Goal: Task Accomplishment & Management: Use online tool/utility

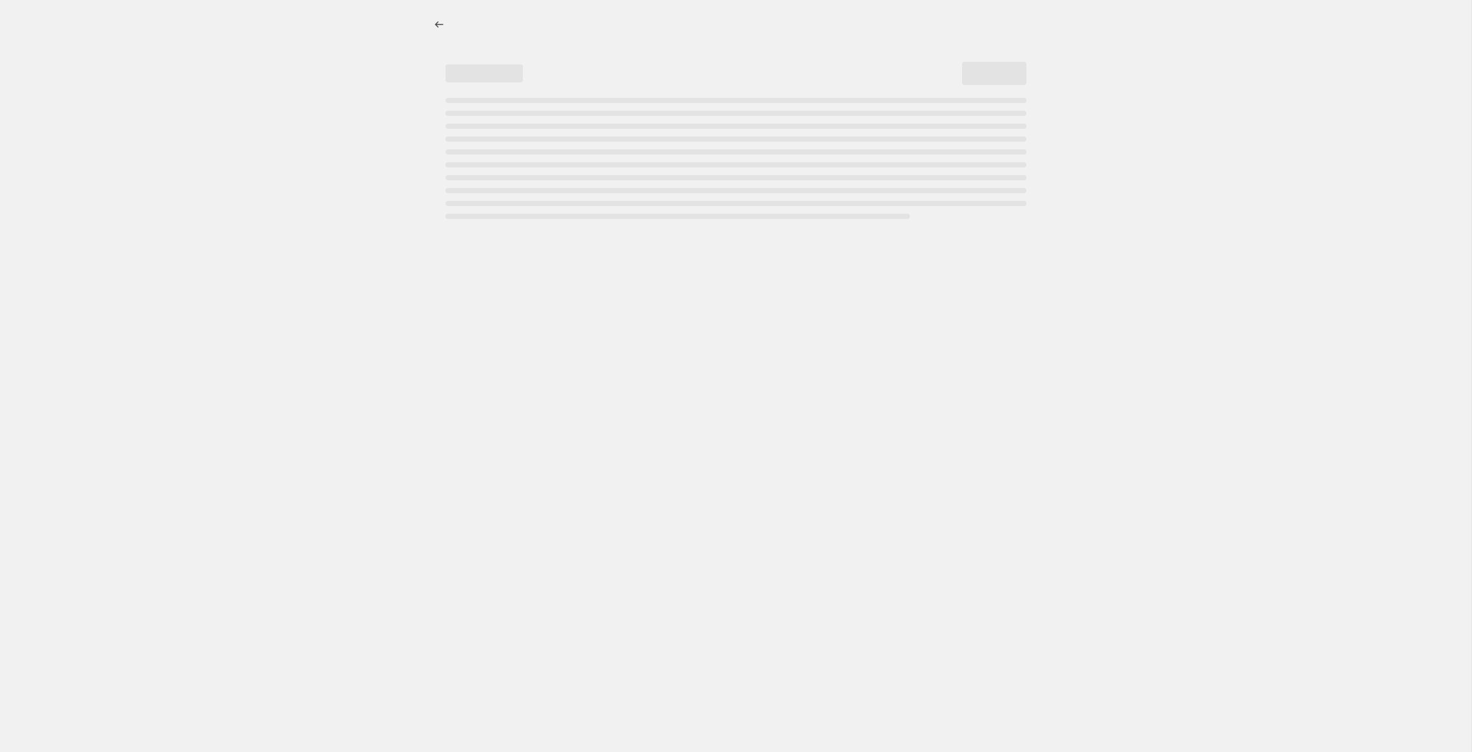
select select "percentage"
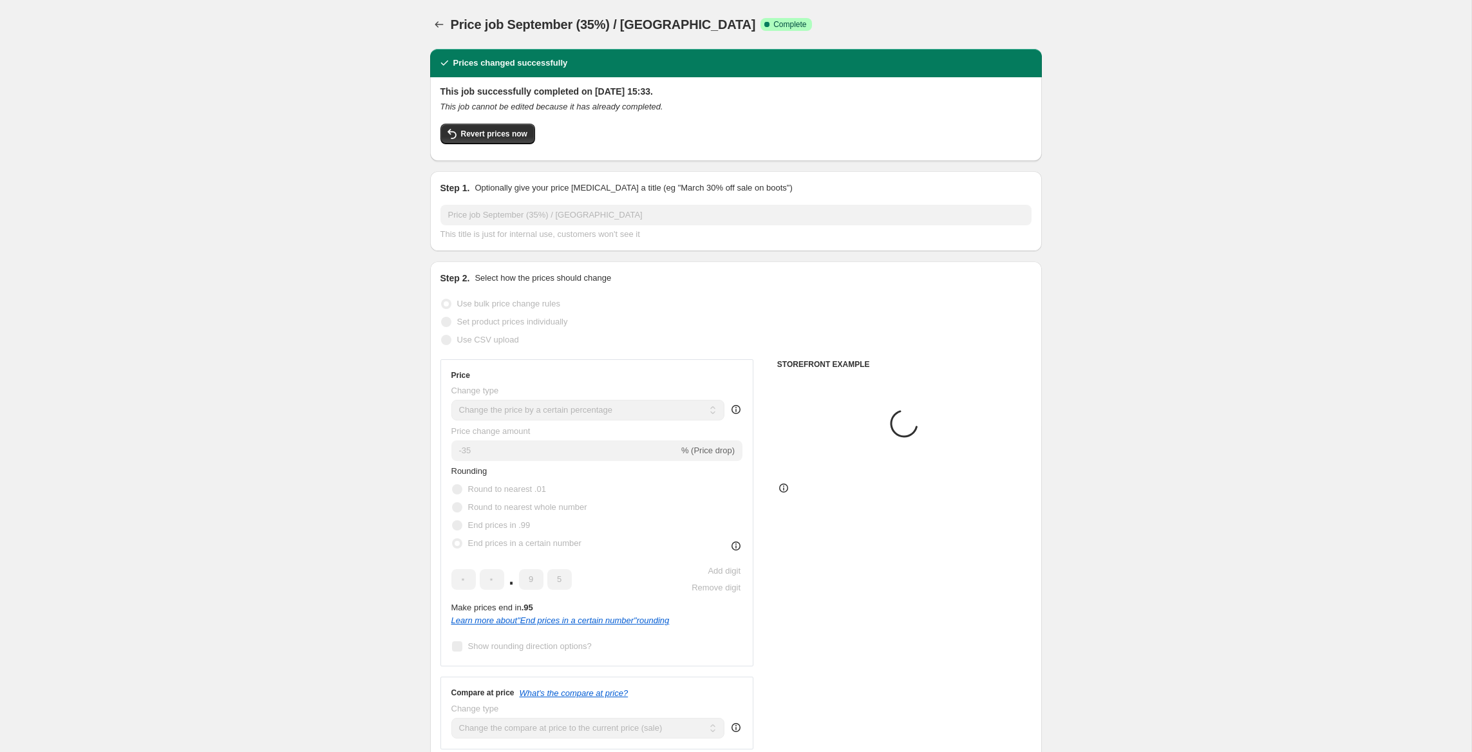
select select "tag"
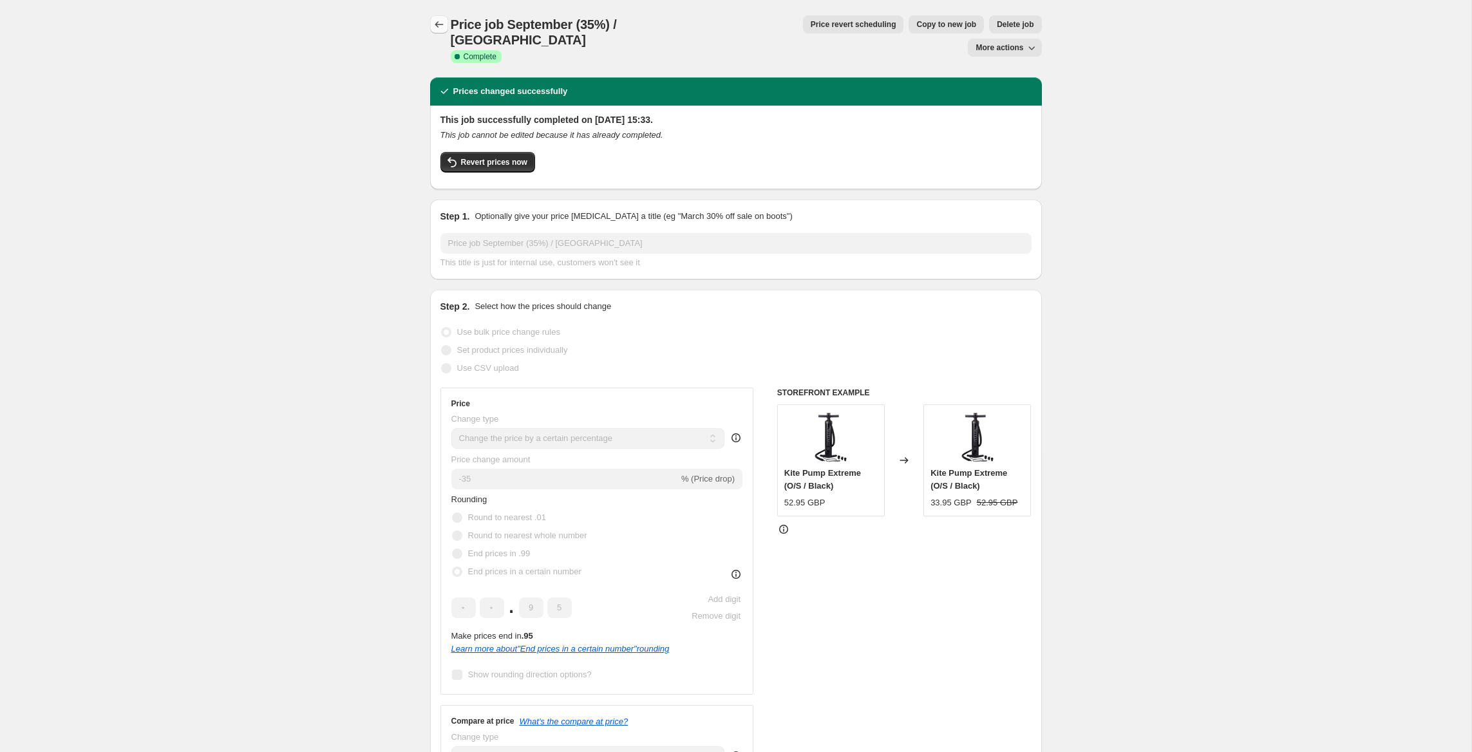
click at [442, 25] on icon "Price change jobs" at bounding box center [439, 24] width 13 height 13
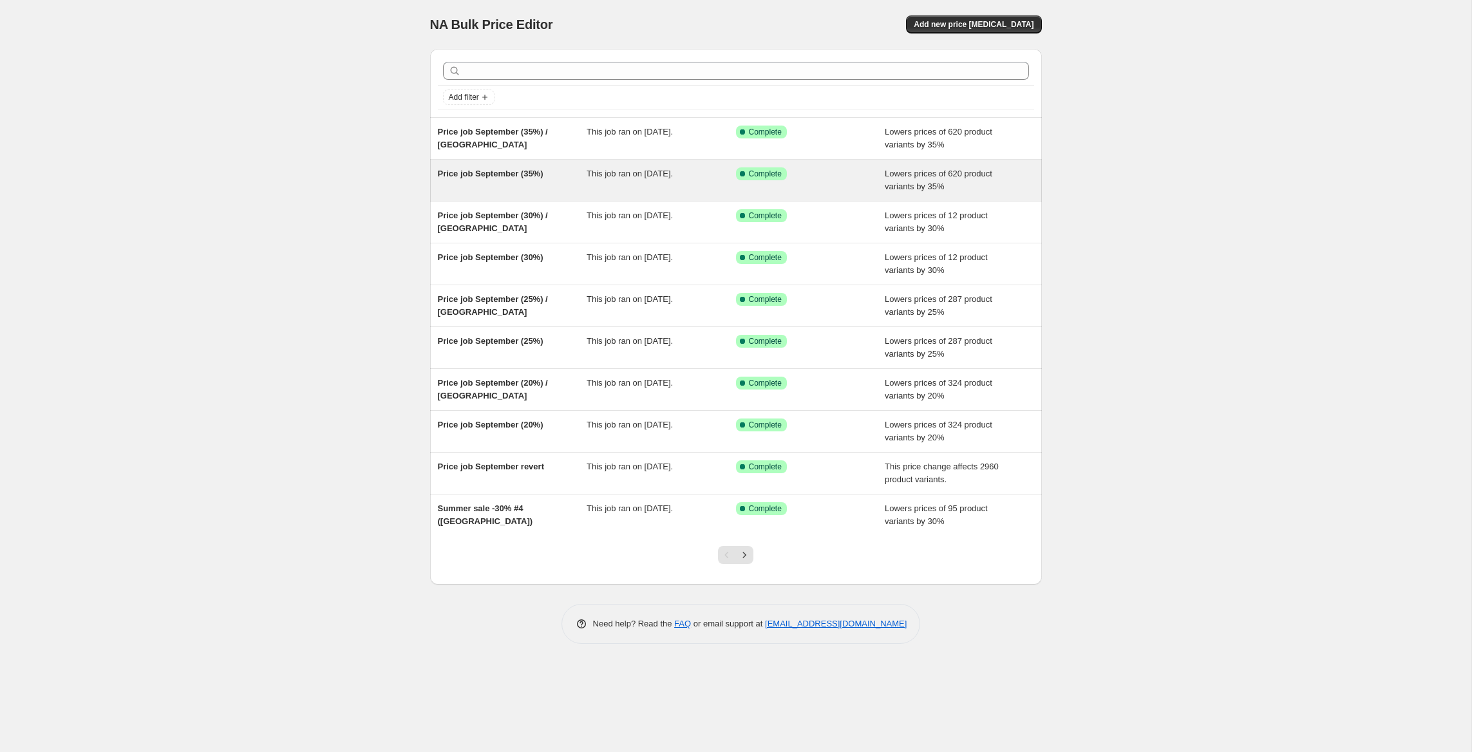
click at [561, 182] on div "Price job September (35%)" at bounding box center [512, 180] width 149 height 26
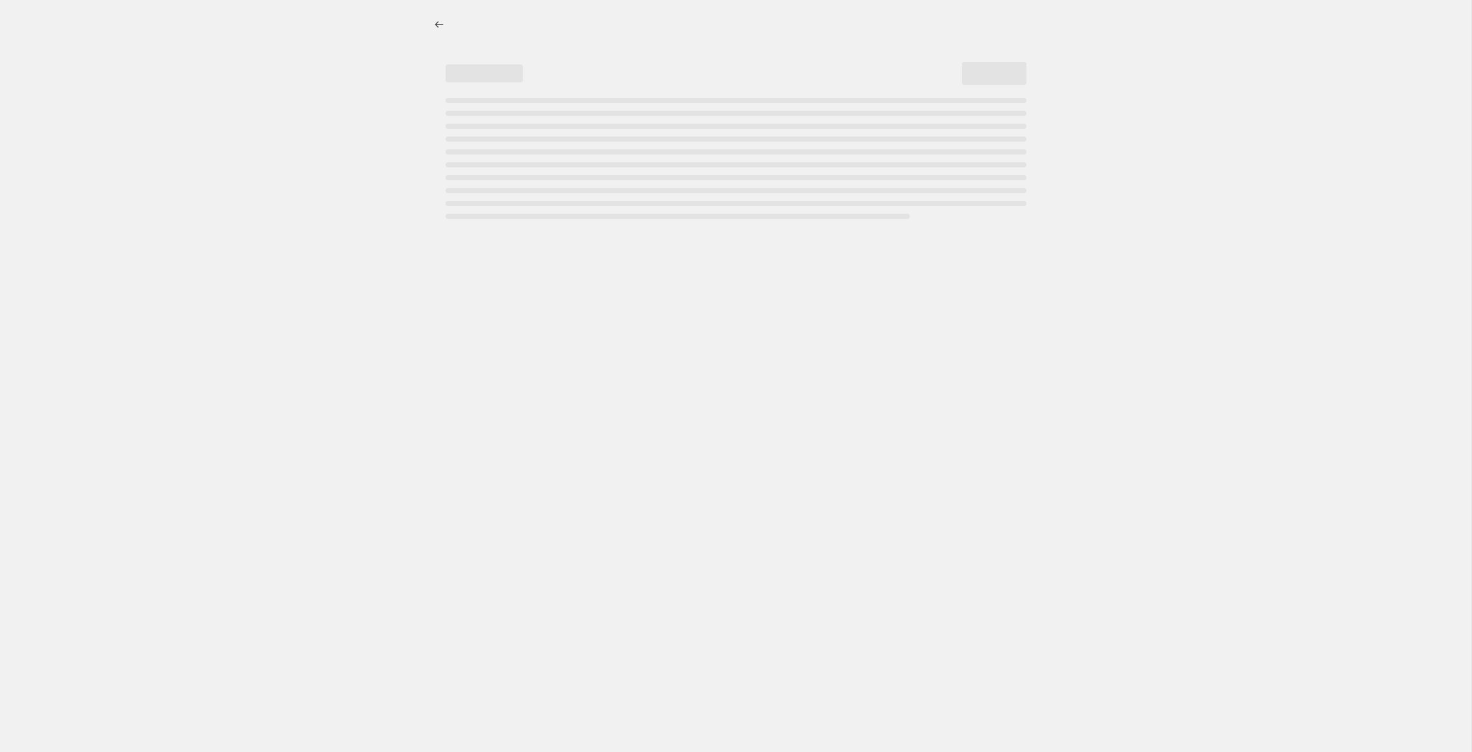
select select "percentage"
select select "tag"
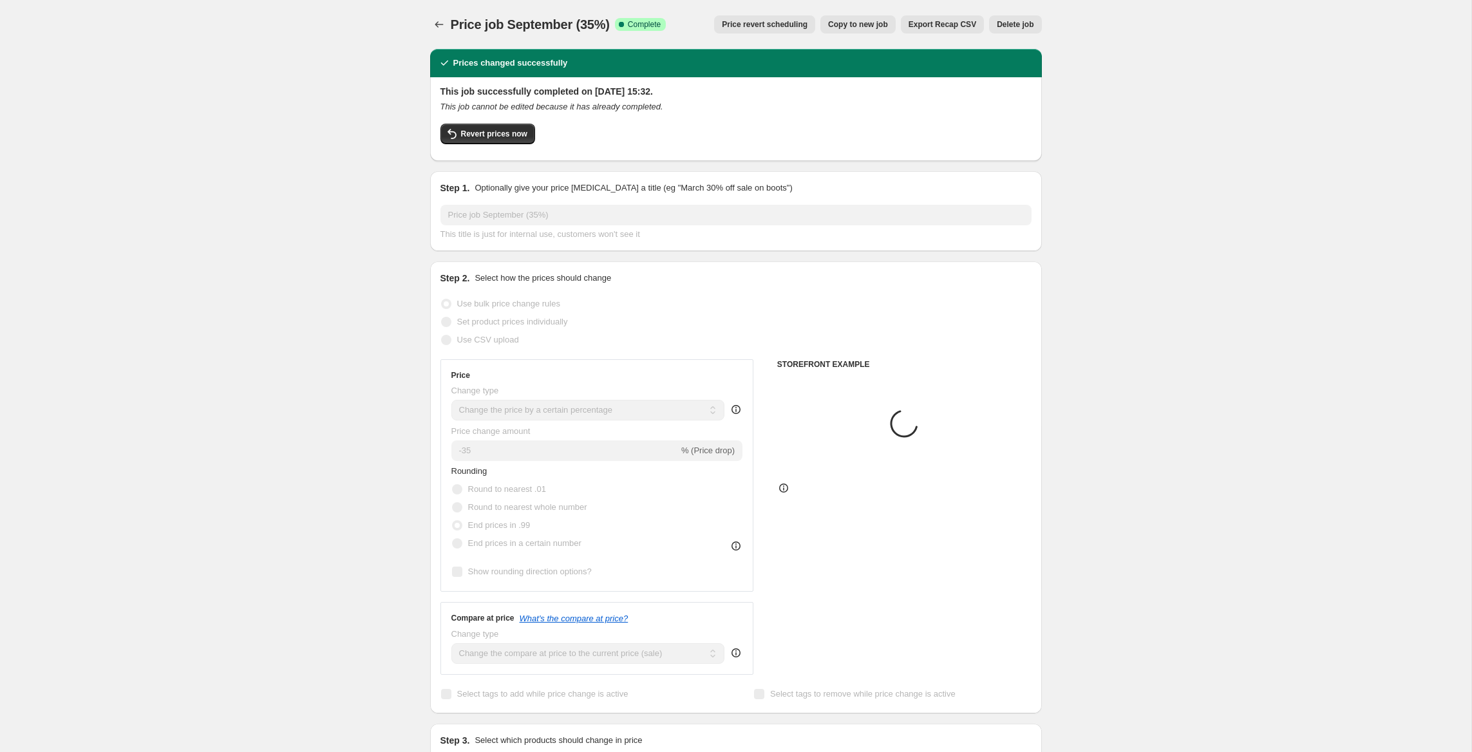
click at [839, 30] on button "Copy to new job" at bounding box center [857, 24] width 75 height 18
select select "percentage"
select select "tag"
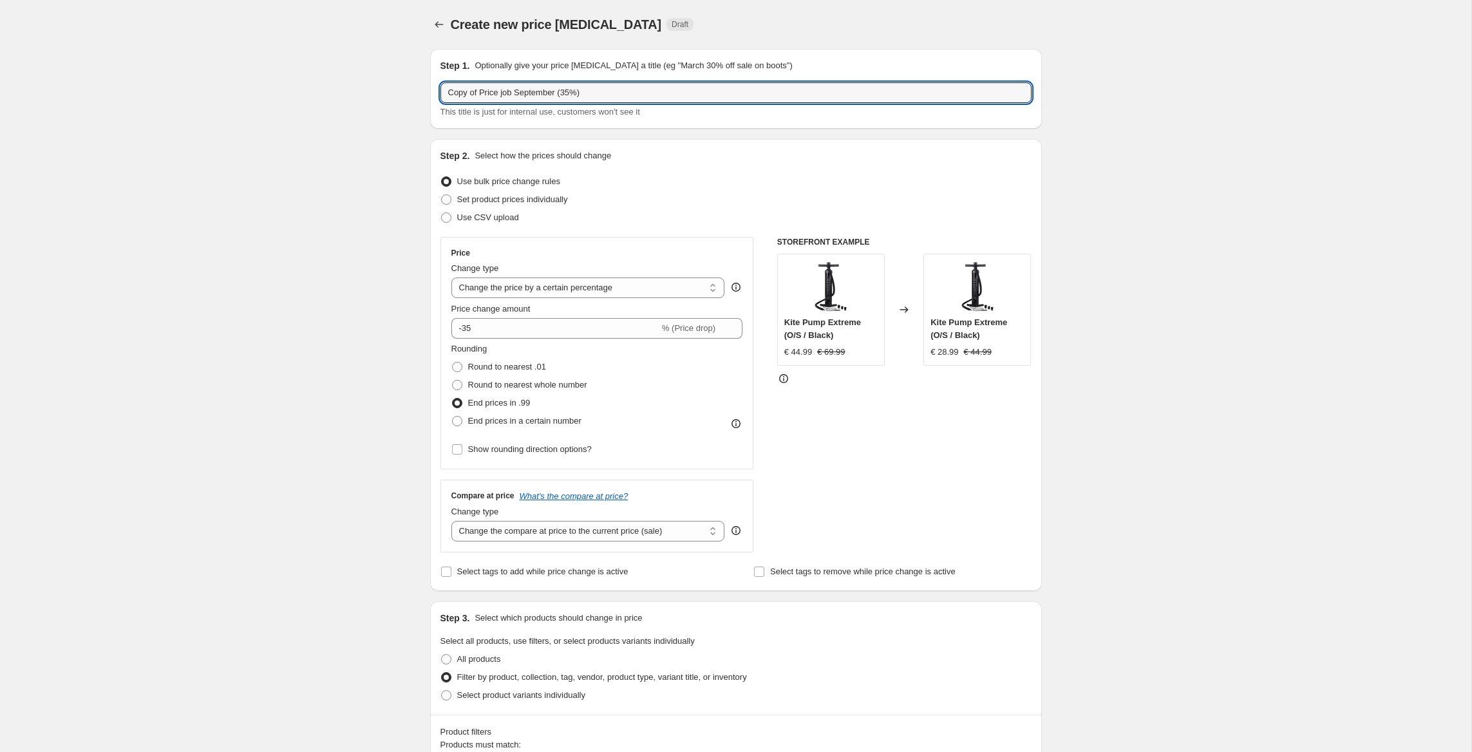
drag, startPoint x: 481, startPoint y: 91, endPoint x: 312, endPoint y: 73, distance: 169.6
drag, startPoint x: 542, startPoint y: 91, endPoint x: 551, endPoint y: 79, distance: 14.7
click at [543, 89] on input "Price job September (35%)" at bounding box center [735, 92] width 591 height 21
type input "Price job September (40%)"
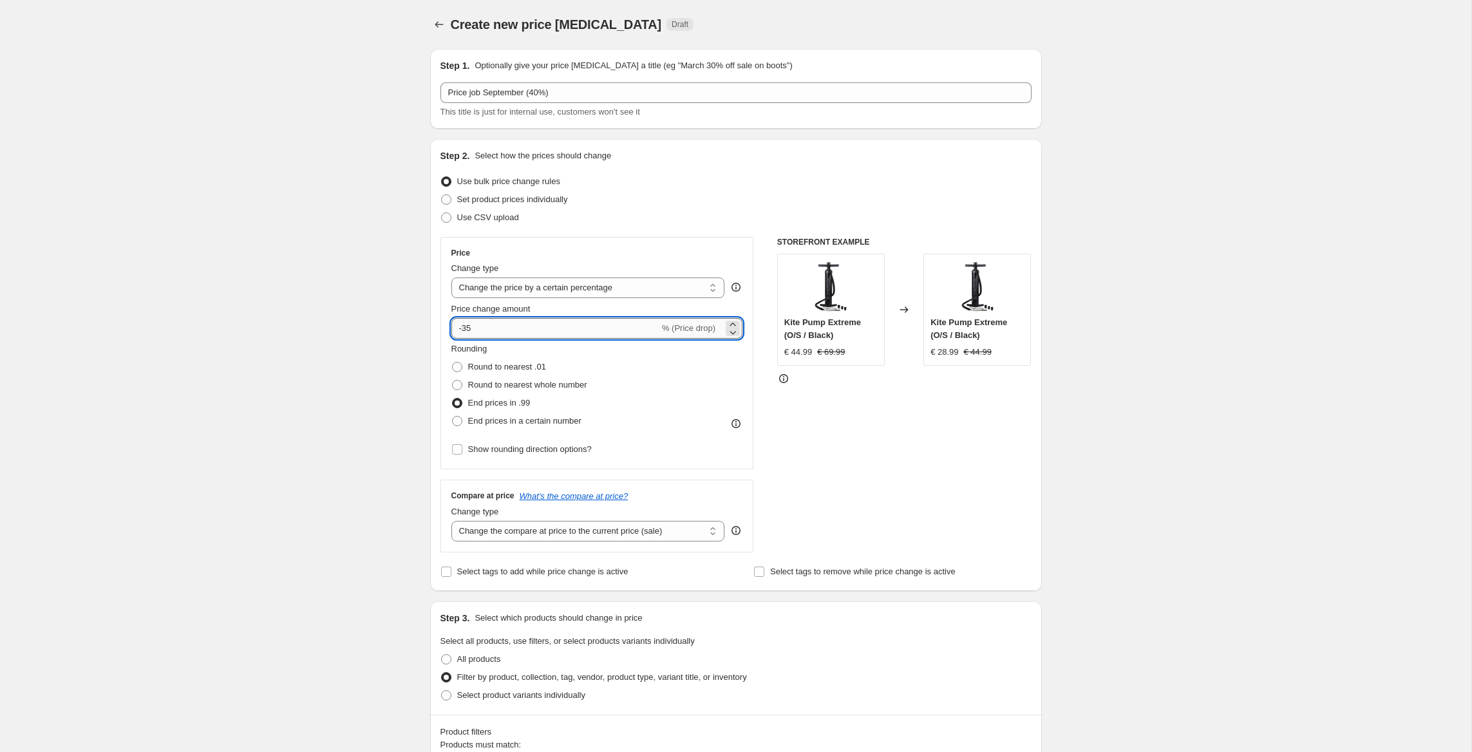
click at [489, 334] on input "-35" at bounding box center [555, 328] width 208 height 21
type input "-3"
type input "-40"
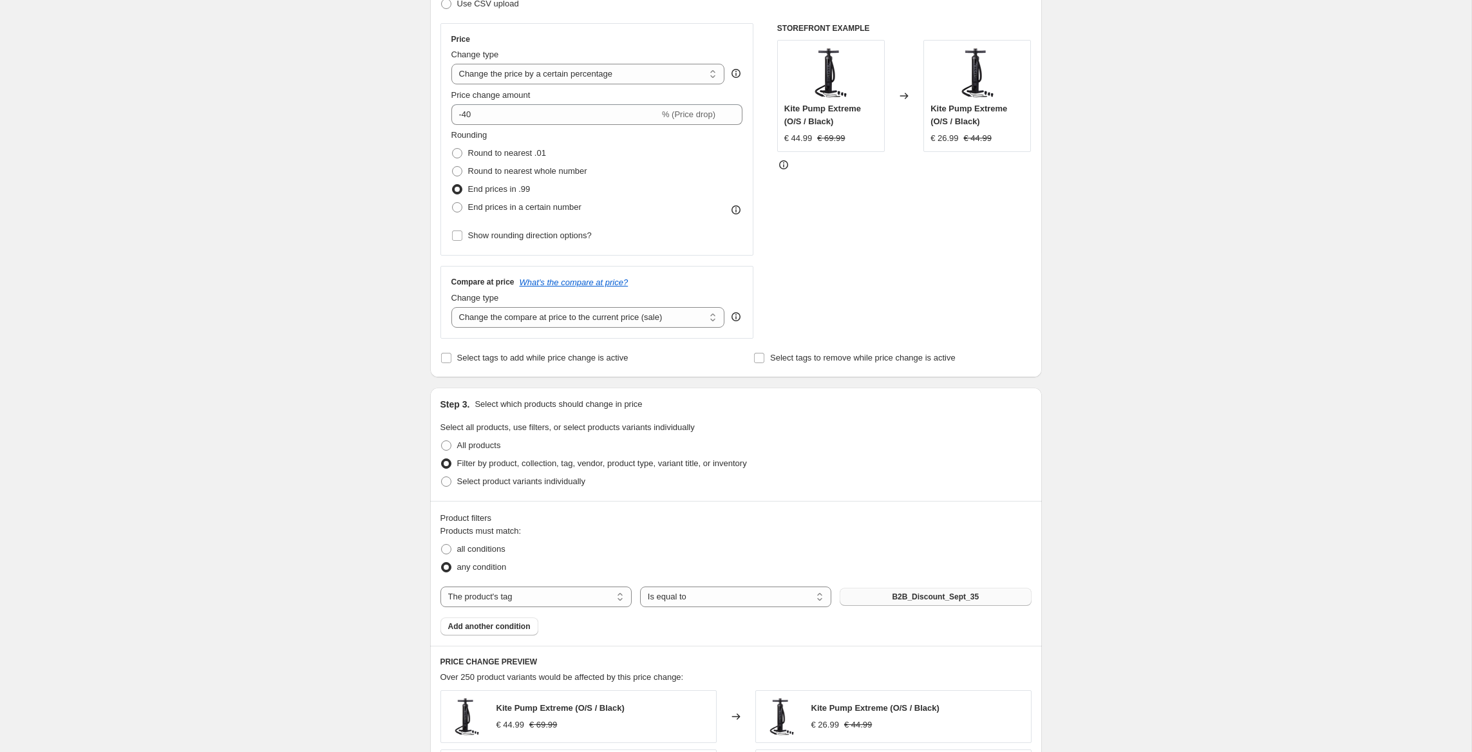
click at [944, 591] on button "B2B_Discount_Sept_35" at bounding box center [934, 597] width 191 height 18
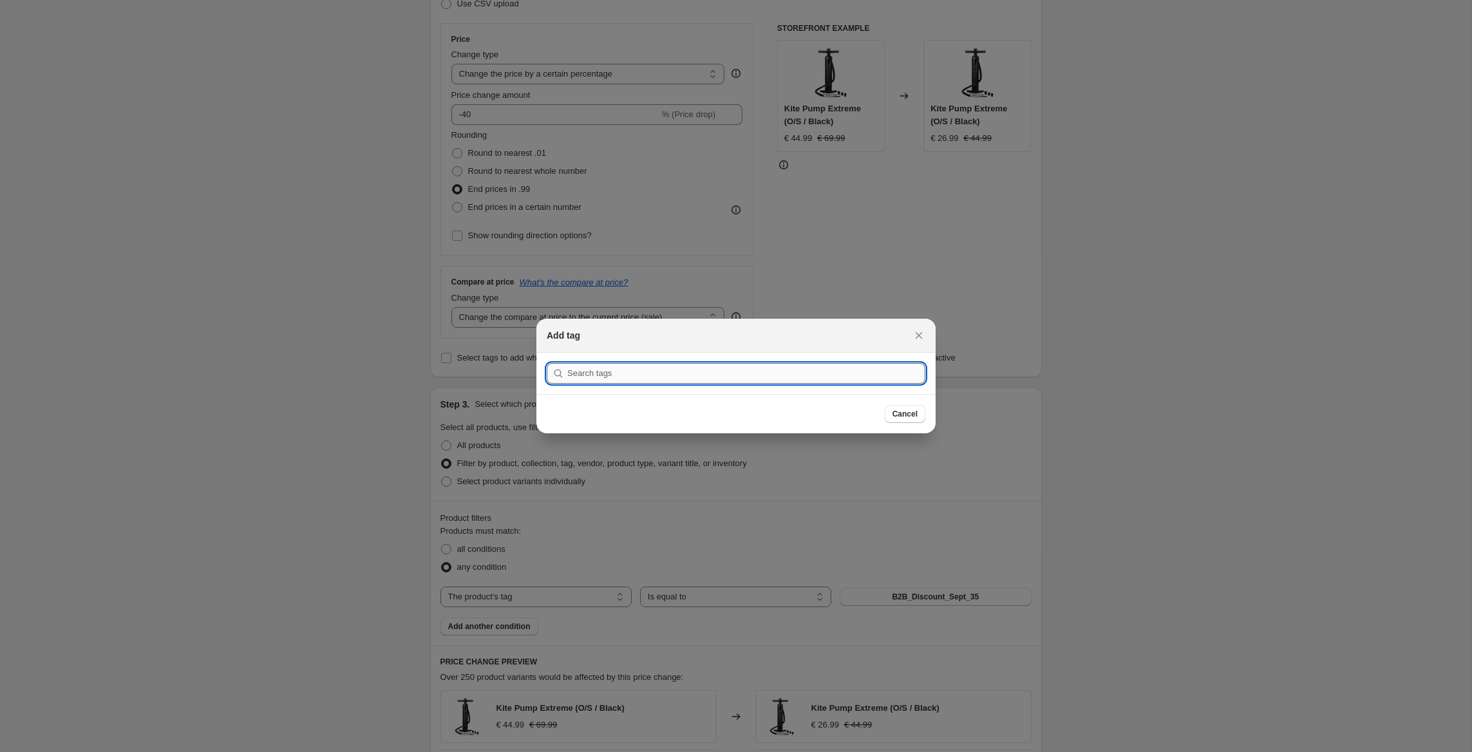
click at [718, 370] on input ":r67:" at bounding box center [746, 373] width 358 height 21
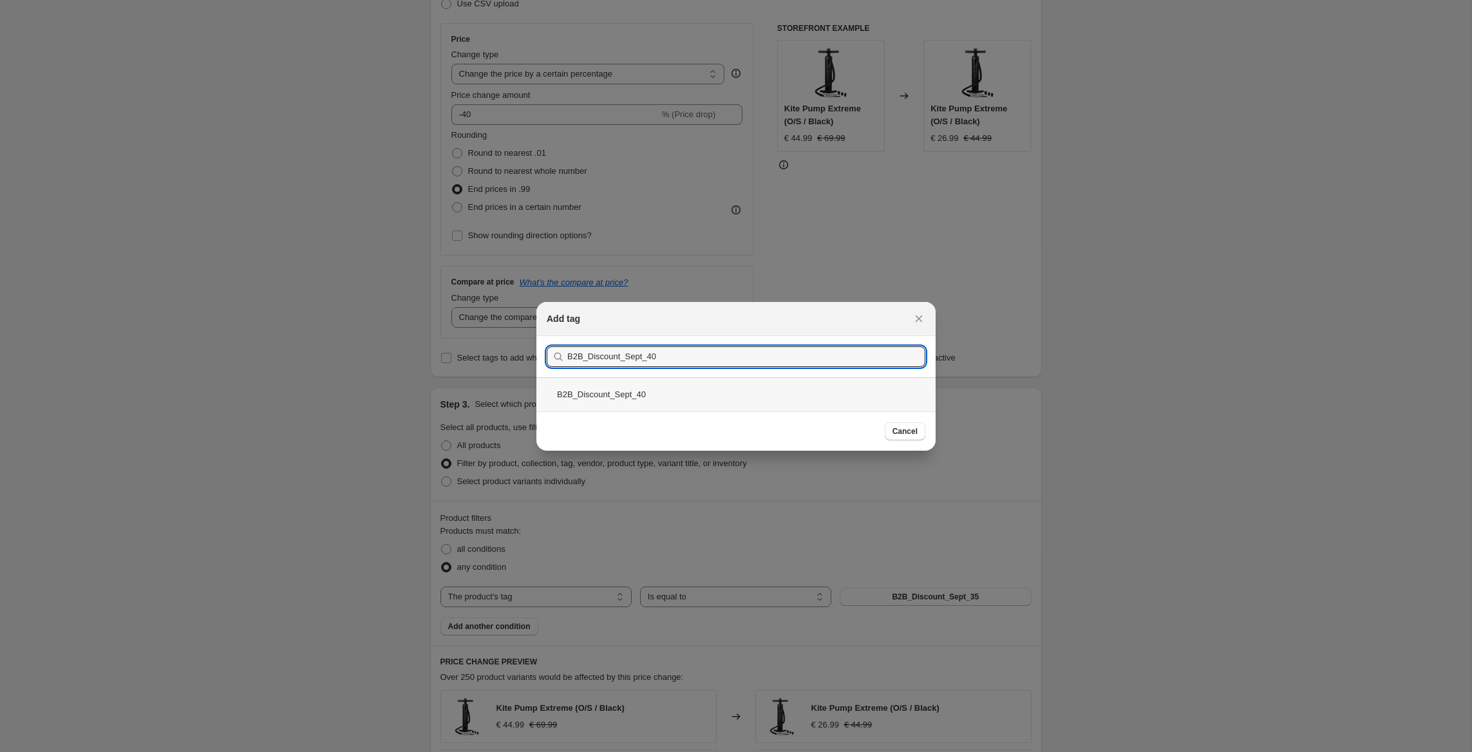
type input "B2B_Discount_Sept_40"
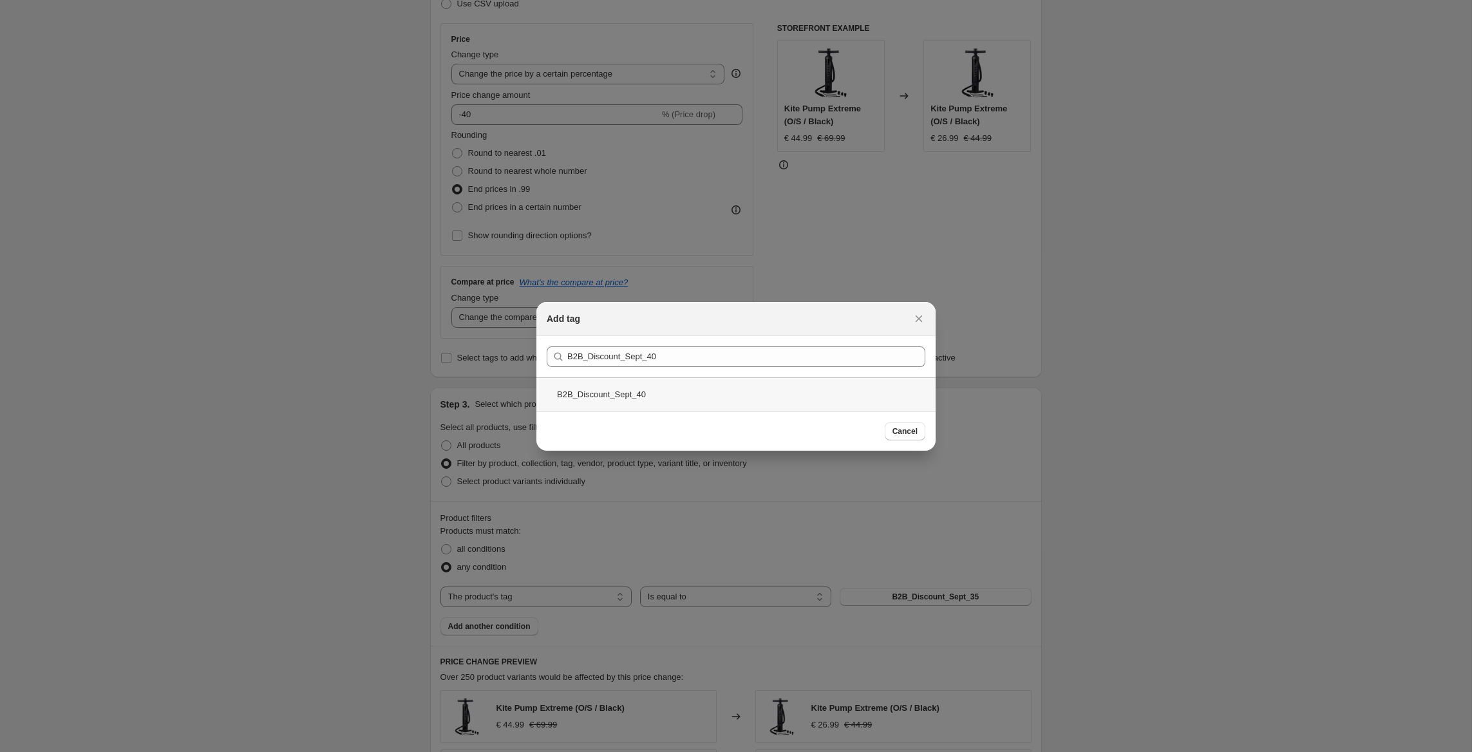
click at [637, 392] on div "B2B_Discount_Sept_40" at bounding box center [735, 394] width 399 height 34
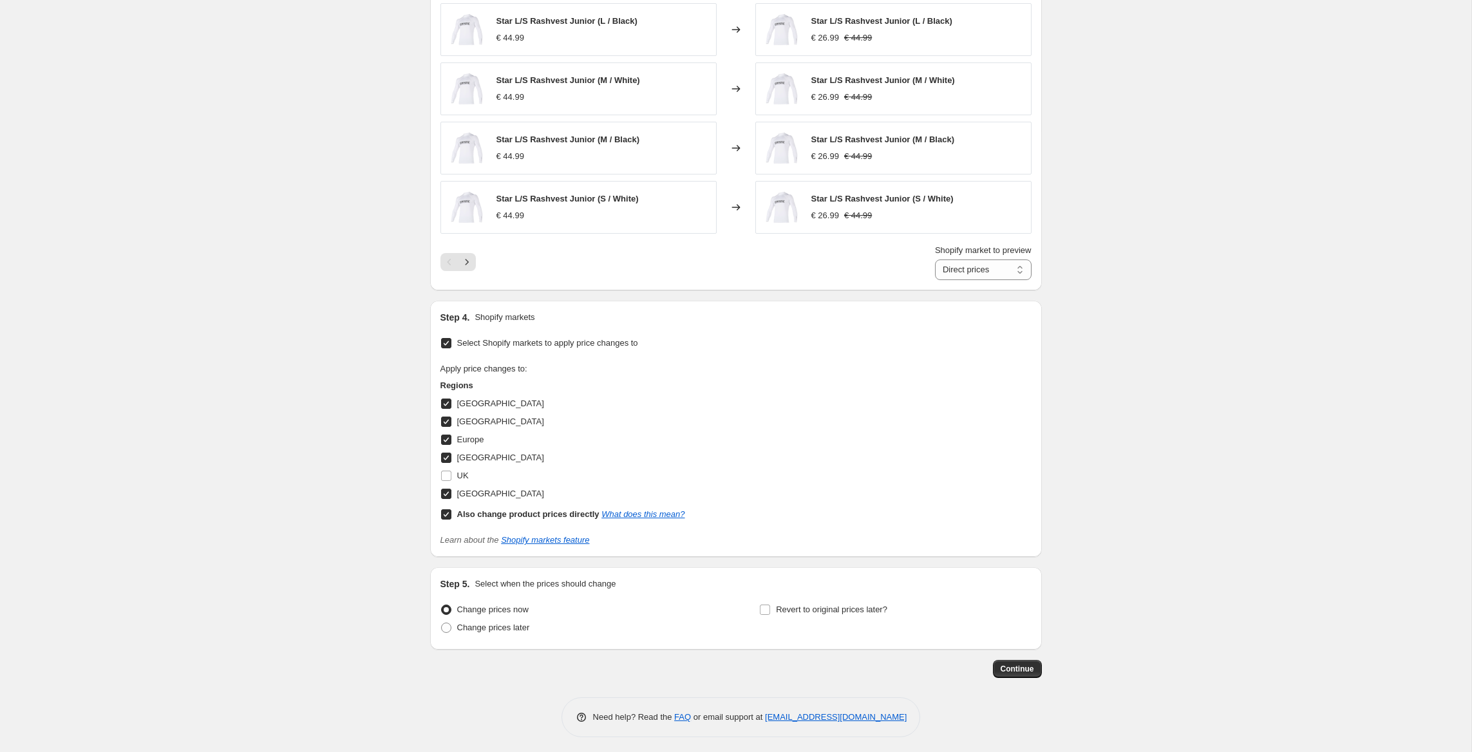
scroll to position [964, 0]
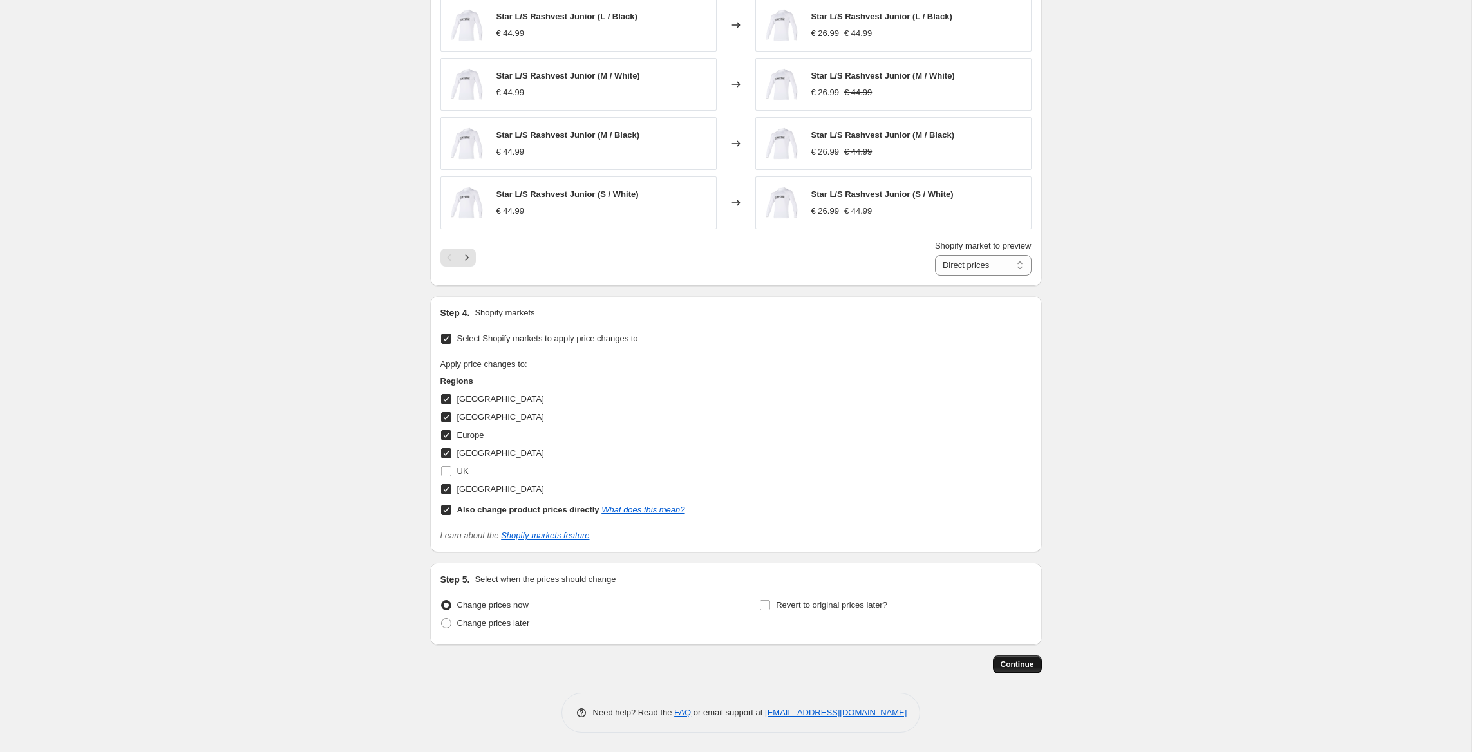
click at [1008, 657] on button "Continue" at bounding box center [1017, 664] width 49 height 18
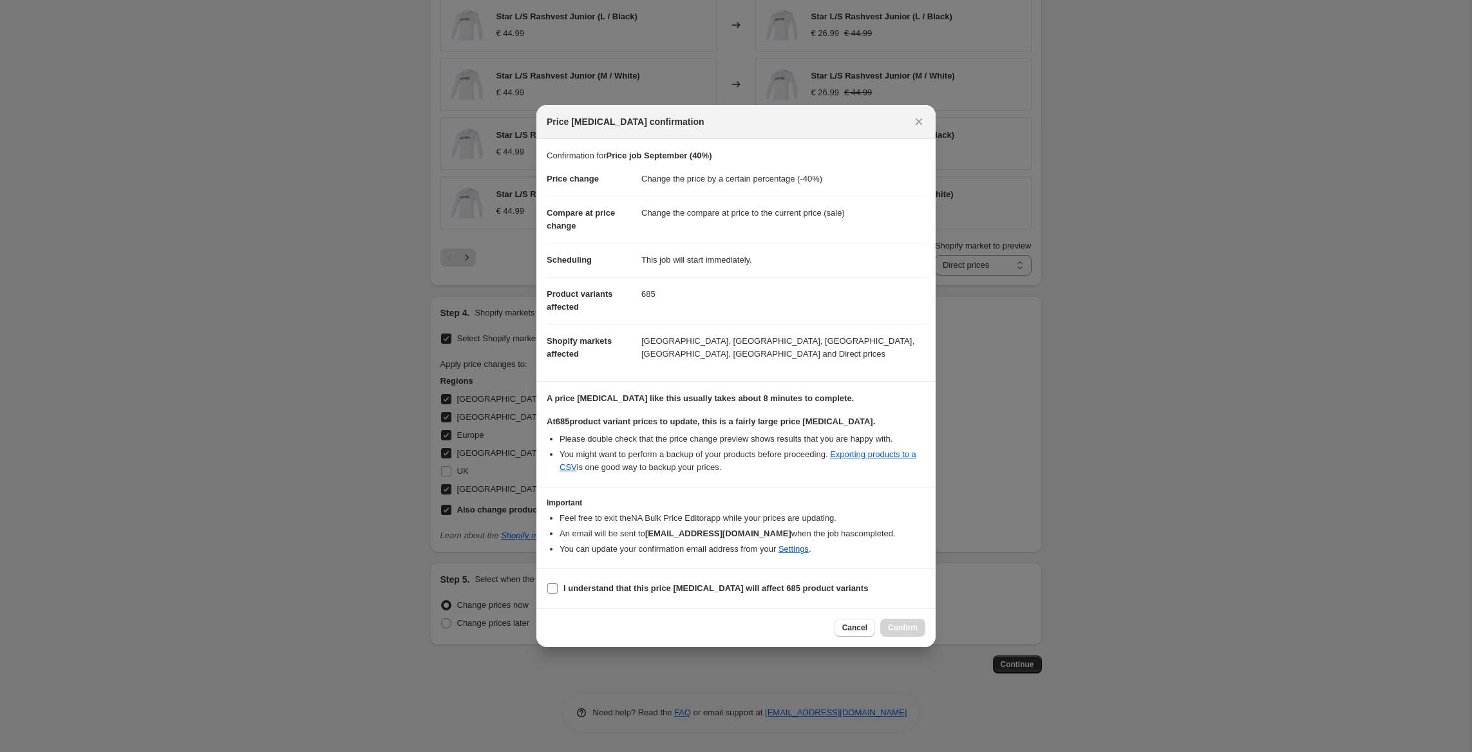
click at [675, 586] on b "I understand that this price [MEDICAL_DATA] will affect 685 product variants" at bounding box center [715, 588] width 305 height 10
click at [558, 586] on input "I understand that this price [MEDICAL_DATA] will affect 685 product variants" at bounding box center [552, 588] width 10 height 10
checkbox input "true"
click at [910, 630] on span "Confirm" at bounding box center [903, 628] width 30 height 10
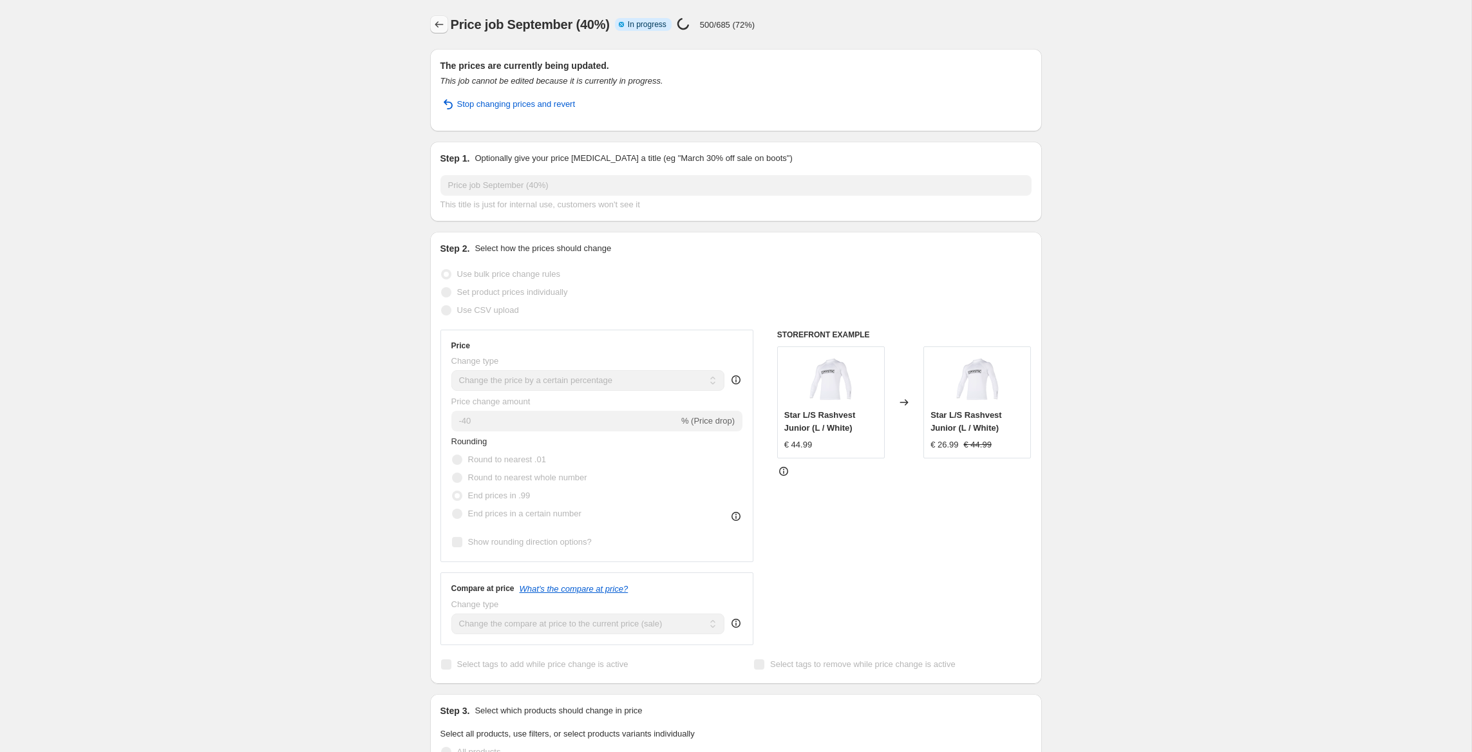
click at [441, 24] on icon "Price change jobs" at bounding box center [439, 24] width 13 height 13
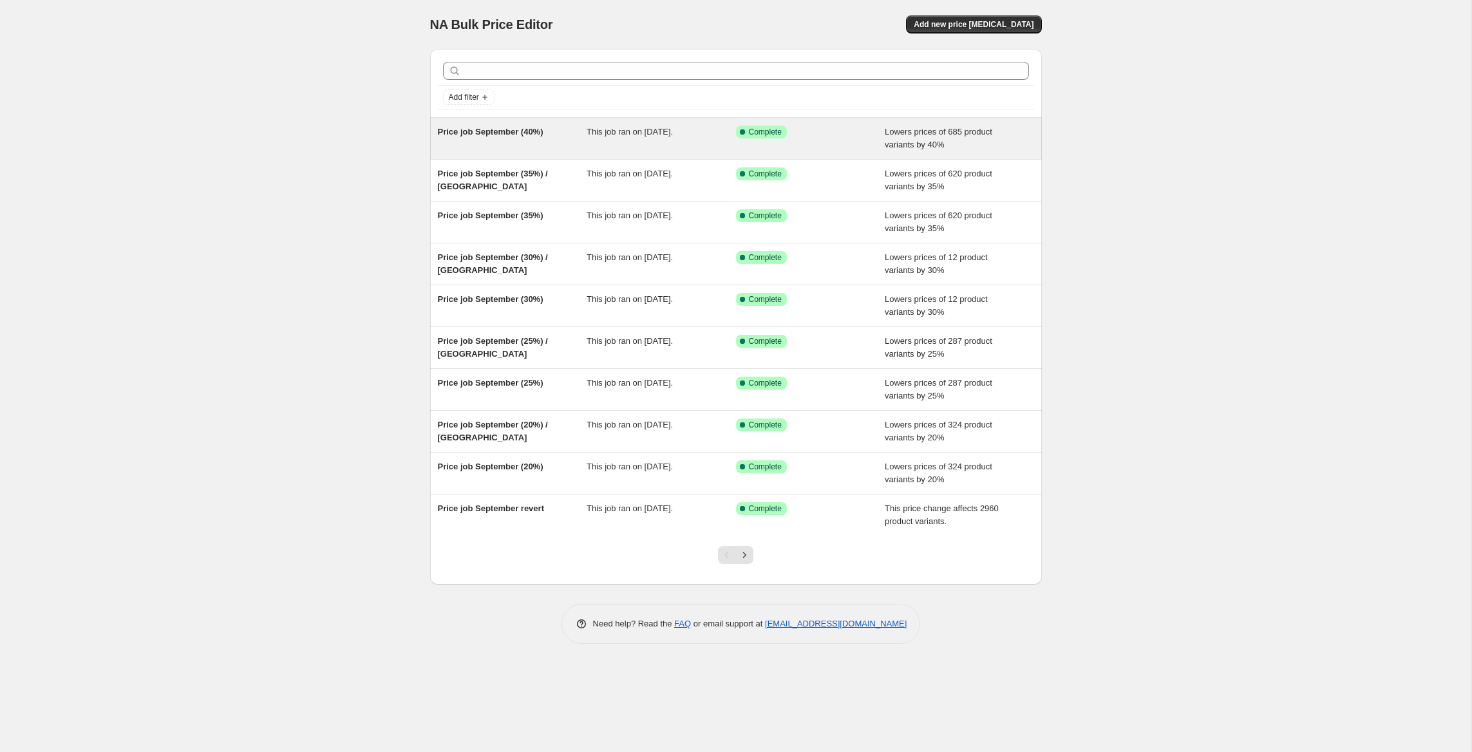
click at [517, 137] on div "Price job September (40%)" at bounding box center [512, 139] width 149 height 26
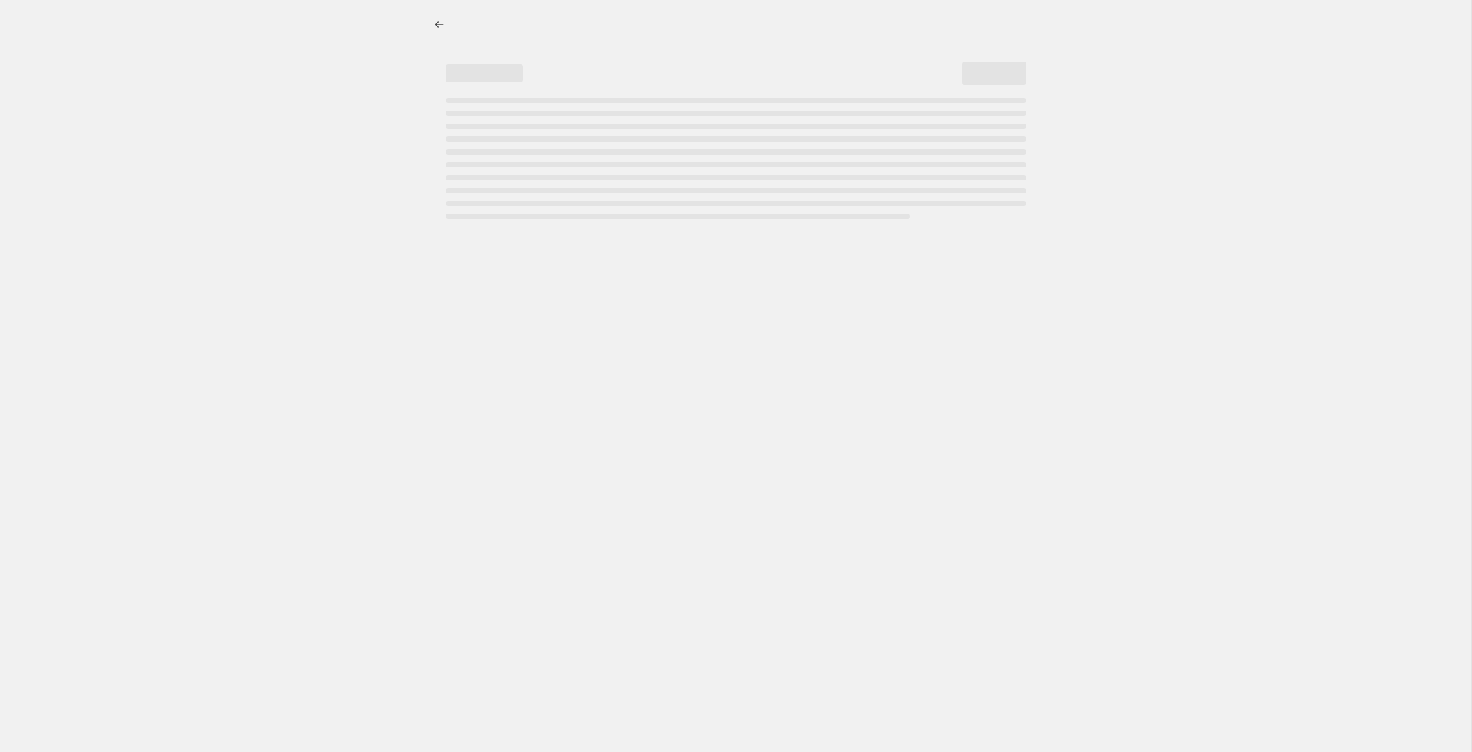
select select "percentage"
select select "tag"
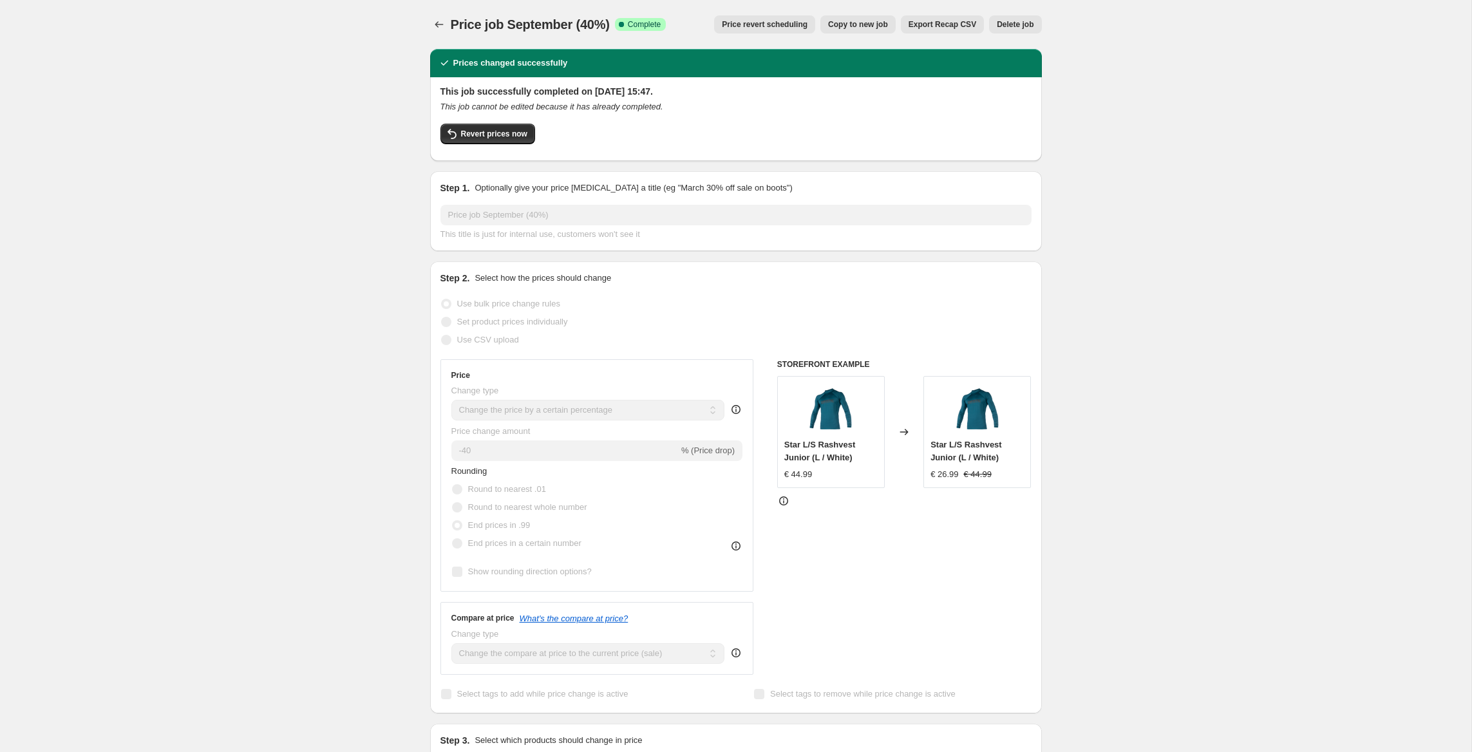
click at [834, 26] on span "Copy to new job" at bounding box center [858, 24] width 60 height 10
select select "percentage"
select select "tag"
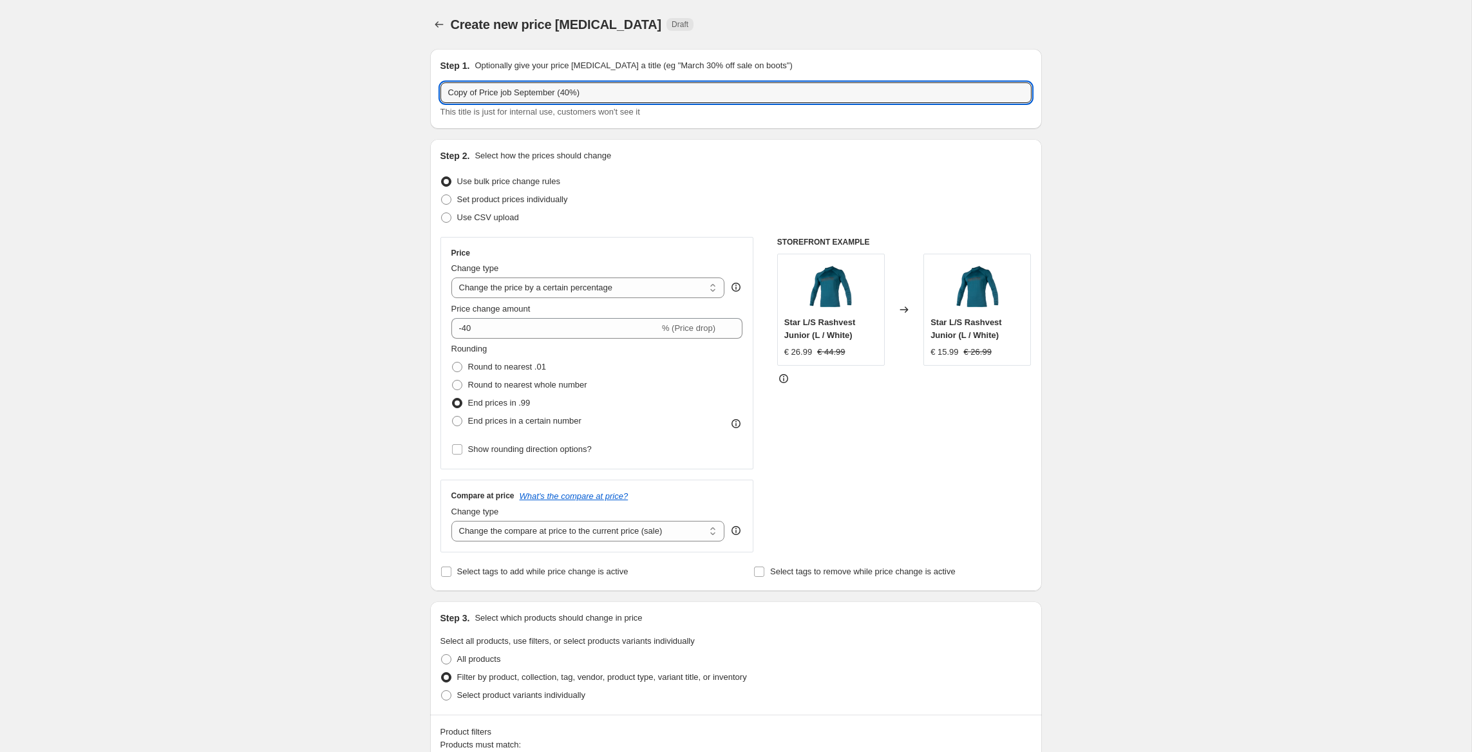
drag, startPoint x: 483, startPoint y: 94, endPoint x: 378, endPoint y: 79, distance: 106.1
click at [624, 92] on input "Price job September (40%)" at bounding box center [735, 92] width 591 height 21
type input "Price job September (40%) / [GEOGRAPHIC_DATA]"
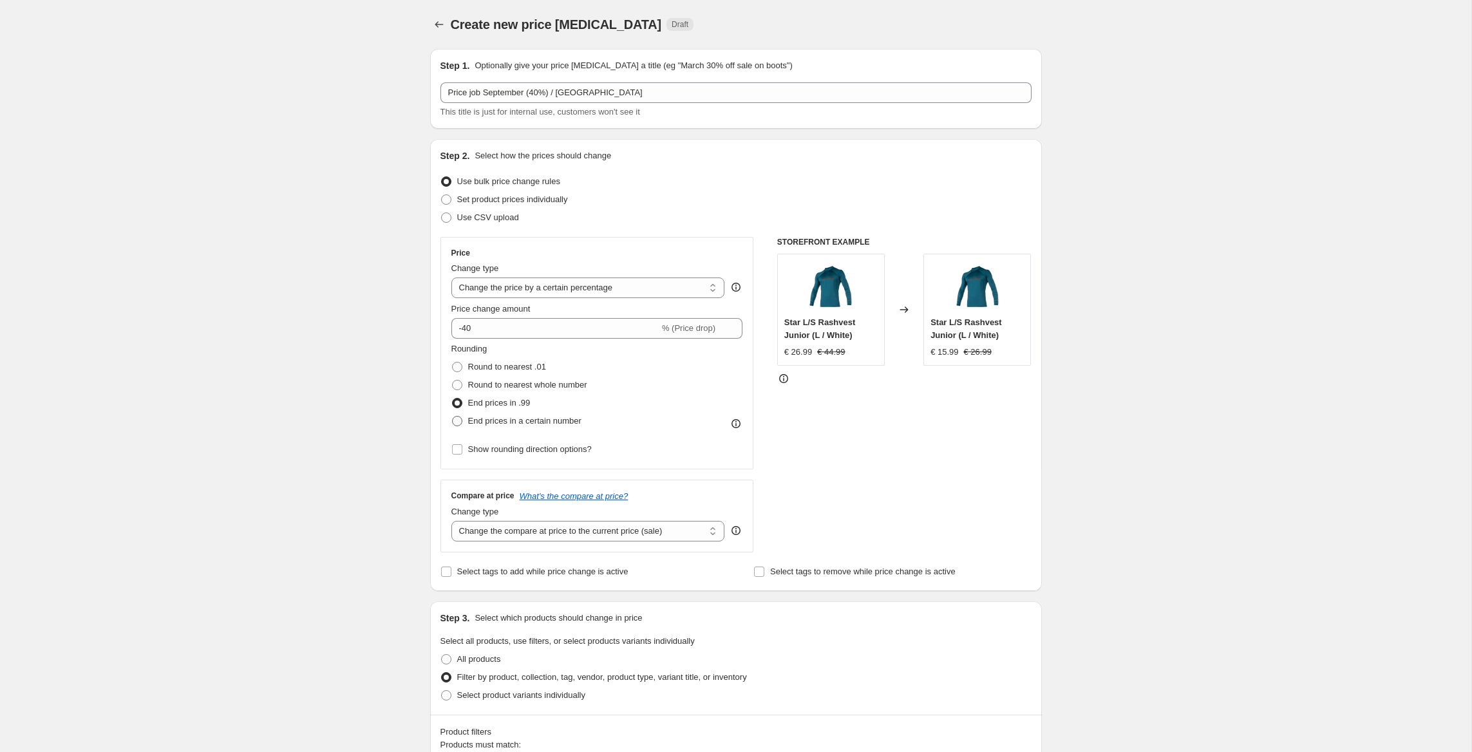
click at [512, 422] on span "End prices in a certain number" at bounding box center [524, 421] width 113 height 10
click at [453, 417] on input "End prices in a certain number" at bounding box center [452, 416] width 1 height 1
radio input "true"
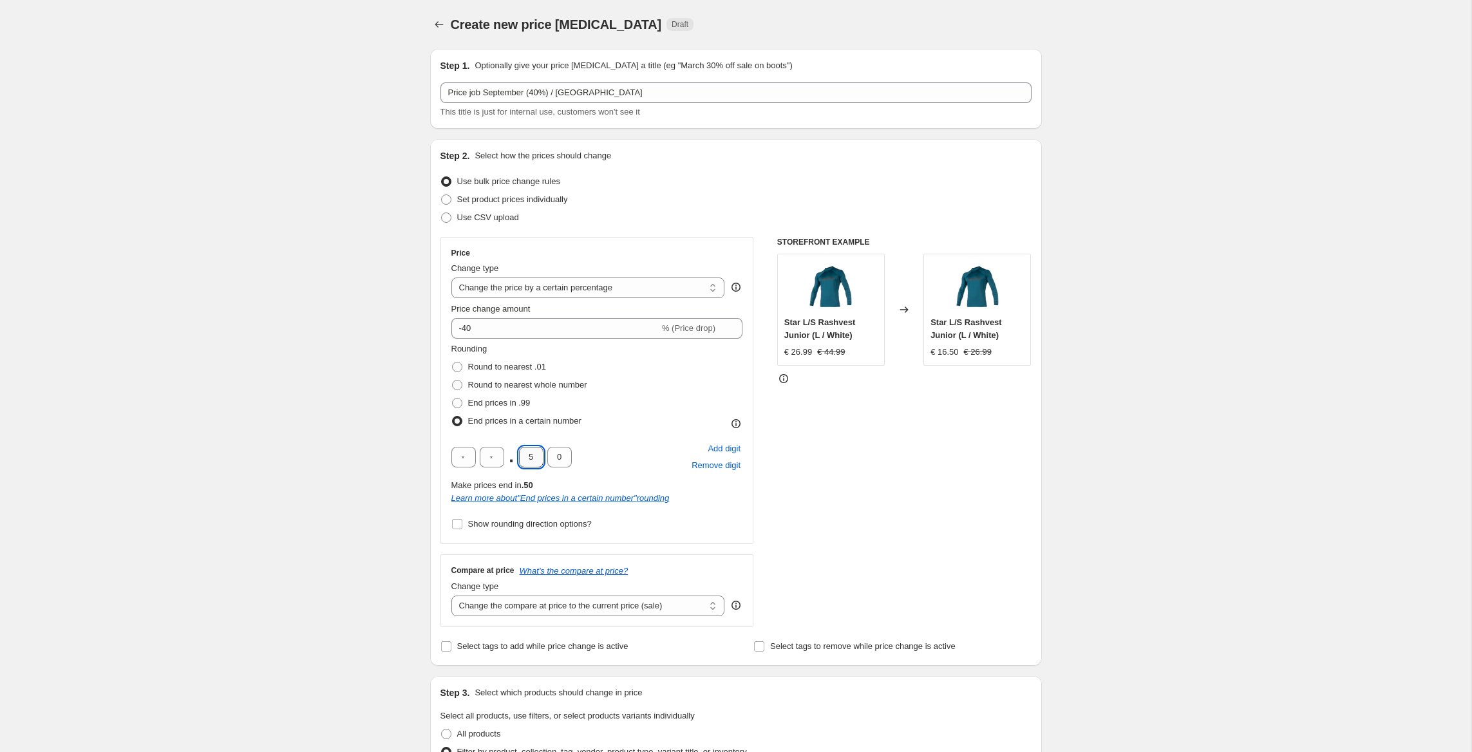
click at [534, 458] on input "5" at bounding box center [531, 457] width 24 height 21
type input "9"
type input "5"
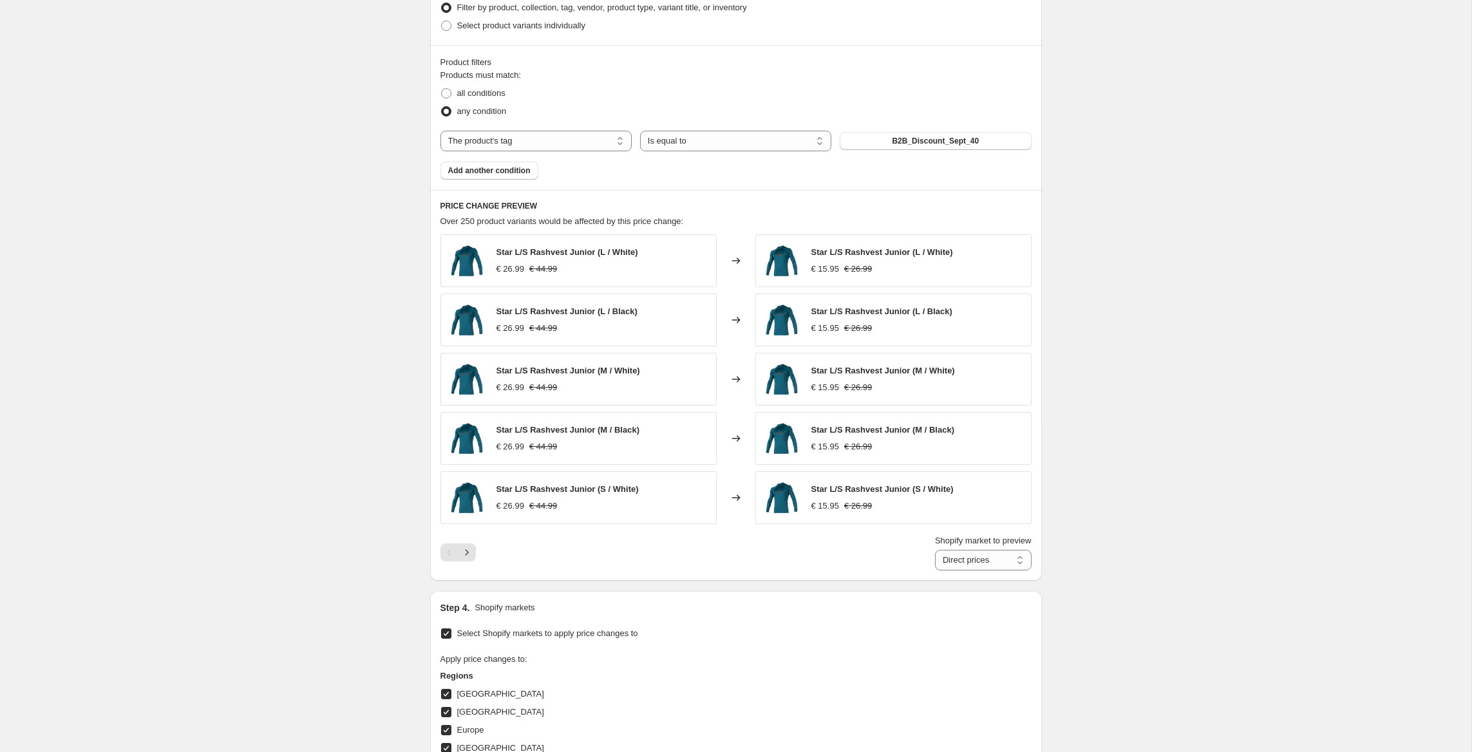
scroll to position [992, 0]
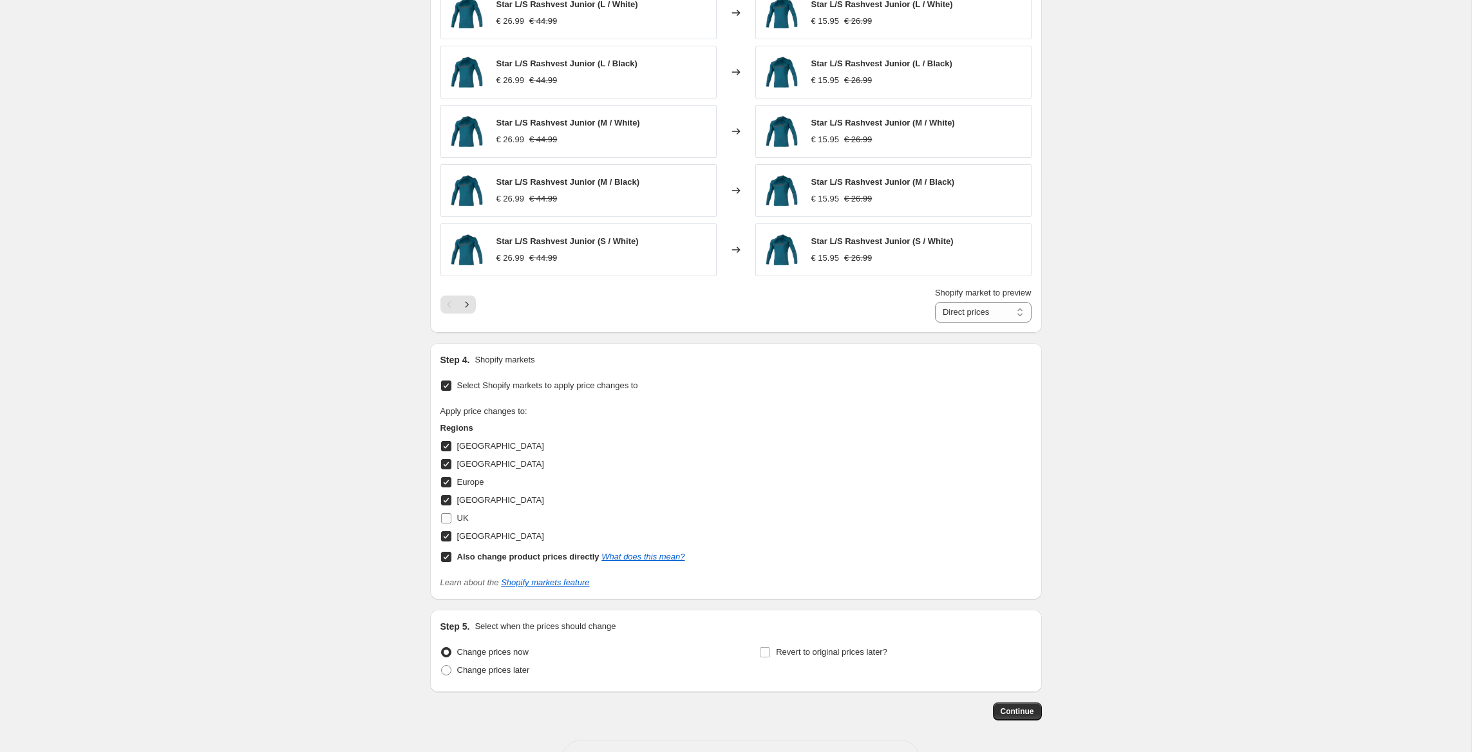
drag, startPoint x: 452, startPoint y: 519, endPoint x: 458, endPoint y: 523, distance: 7.5
click at [452, 519] on label "UK" at bounding box center [454, 518] width 28 height 18
click at [451, 519] on input "UK" at bounding box center [446, 518] width 10 height 10
checkbox input "true"
drag, startPoint x: 450, startPoint y: 559, endPoint x: 448, endPoint y: 547, distance: 12.4
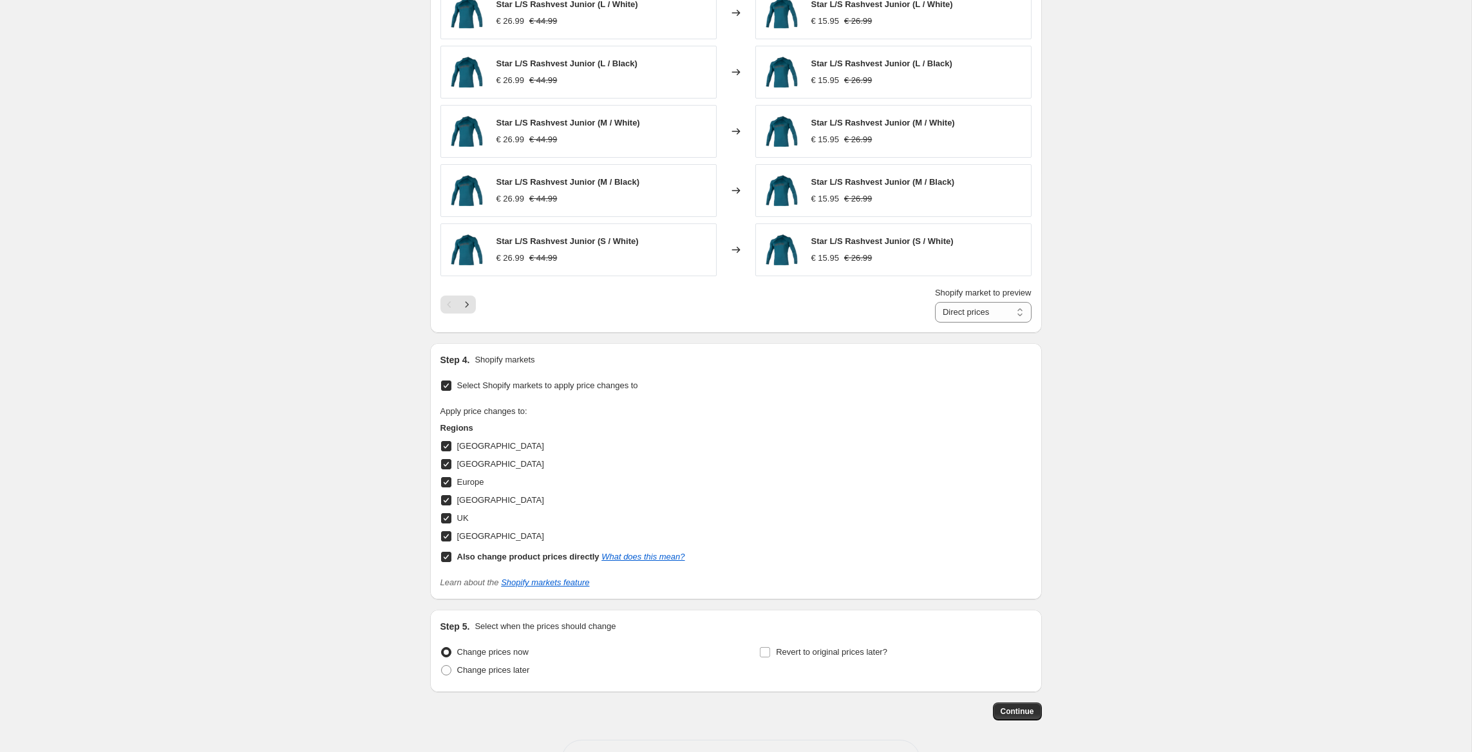
click at [450, 557] on input "Also change product prices directly What does this mean?" at bounding box center [446, 557] width 10 height 10
checkbox input "false"
select select "67188326744"
click at [447, 538] on input "[GEOGRAPHIC_DATA]" at bounding box center [446, 536] width 10 height 10
checkbox input "false"
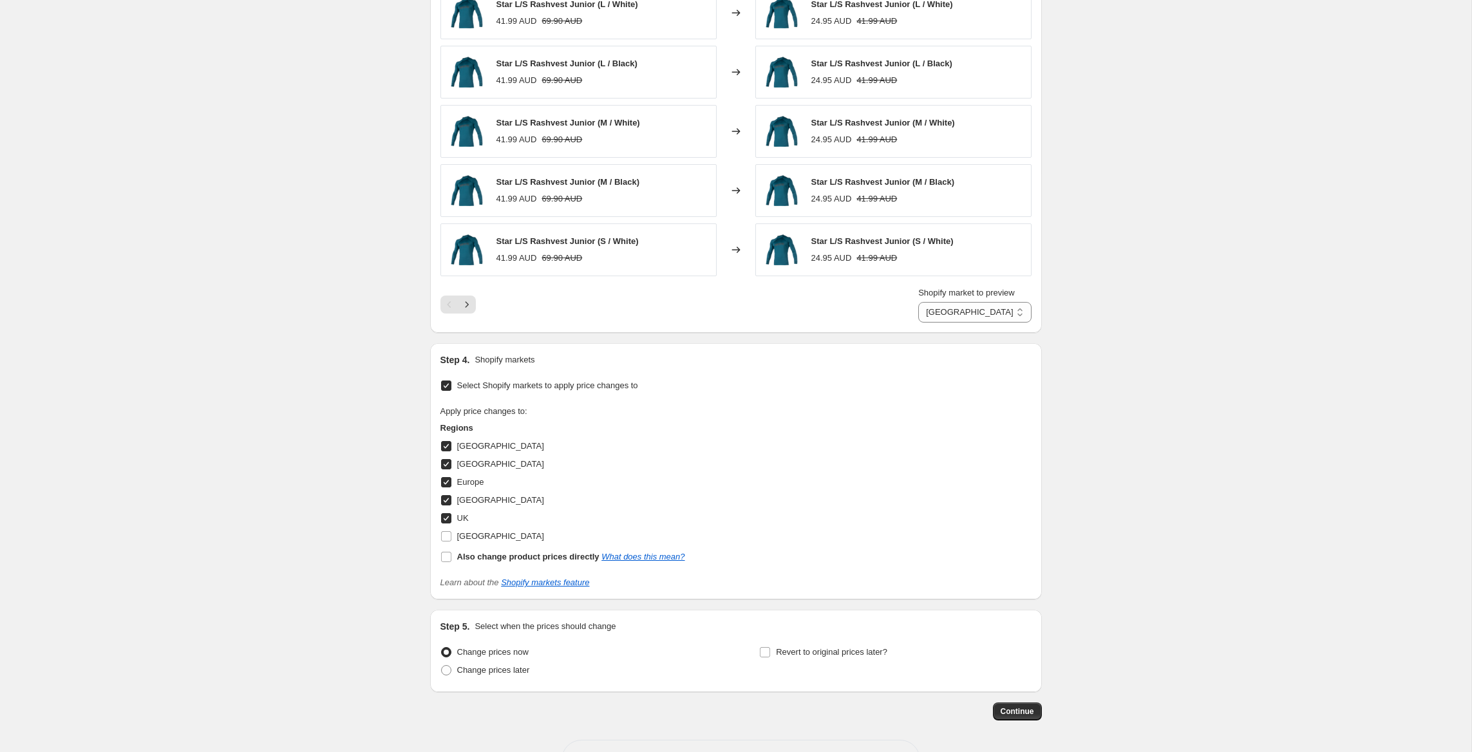
click at [447, 501] on input "[GEOGRAPHIC_DATA]" at bounding box center [446, 500] width 10 height 10
checkbox input "false"
click at [445, 482] on input "Europe" at bounding box center [446, 482] width 10 height 10
checkbox input "false"
click at [445, 460] on input "[GEOGRAPHIC_DATA]" at bounding box center [446, 464] width 10 height 10
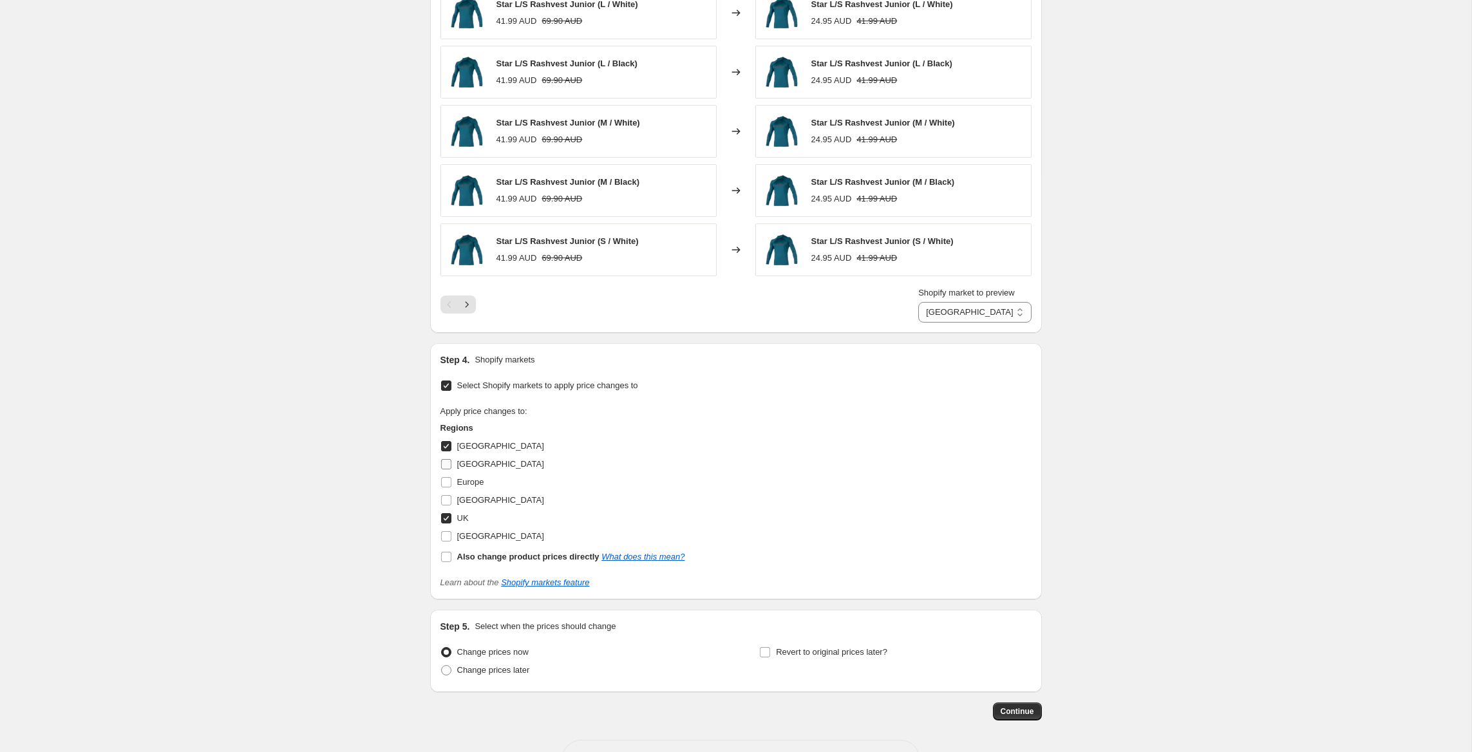
checkbox input "false"
drag, startPoint x: 447, startPoint y: 448, endPoint x: 461, endPoint y: 474, distance: 30.0
click at [447, 448] on input "[GEOGRAPHIC_DATA]" at bounding box center [446, 446] width 10 height 10
checkbox input "false"
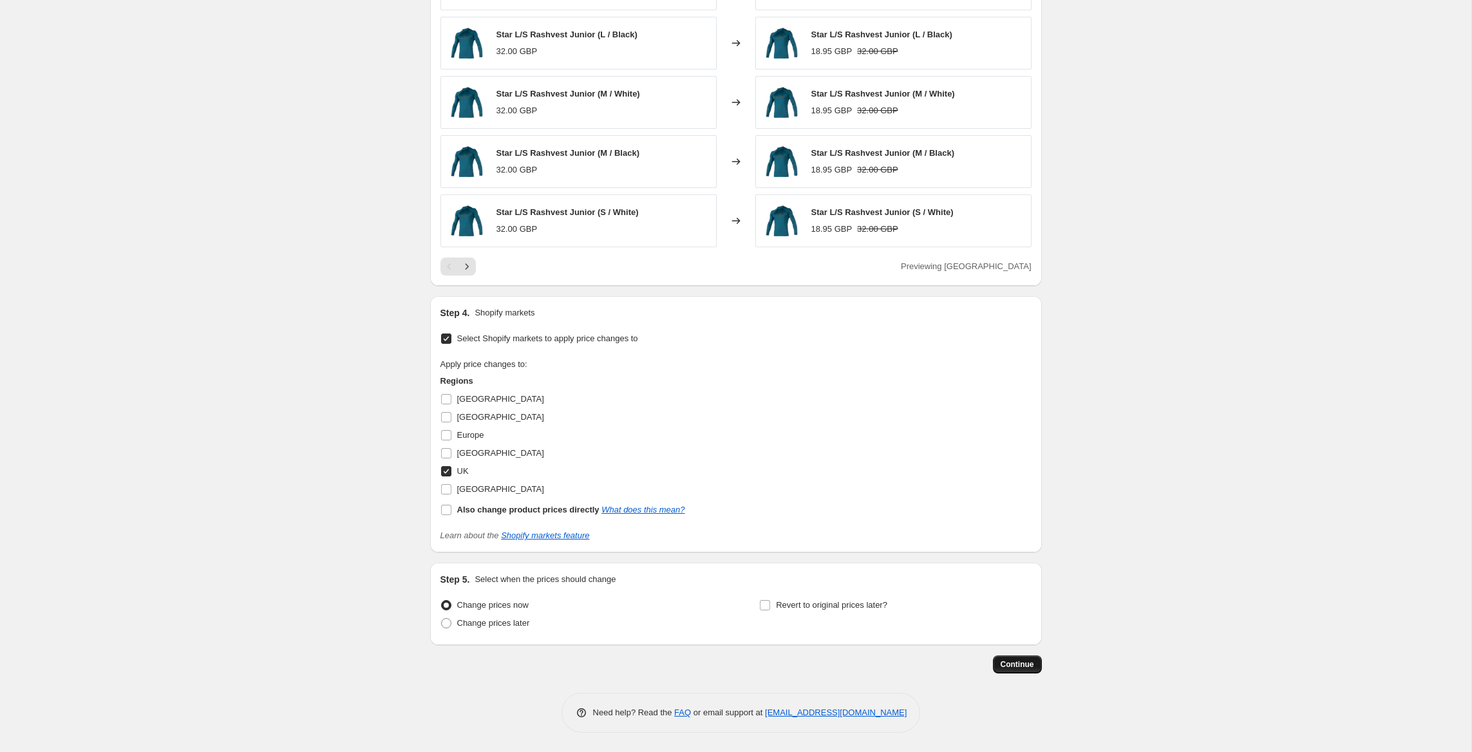
scroll to position [1021, 0]
click at [1018, 670] on span "Continue" at bounding box center [1016, 664] width 33 height 10
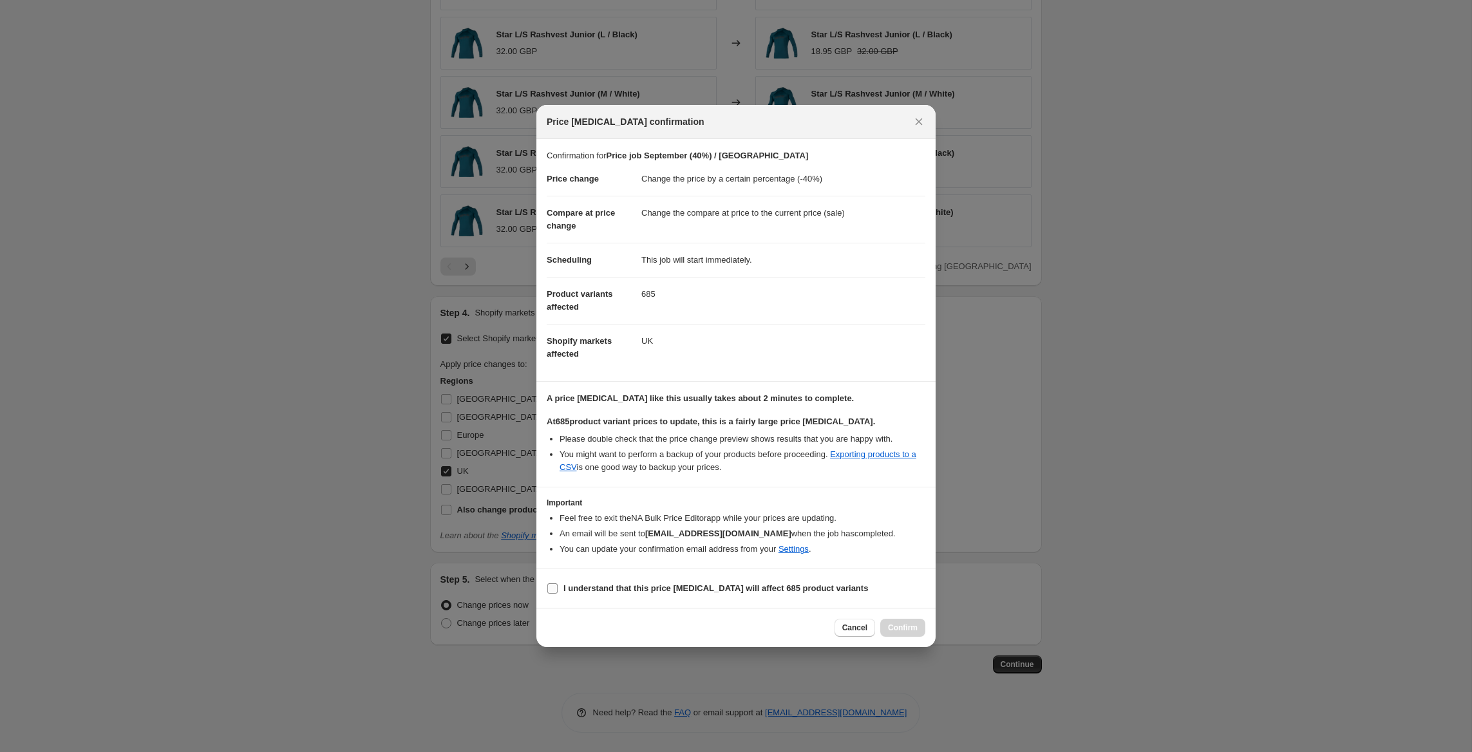
click at [630, 584] on b "I understand that this price [MEDICAL_DATA] will affect 685 product variants" at bounding box center [715, 588] width 305 height 10
click at [558, 584] on input "I understand that this price [MEDICAL_DATA] will affect 685 product variants" at bounding box center [552, 588] width 10 height 10
checkbox input "true"
click at [901, 629] on span "Confirm" at bounding box center [903, 628] width 30 height 10
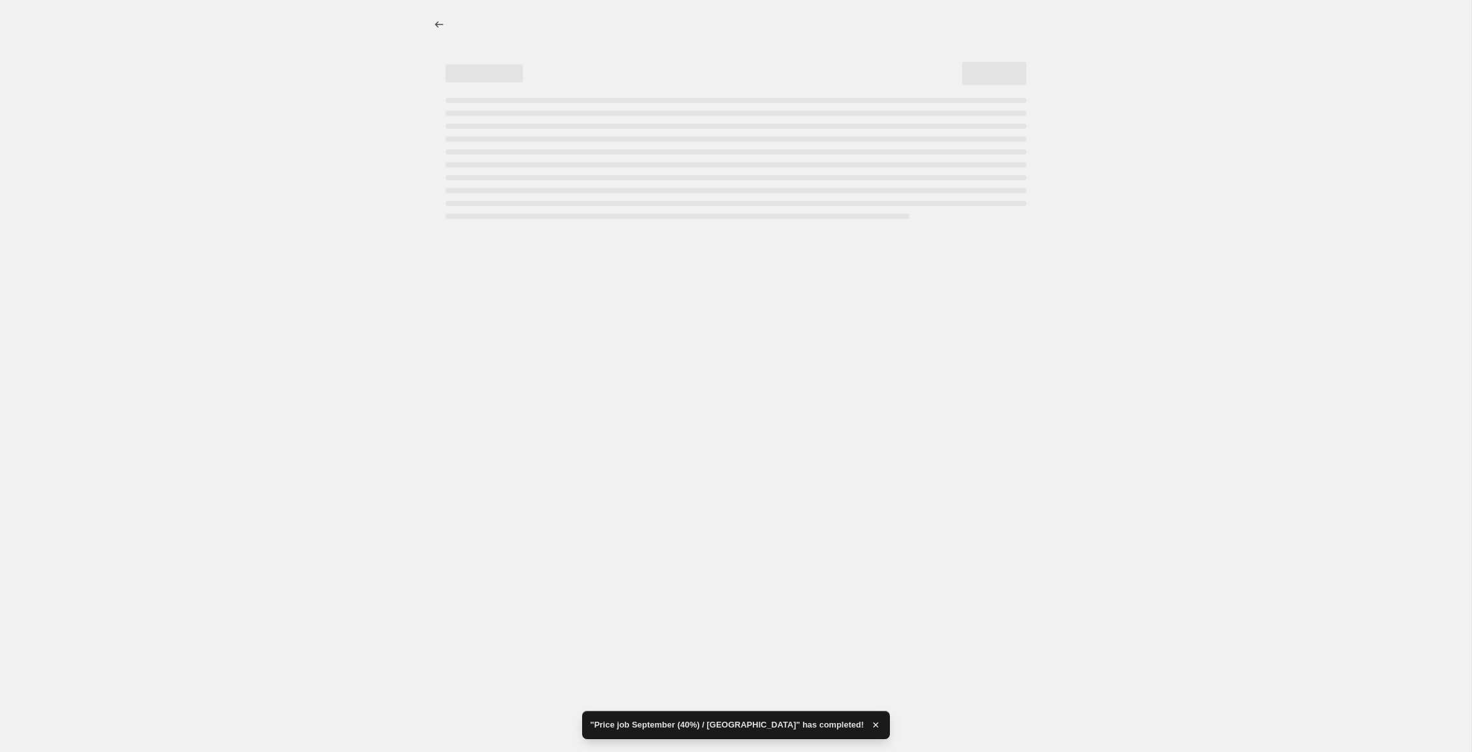
select select "percentage"
select select "tag"
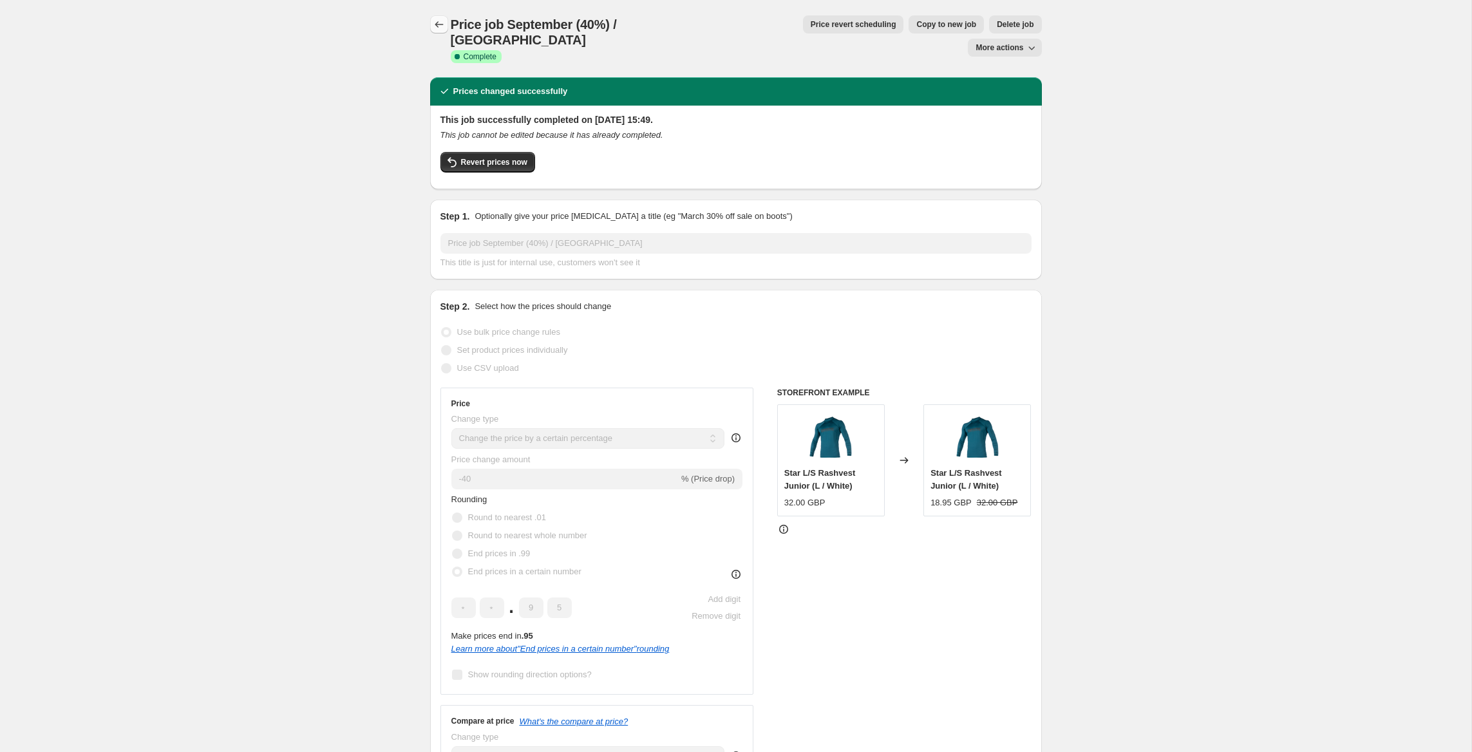
click at [436, 24] on icon "Price change jobs" at bounding box center [439, 24] width 8 height 6
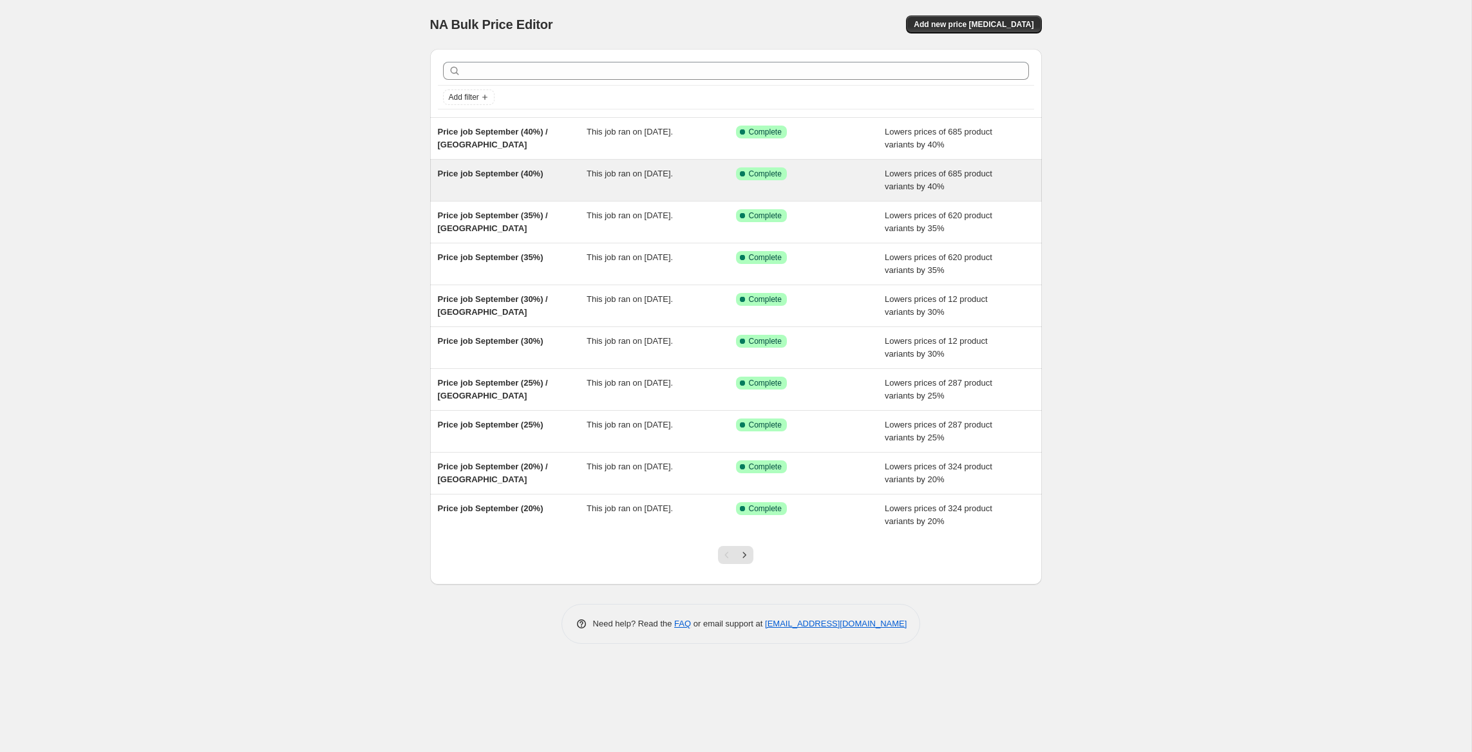
click at [549, 180] on div "Price job September (40%)" at bounding box center [512, 180] width 149 height 26
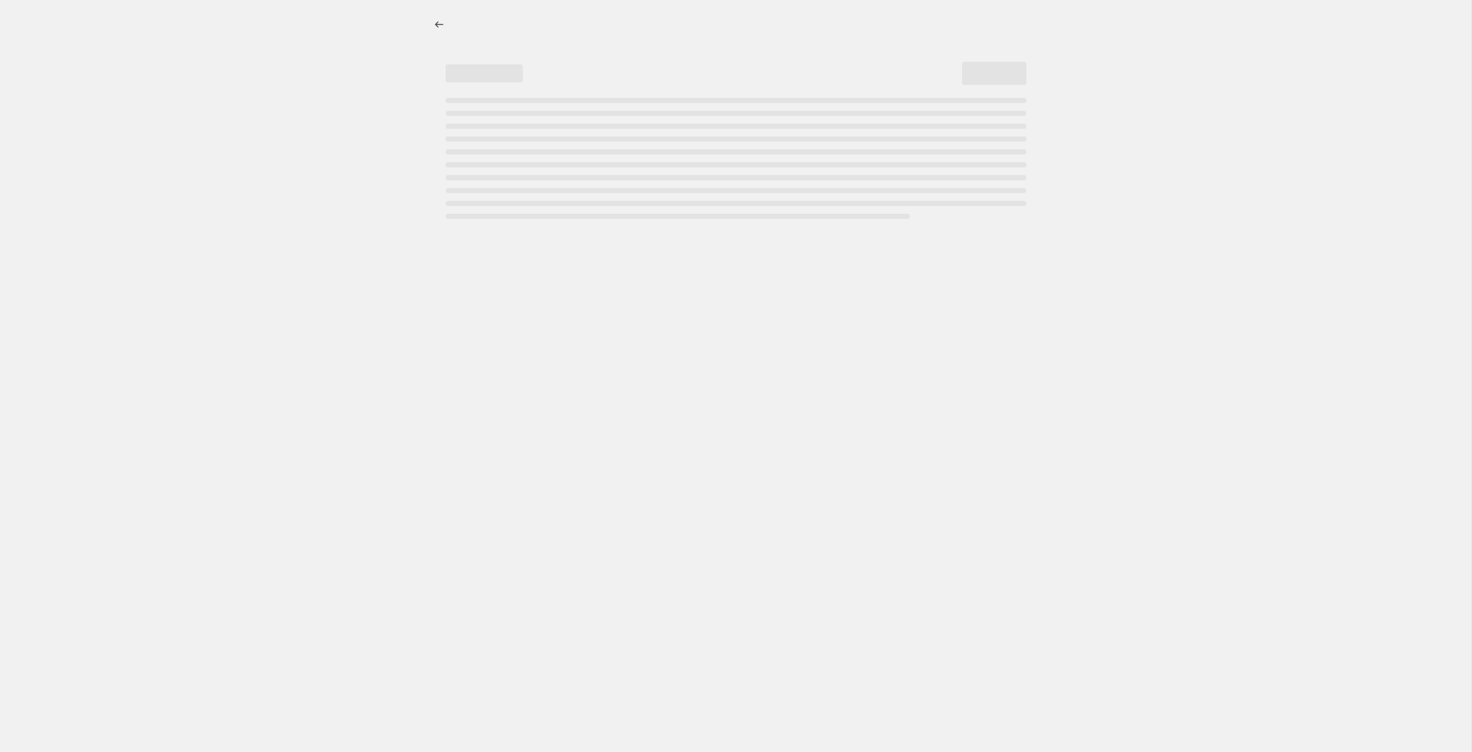
select select "percentage"
select select "tag"
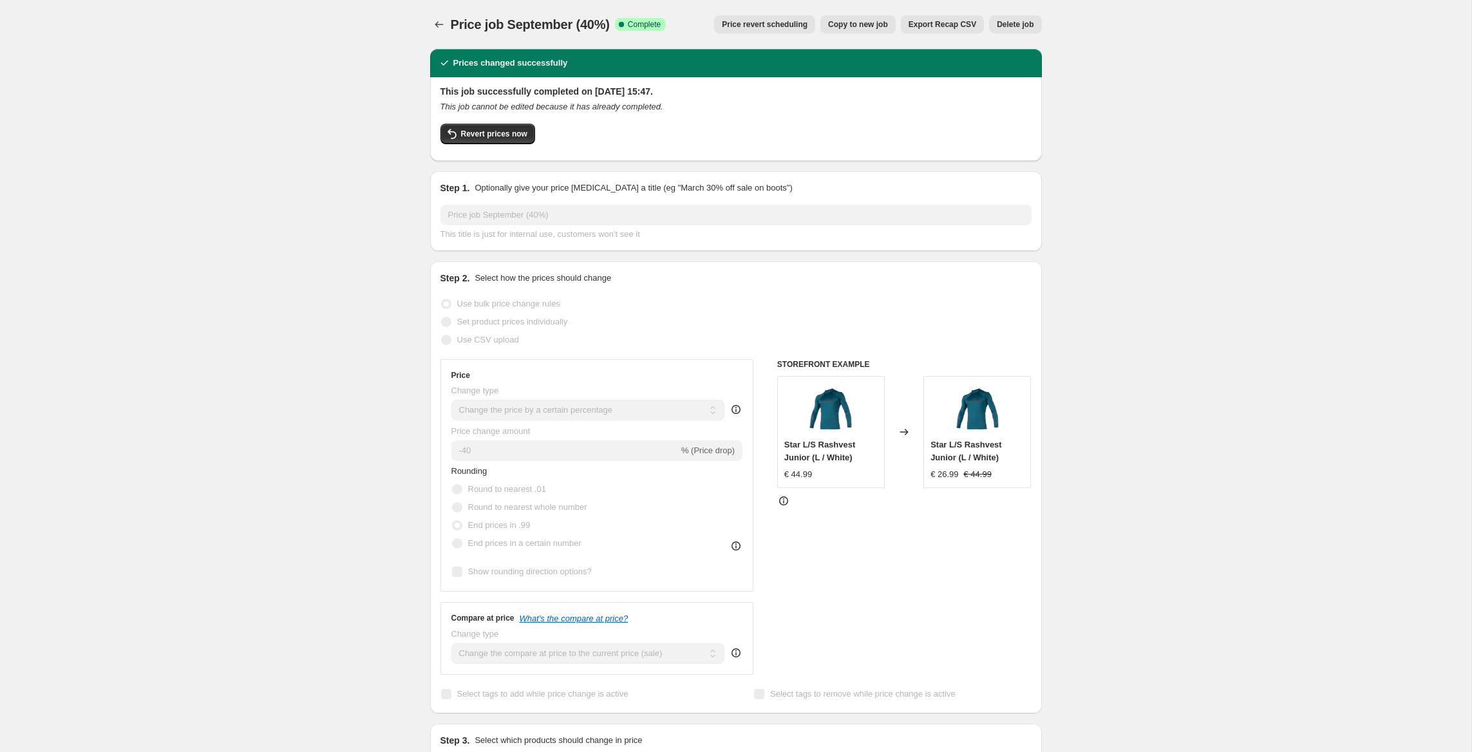
click at [854, 24] on span "Copy to new job" at bounding box center [858, 24] width 60 height 10
select select "percentage"
select select "tag"
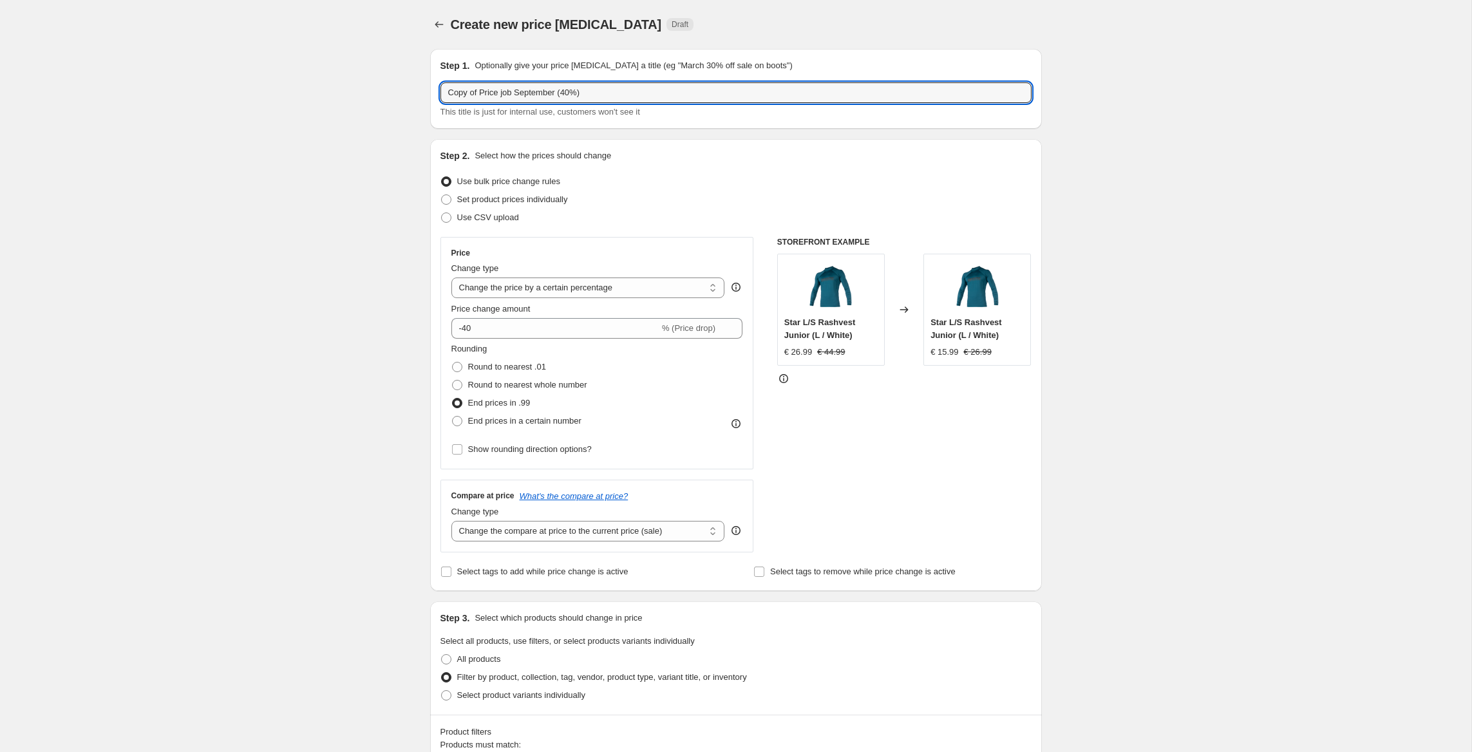
drag, startPoint x: 455, startPoint y: 85, endPoint x: 341, endPoint y: 71, distance: 114.8
click at [542, 89] on input "Price job September (40%)" at bounding box center [735, 92] width 591 height 21
type input "Price job September (45%)"
drag, startPoint x: 362, startPoint y: 219, endPoint x: 362, endPoint y: 211, distance: 8.4
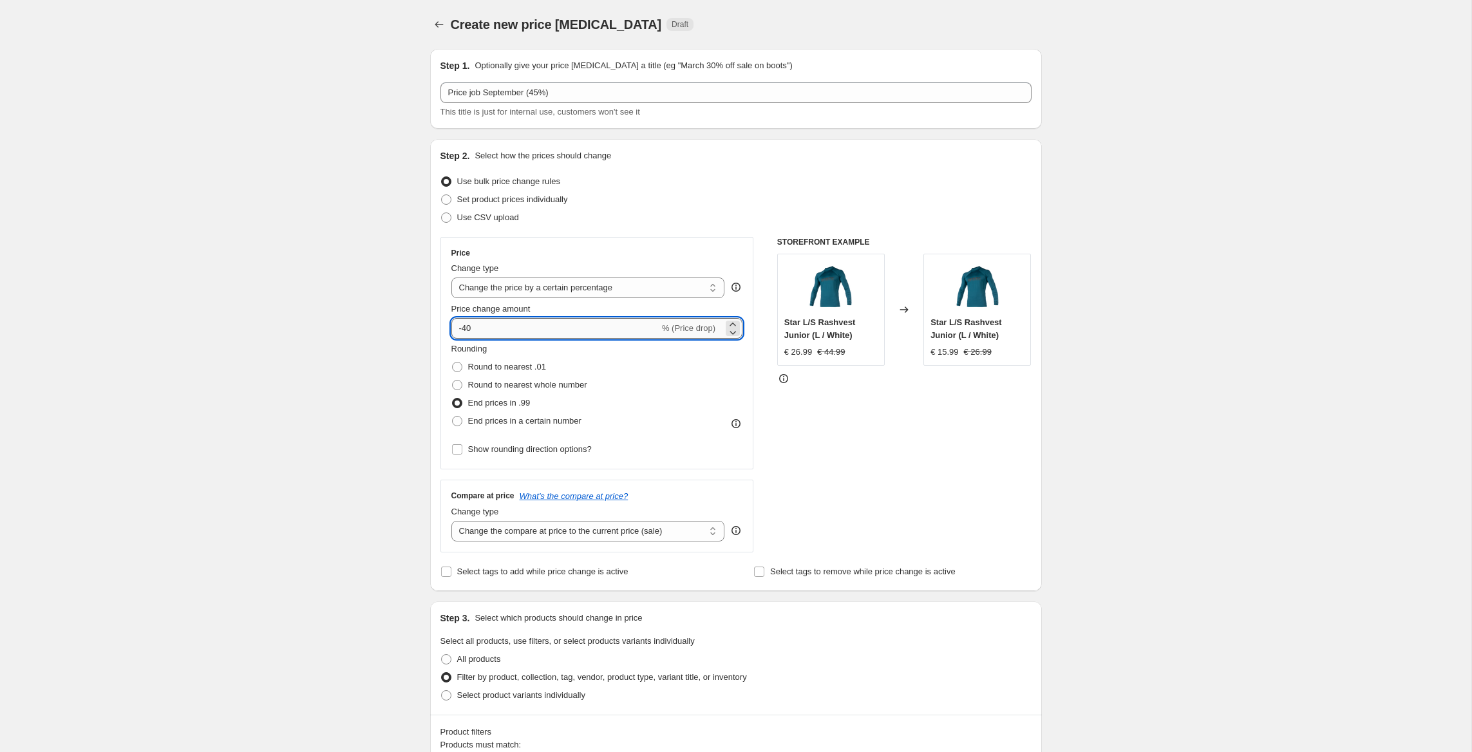
click at [479, 330] on input "-40" at bounding box center [555, 328] width 208 height 21
type input "-45"
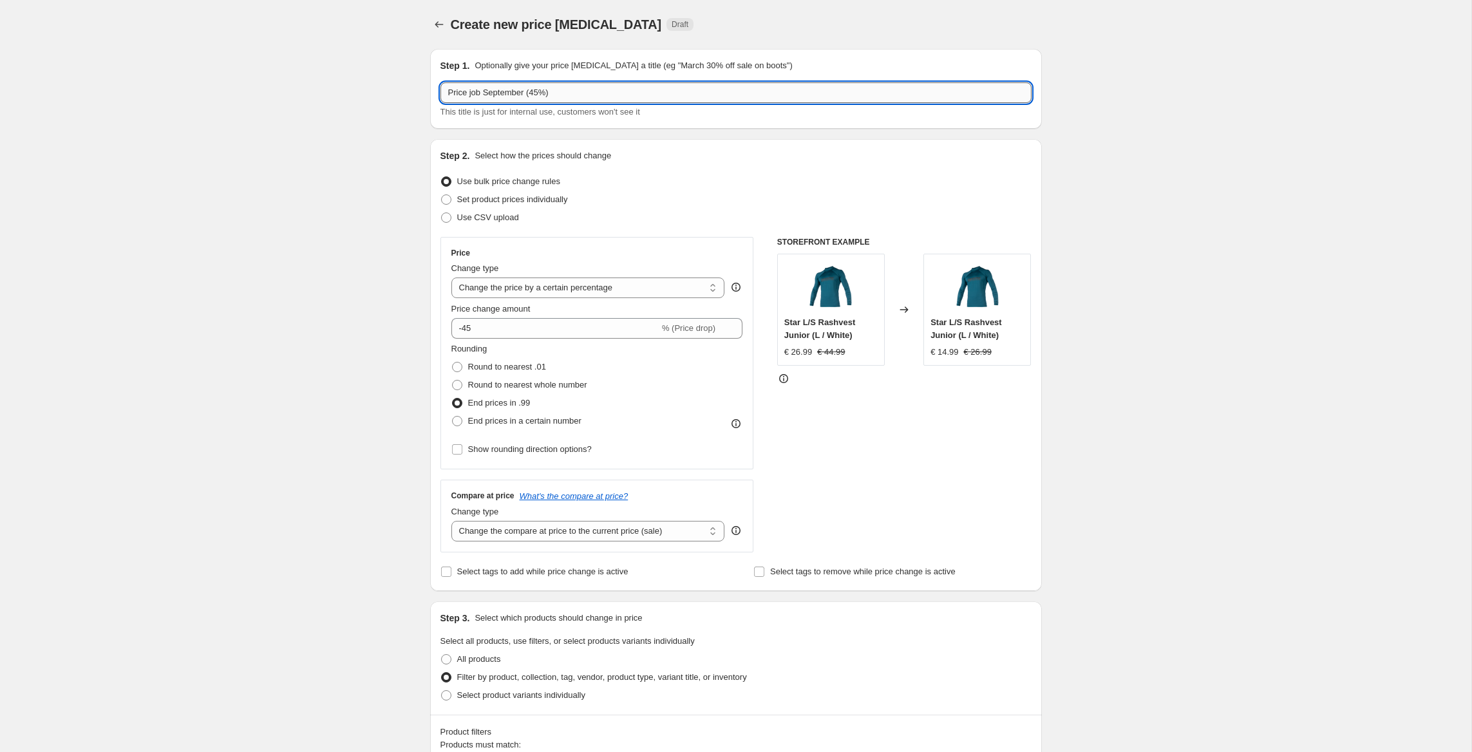
click at [548, 88] on input "Price job September (45%)" at bounding box center [735, 92] width 591 height 21
type input "Price job September (50%)"
click at [484, 322] on input "-45" at bounding box center [555, 328] width 208 height 21
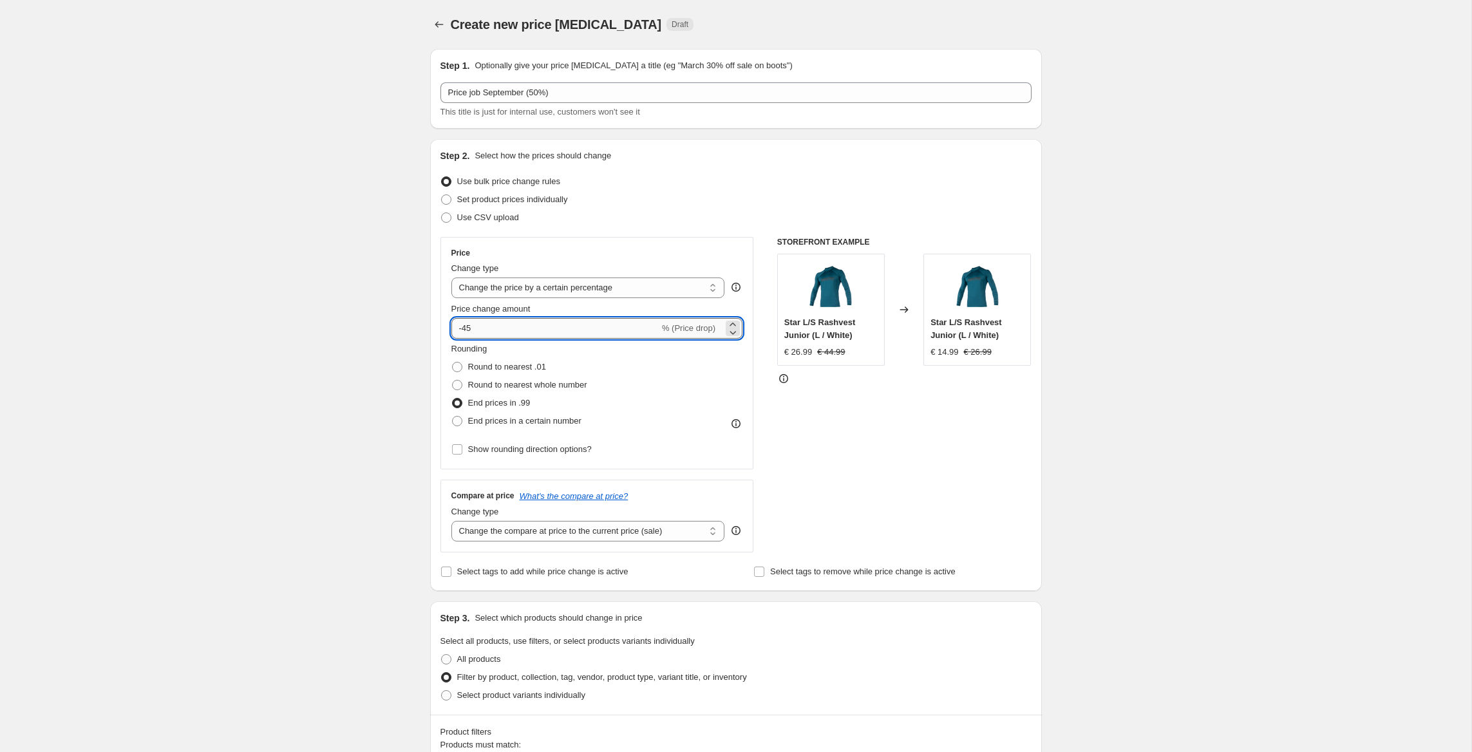
type input "-4"
type input "-50"
click at [695, 639] on legend "Select all products, use filters, or select products variants individually" at bounding box center [567, 642] width 254 height 15
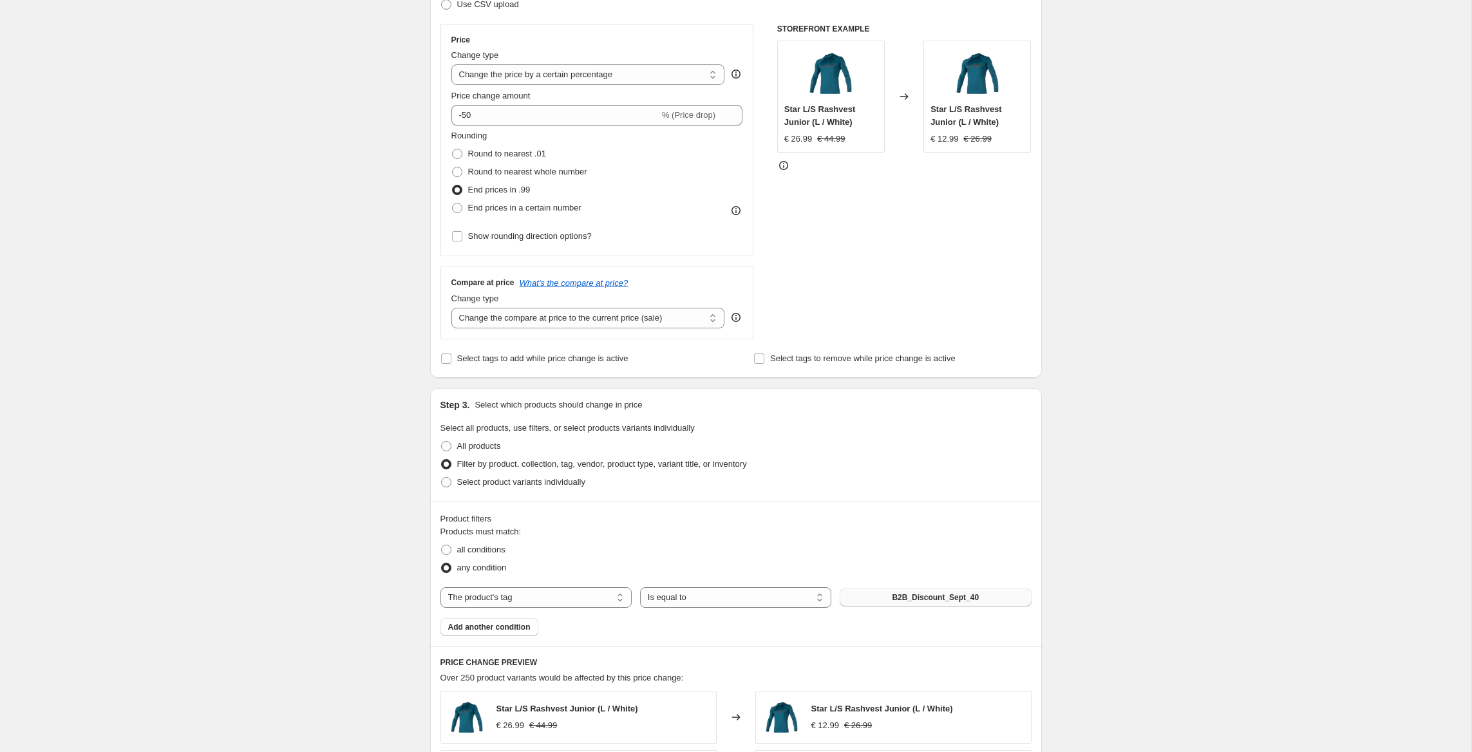
click at [946, 592] on button "B2B_Discount_Sept_40" at bounding box center [934, 597] width 191 height 18
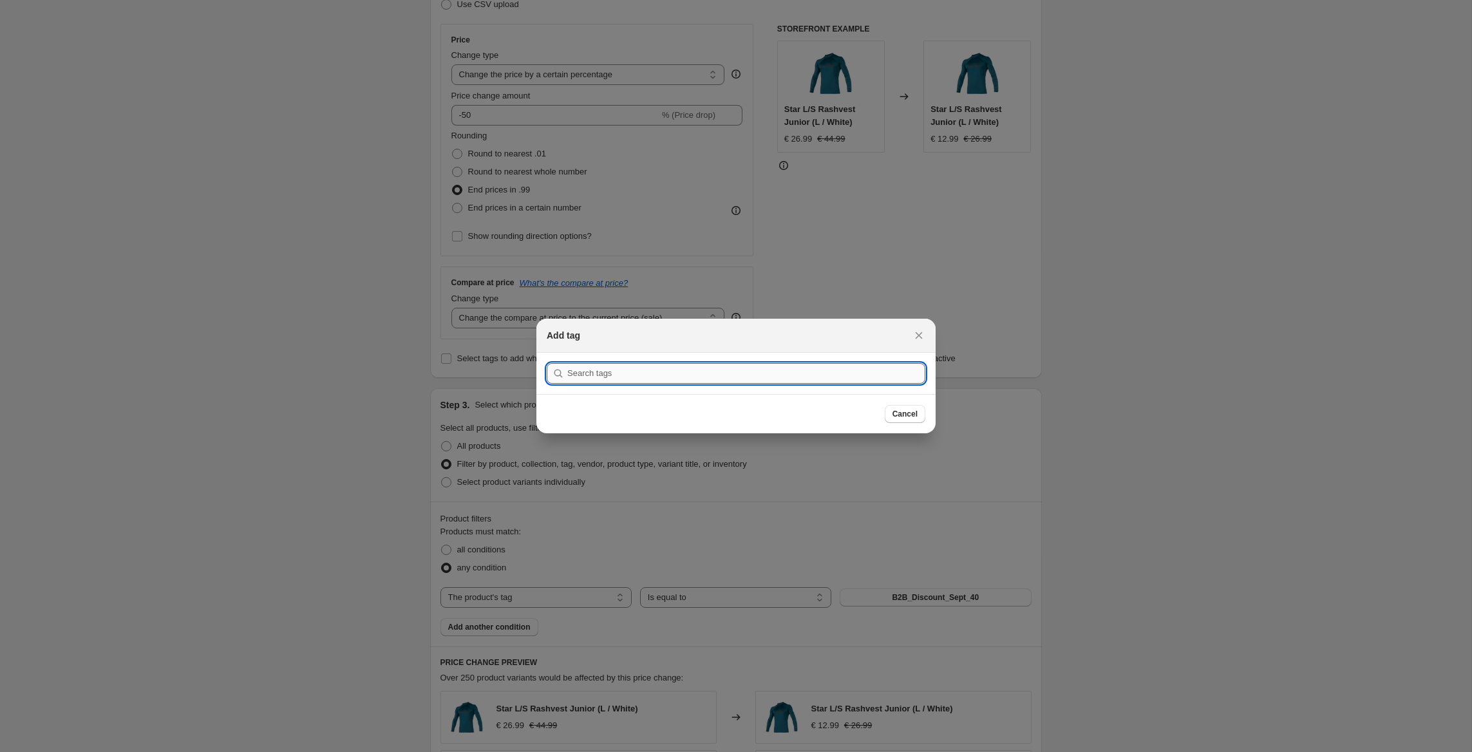
click at [619, 372] on input ":rif:" at bounding box center [746, 373] width 358 height 21
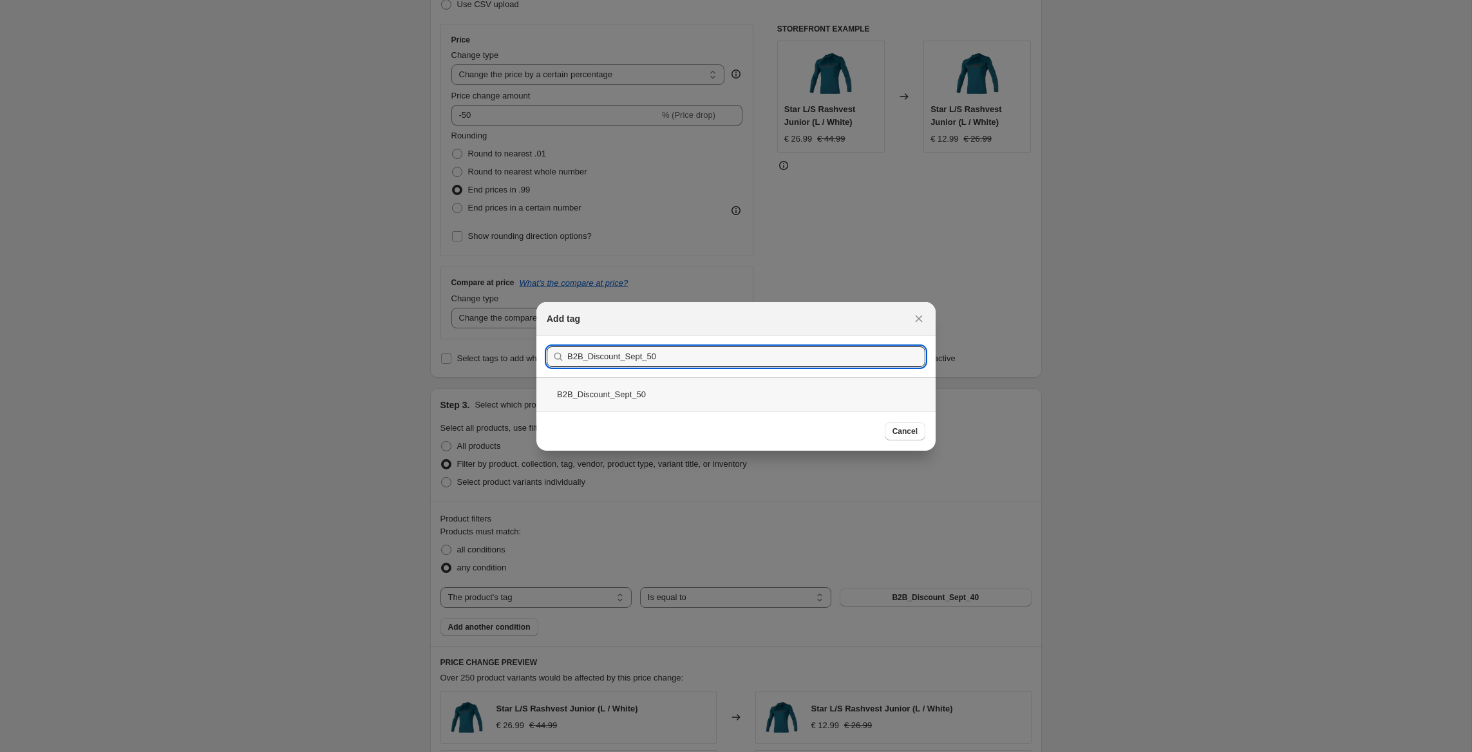
type input "B2B_Discount_Sept_50"
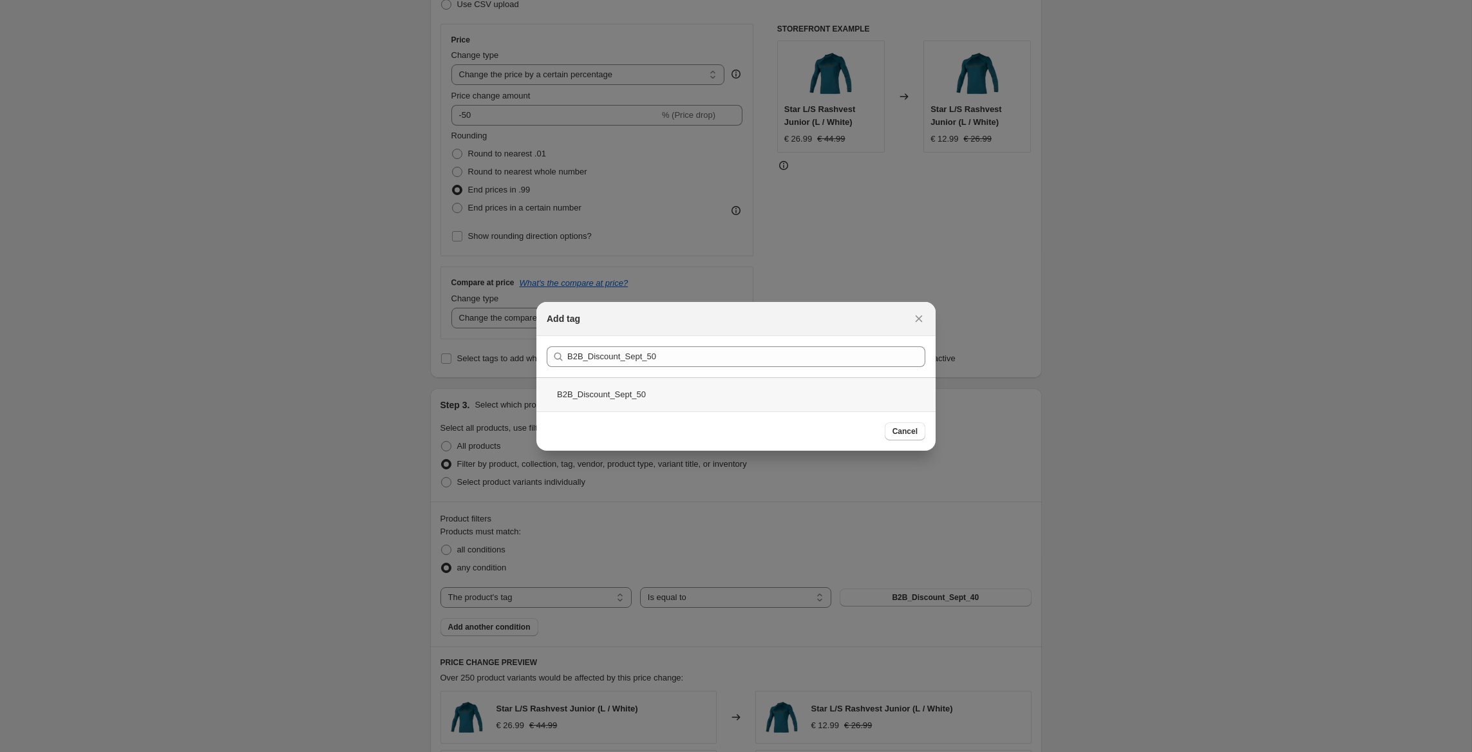
click at [623, 393] on div "B2B_Discount_Sept_50" at bounding box center [735, 394] width 399 height 34
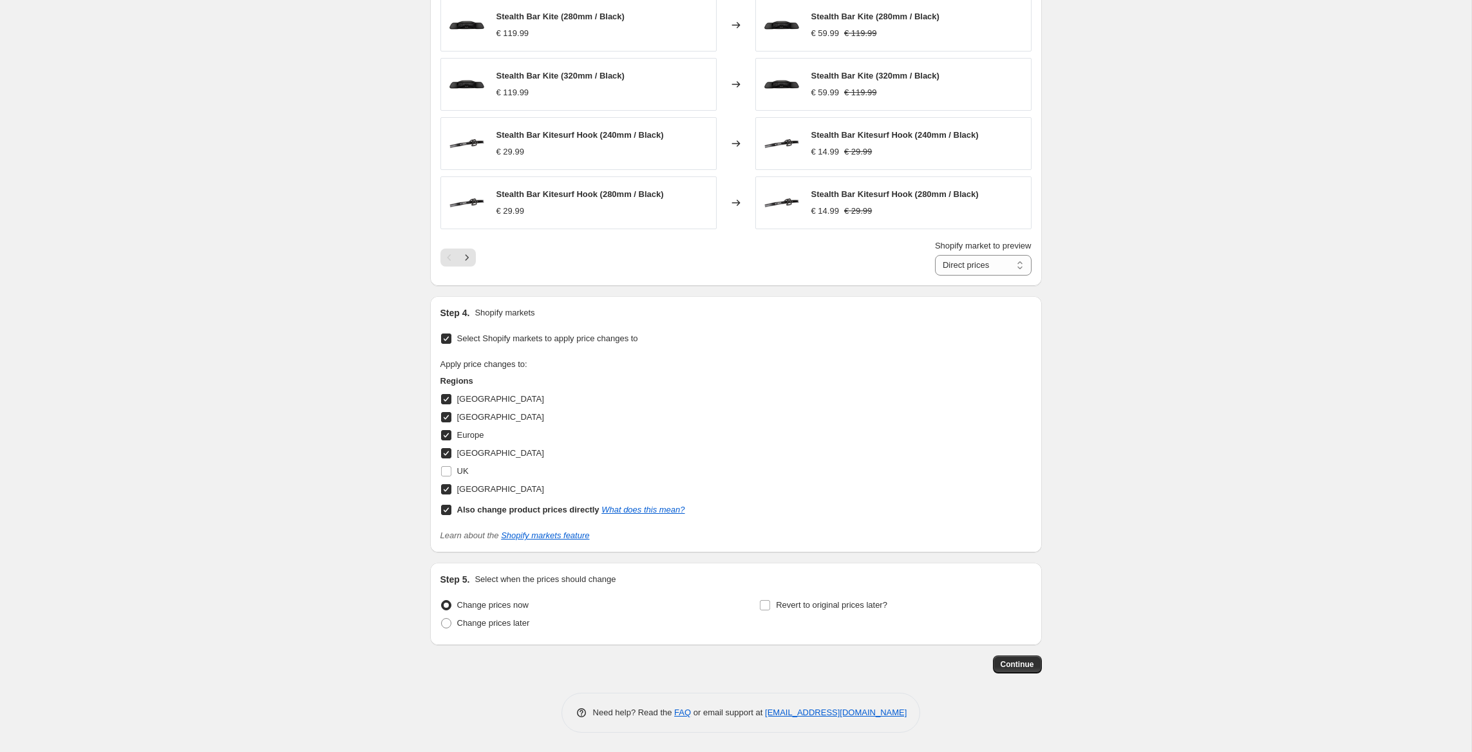
scroll to position [964, 0]
click at [995, 662] on button "Continue" at bounding box center [1017, 664] width 49 height 18
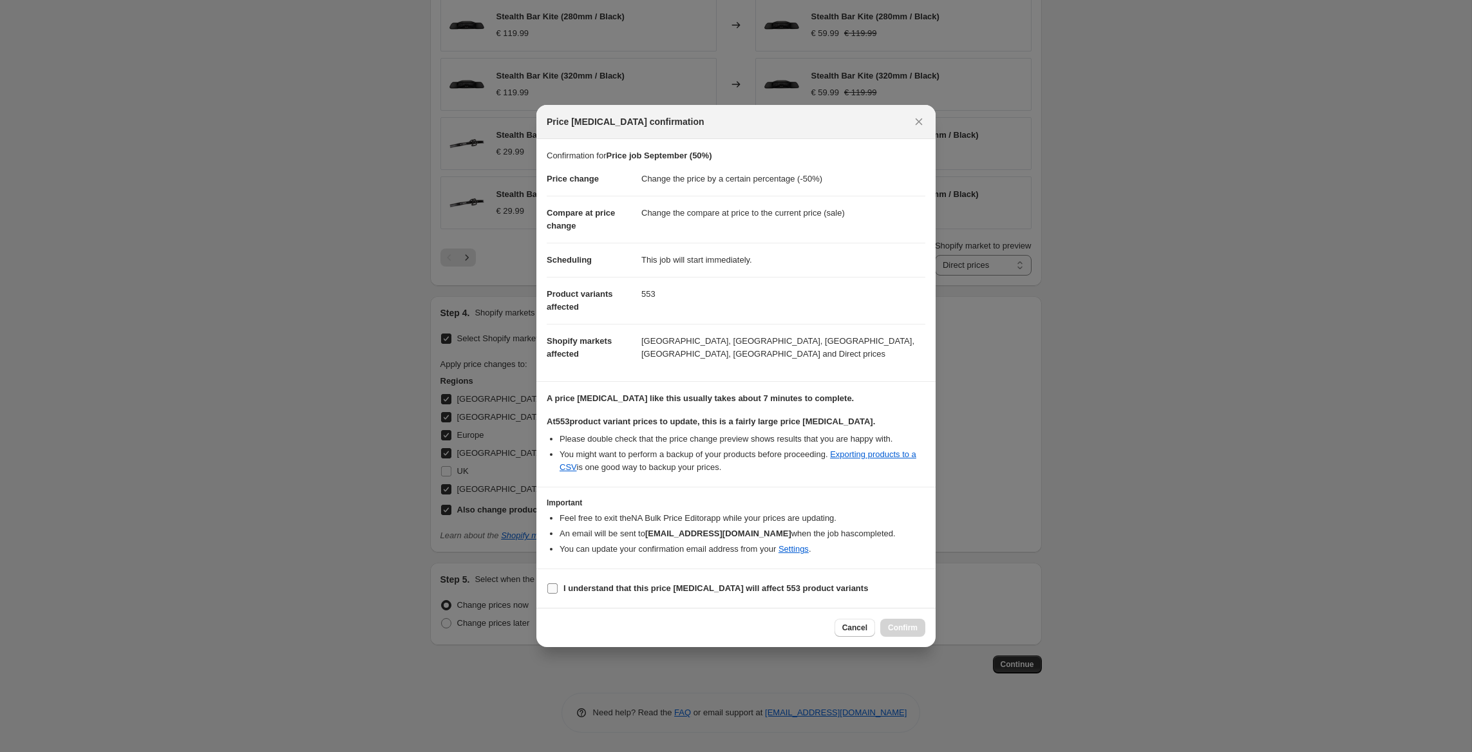
click at [787, 582] on span "I understand that this price [MEDICAL_DATA] will affect 553 product variants" at bounding box center [715, 588] width 305 height 13
click at [558, 583] on input "I understand that this price [MEDICAL_DATA] will affect 553 product variants" at bounding box center [552, 588] width 10 height 10
checkbox input "true"
click at [906, 630] on span "Confirm" at bounding box center [903, 628] width 30 height 10
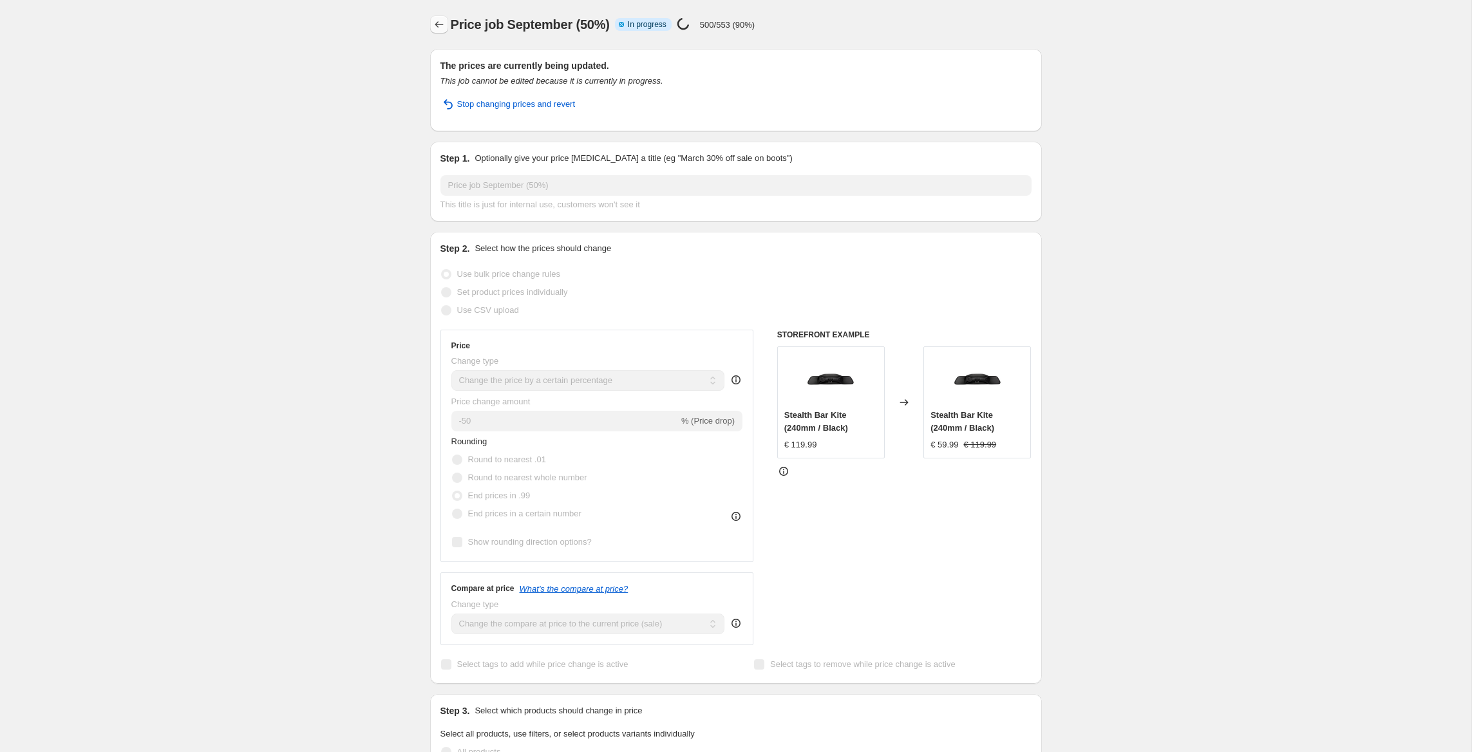
click at [436, 28] on icon "Price change jobs" at bounding box center [439, 24] width 13 height 13
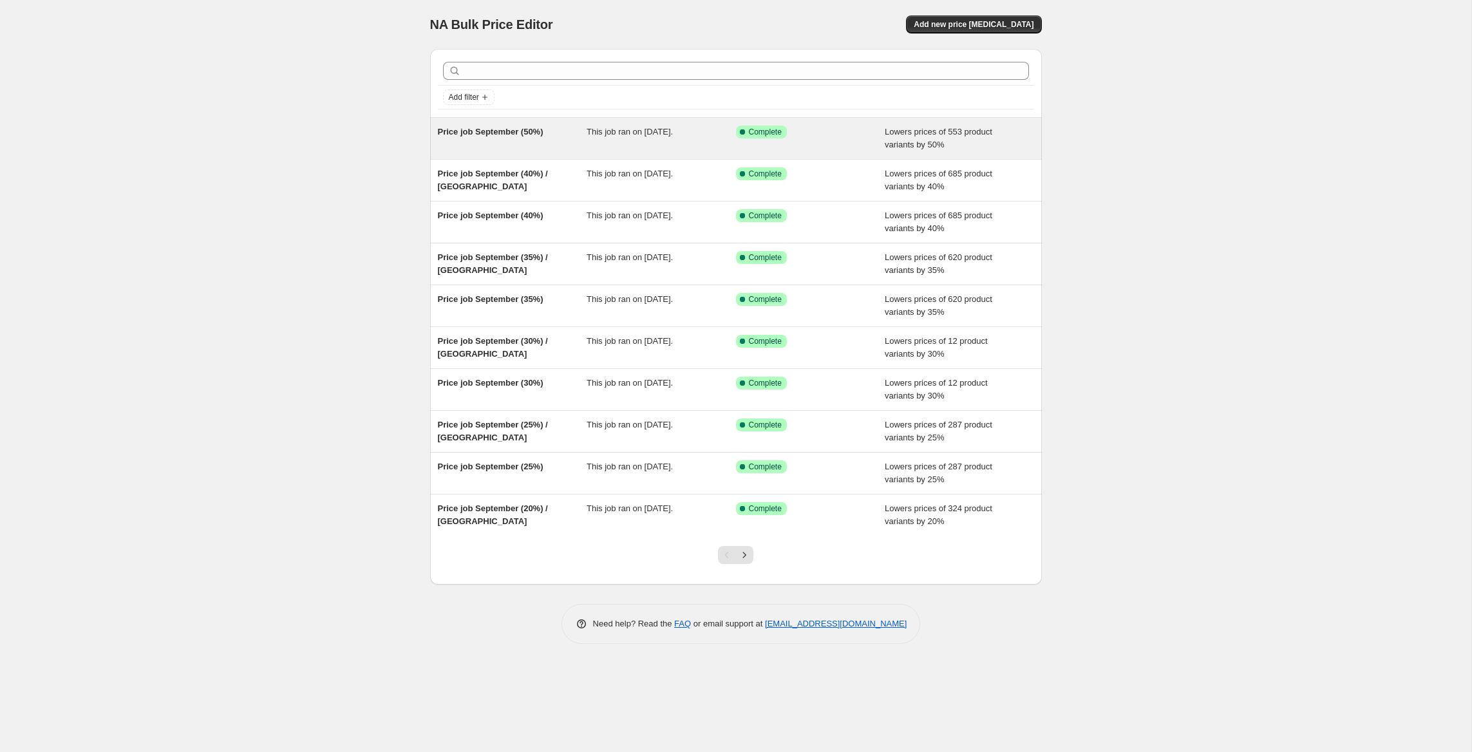
click at [550, 142] on div "Price job September (50%)" at bounding box center [512, 139] width 149 height 26
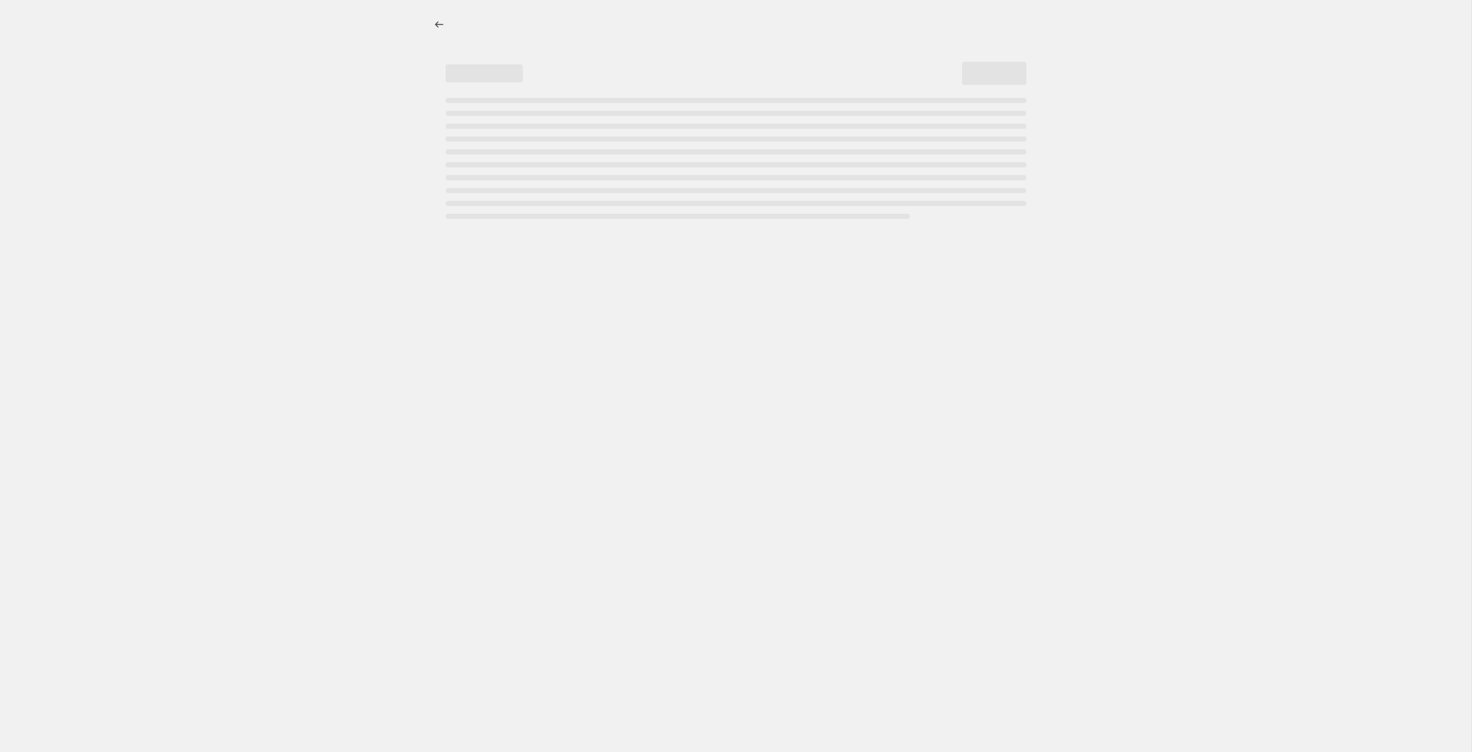
select select "percentage"
select select "tag"
select select "percentage"
select select "tag"
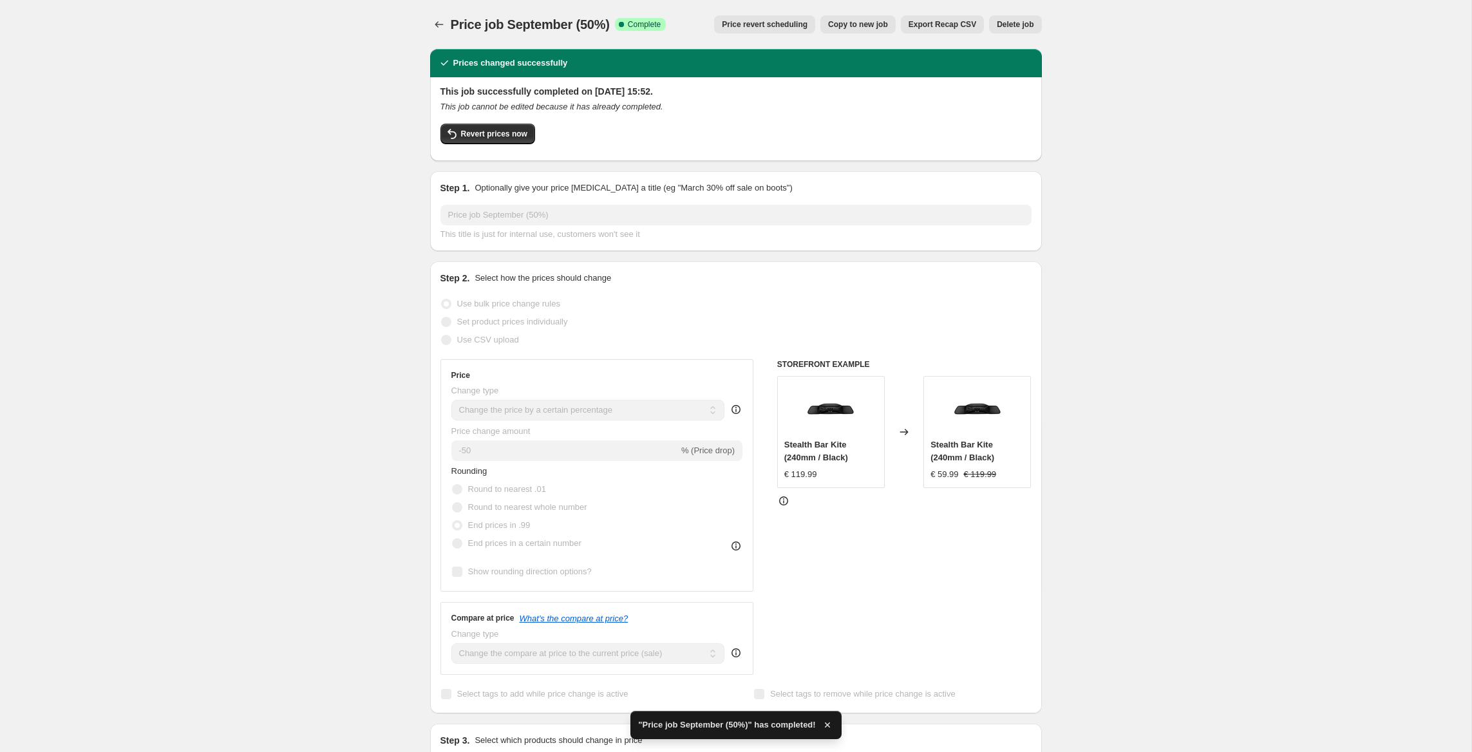
click at [843, 28] on span "Copy to new job" at bounding box center [858, 24] width 60 height 10
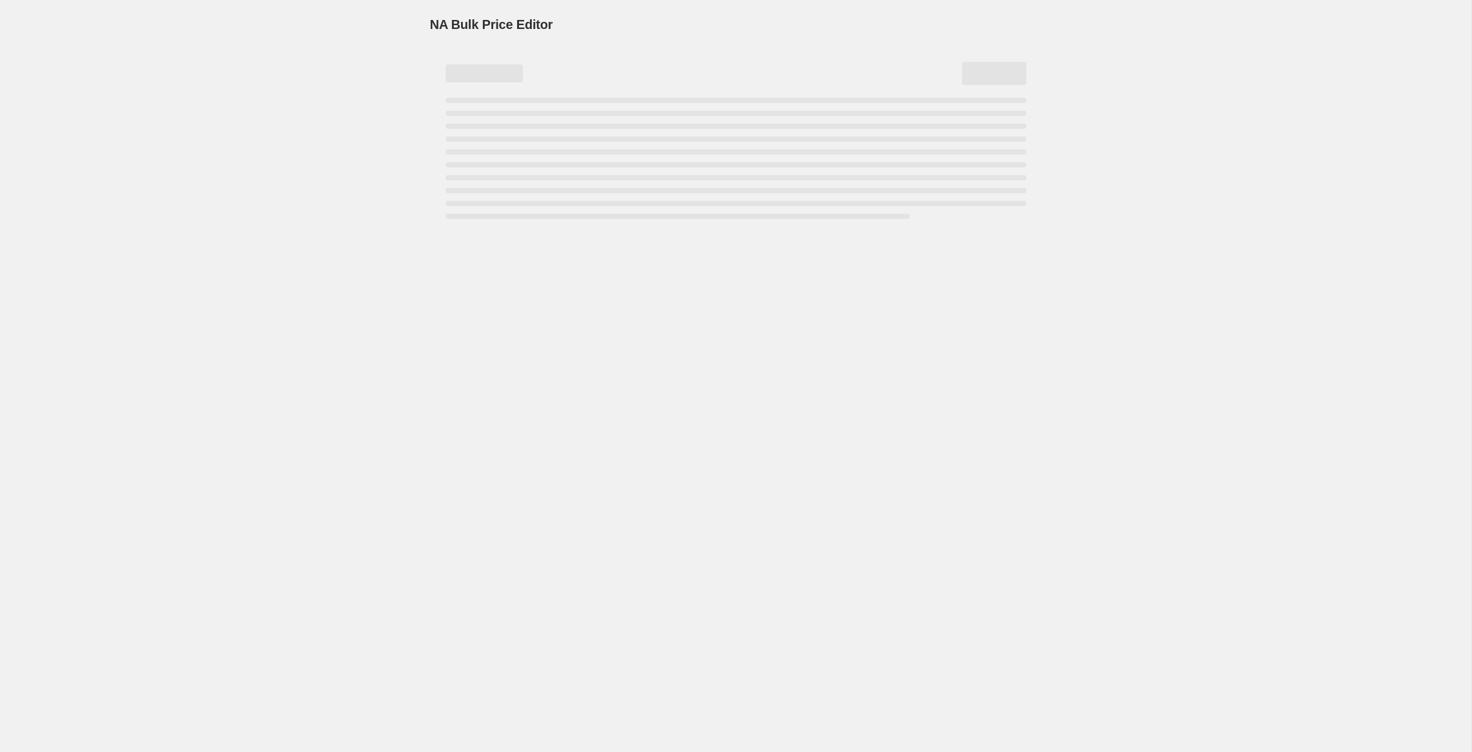
select select "percentage"
select select "tag"
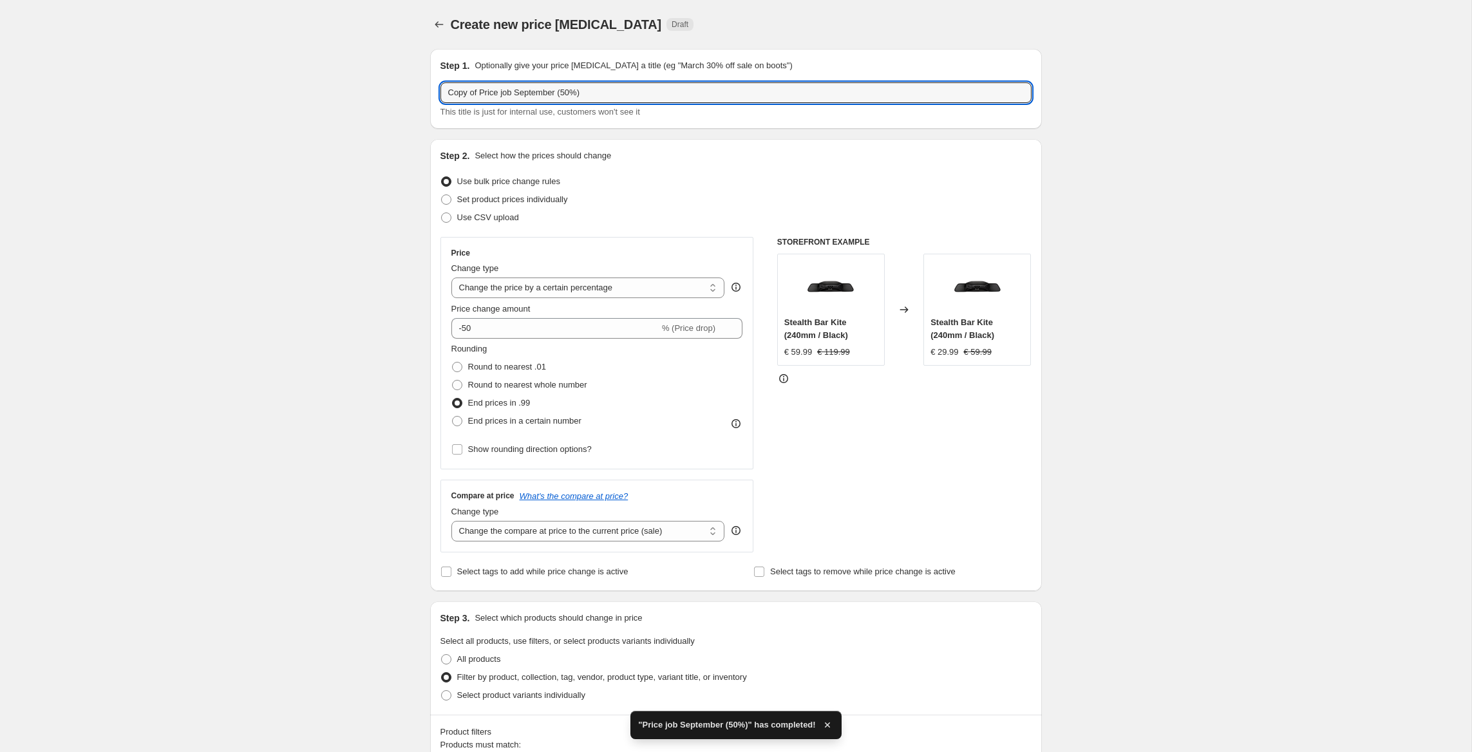
drag, startPoint x: 474, startPoint y: 91, endPoint x: 247, endPoint y: 70, distance: 228.9
click at [563, 90] on input "Price job September (50%)" at bounding box center [735, 92] width 591 height 21
type input "Price job September (50%) / [GEOGRAPHIC_DATA]"
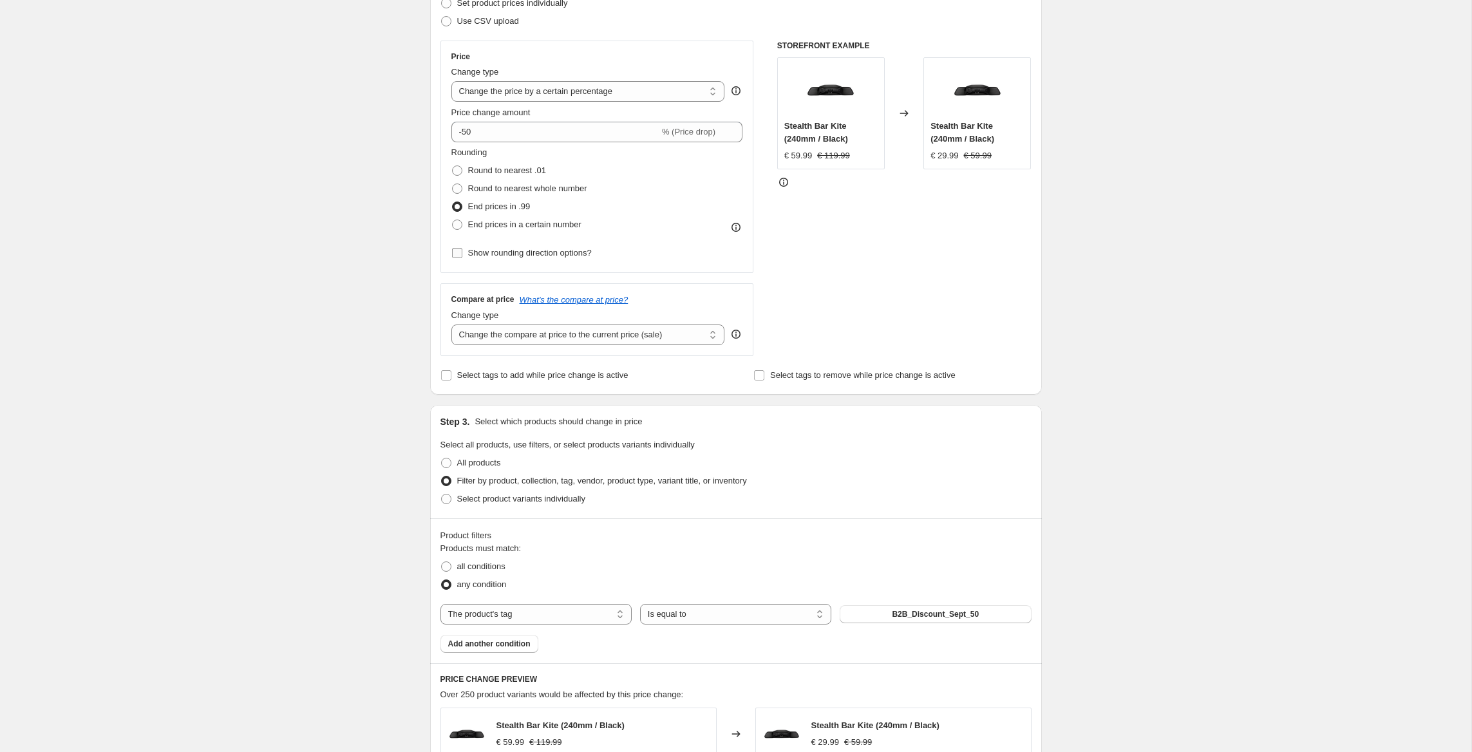
click at [523, 257] on span "Show rounding direction options?" at bounding box center [530, 253] width 124 height 10
click at [462, 257] on input "Show rounding direction options?" at bounding box center [457, 253] width 10 height 10
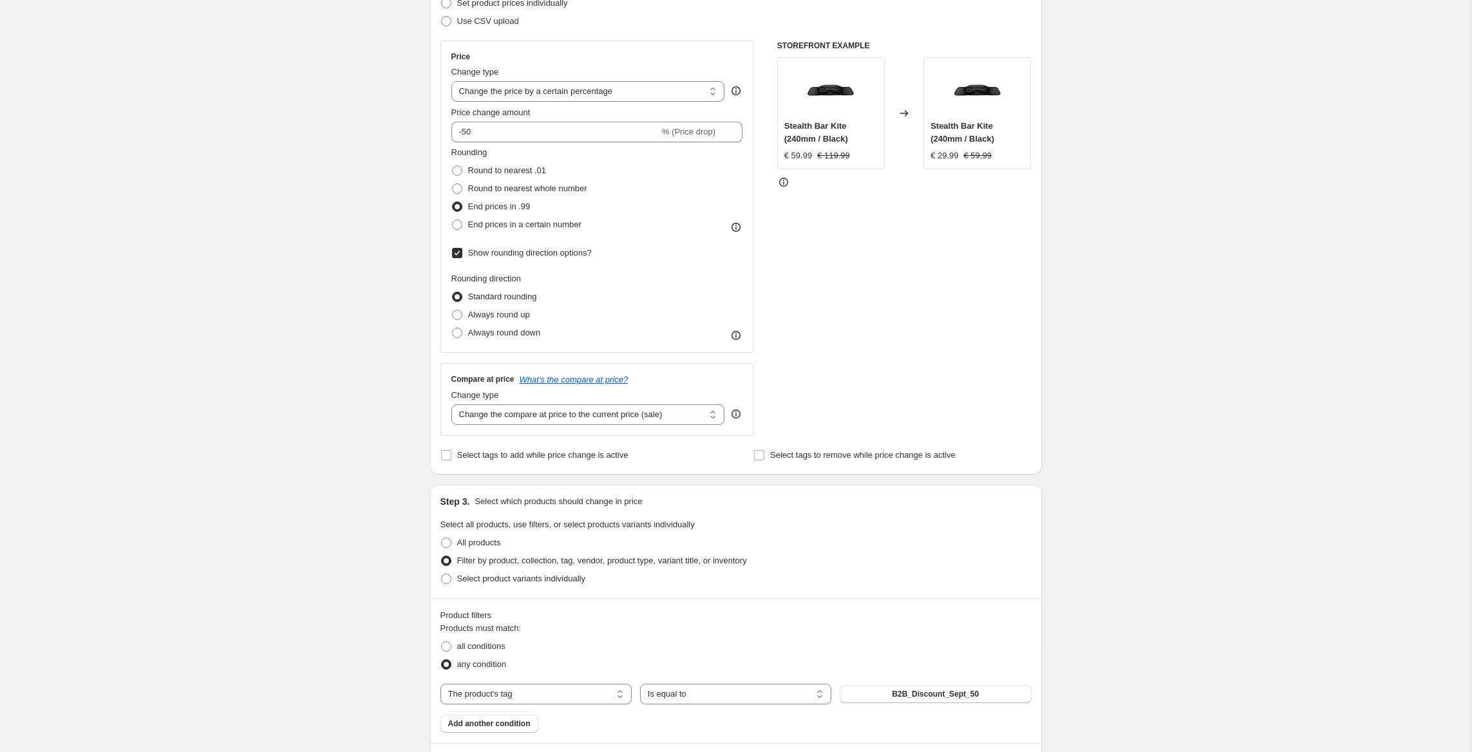
click at [508, 246] on label "Show rounding direction options?" at bounding box center [521, 253] width 140 height 18
click at [462, 248] on input "Show rounding direction options?" at bounding box center [457, 253] width 10 height 10
checkbox input "false"
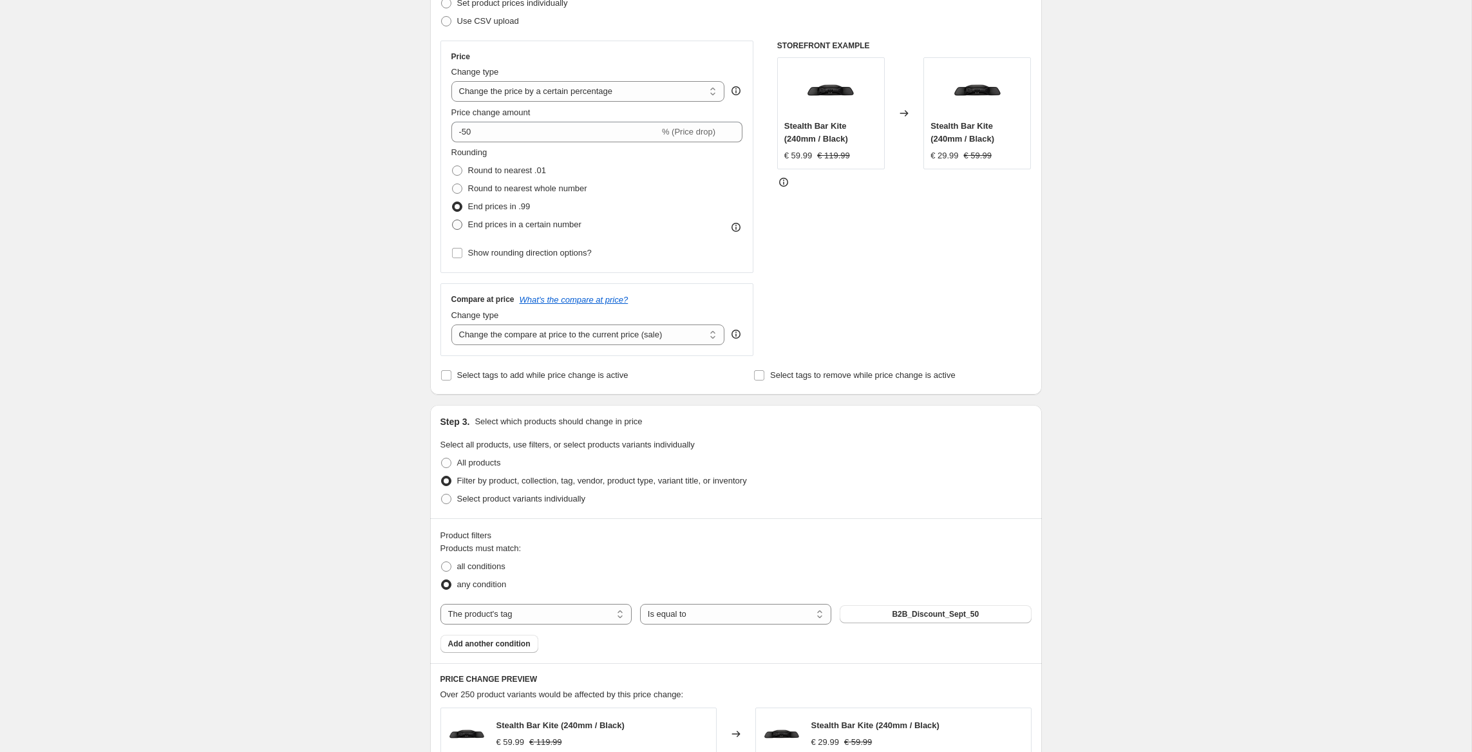
click at [517, 228] on span "End prices in a certain number" at bounding box center [524, 225] width 113 height 10
click at [453, 220] on input "End prices in a certain number" at bounding box center [452, 220] width 1 height 1
radio input "true"
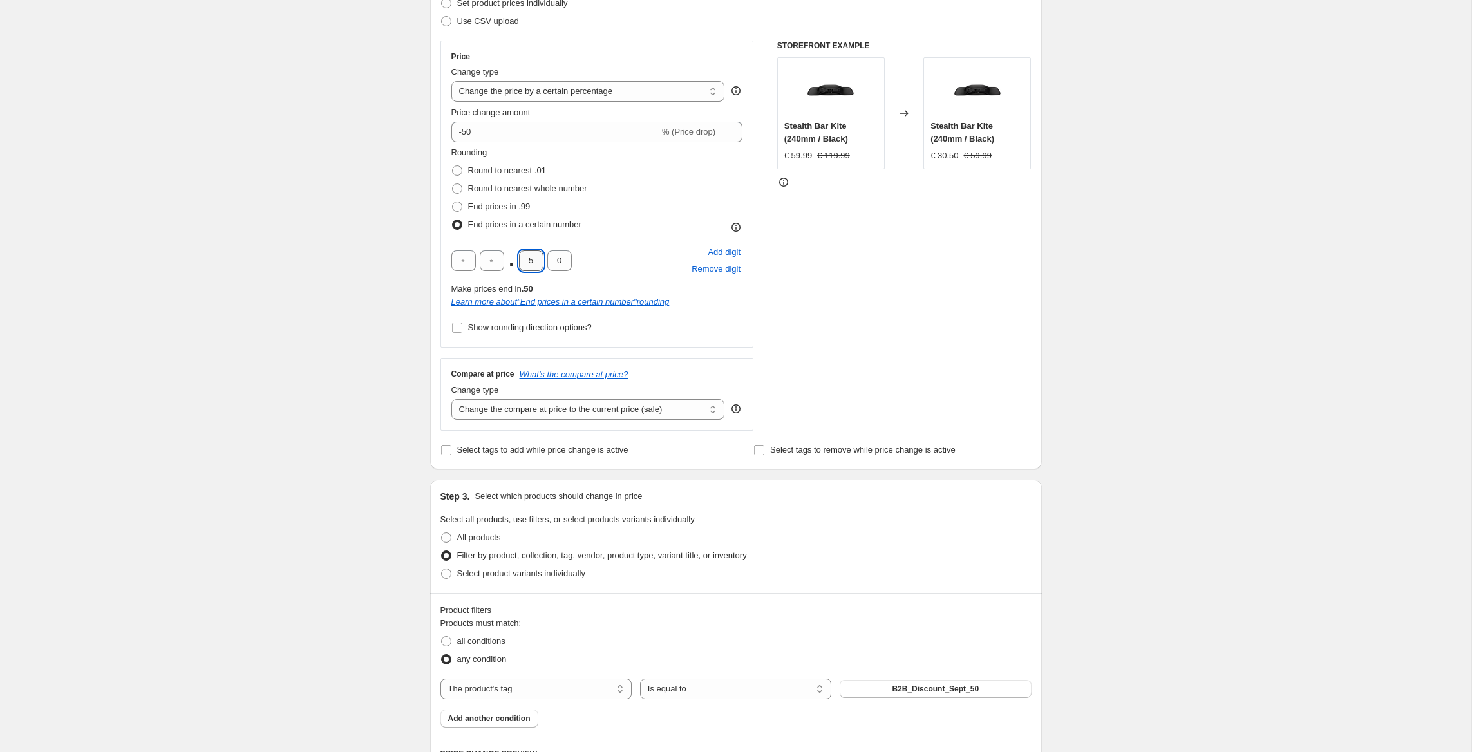
click at [532, 256] on input "5" at bounding box center [531, 260] width 24 height 21
type input "9"
type input "5"
click at [317, 281] on div "Create new price [MEDICAL_DATA]. This page is ready Create new price [MEDICAL_D…" at bounding box center [735, 699] width 1471 height 1791
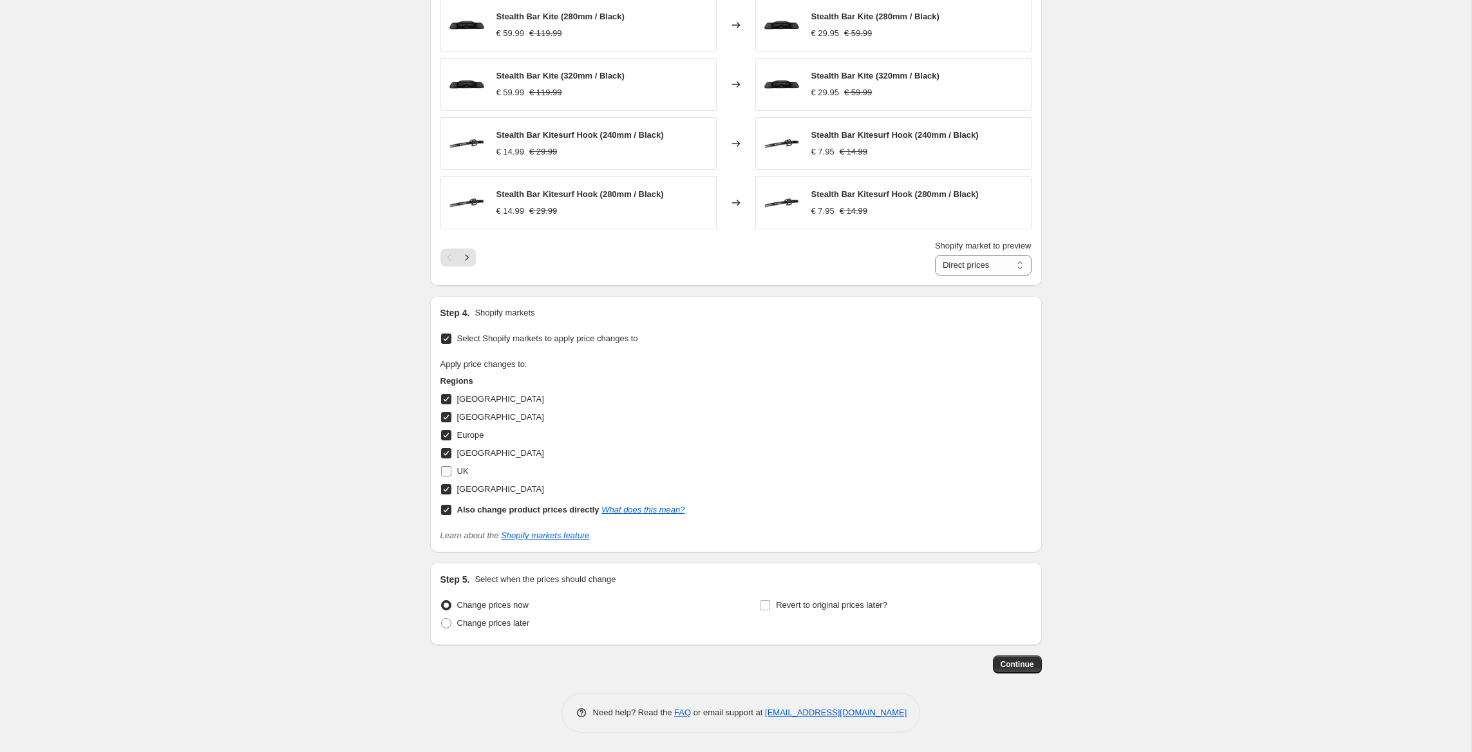
scroll to position [1039, 0]
click at [449, 471] on input "UK" at bounding box center [446, 471] width 10 height 10
checkbox input "true"
click at [446, 508] on input "Also change product prices directly What does this mean?" at bounding box center [446, 510] width 10 height 10
checkbox input "false"
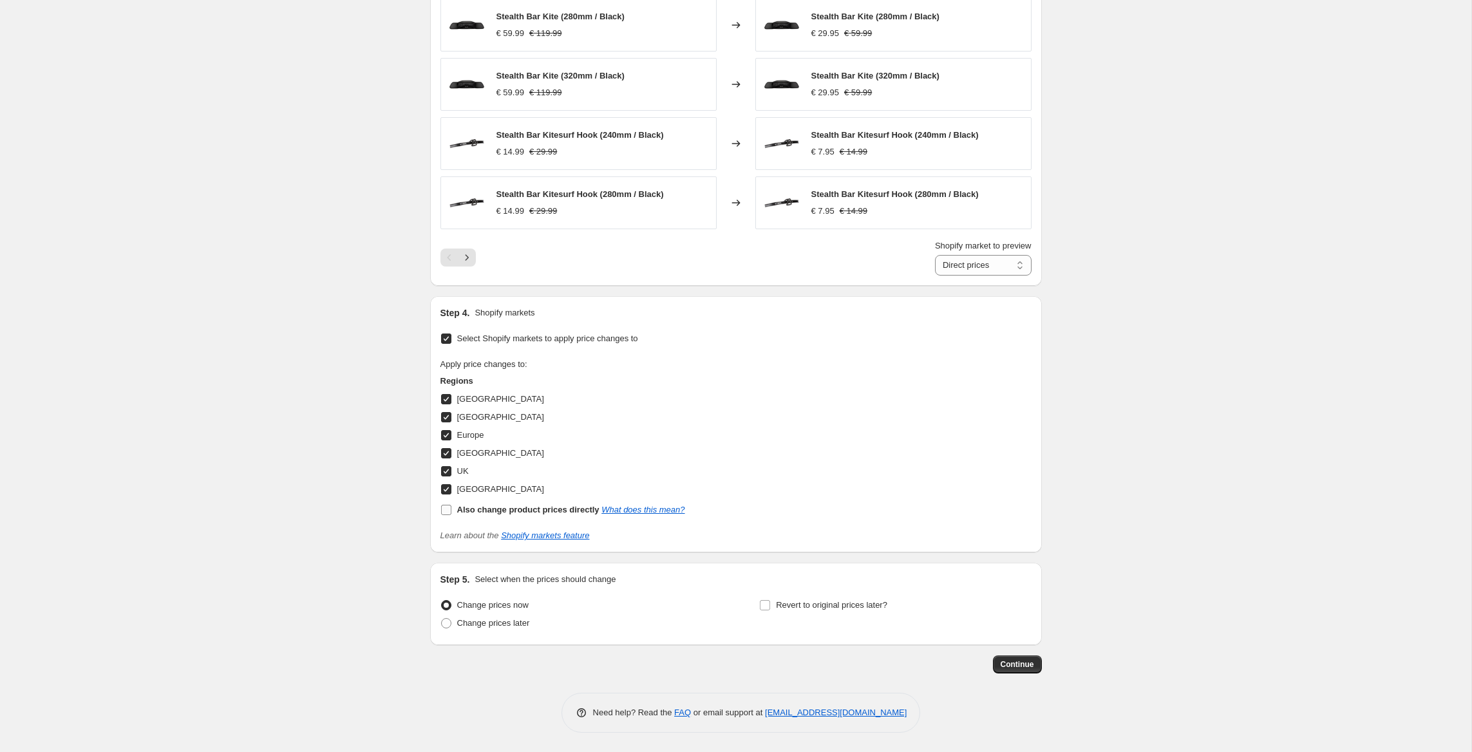
select select "67188326744"
click at [447, 492] on input "[GEOGRAPHIC_DATA]" at bounding box center [446, 489] width 10 height 10
checkbox input "false"
click at [450, 456] on input "[GEOGRAPHIC_DATA]" at bounding box center [446, 453] width 10 height 10
checkbox input "false"
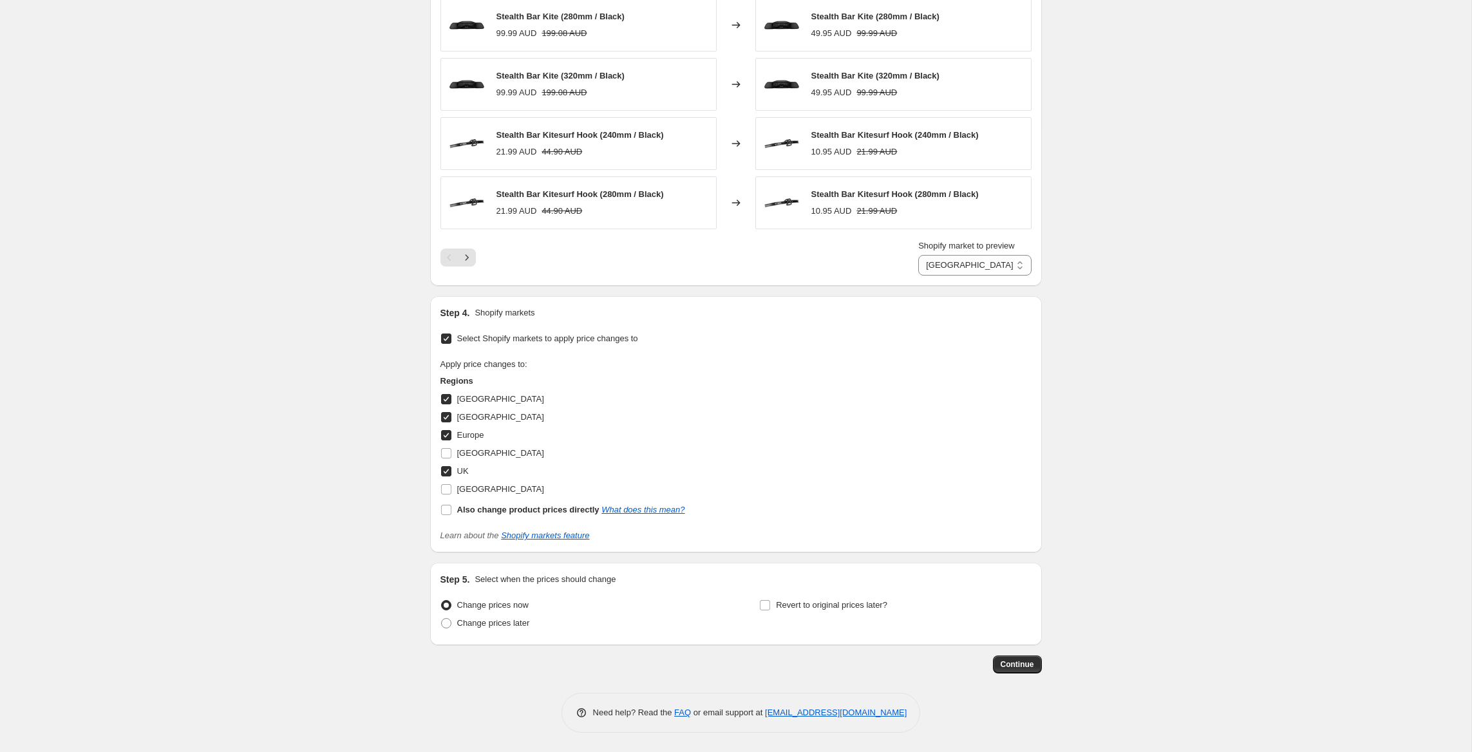
click at [450, 436] on input "Europe" at bounding box center [446, 435] width 10 height 10
checkbox input "false"
click at [447, 418] on input "[GEOGRAPHIC_DATA]" at bounding box center [446, 417] width 10 height 10
checkbox input "false"
click at [449, 404] on input "[GEOGRAPHIC_DATA]" at bounding box center [446, 399] width 10 height 10
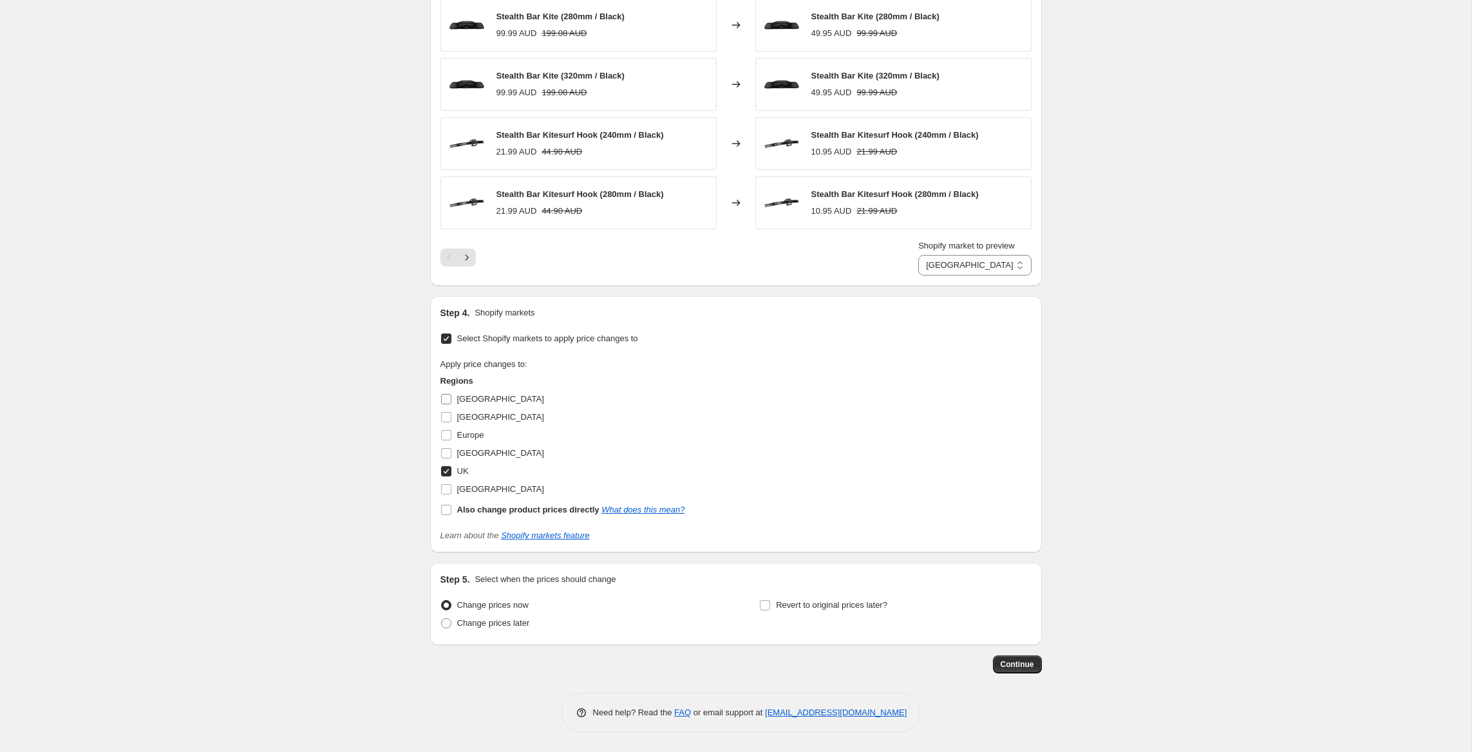
checkbox input "false"
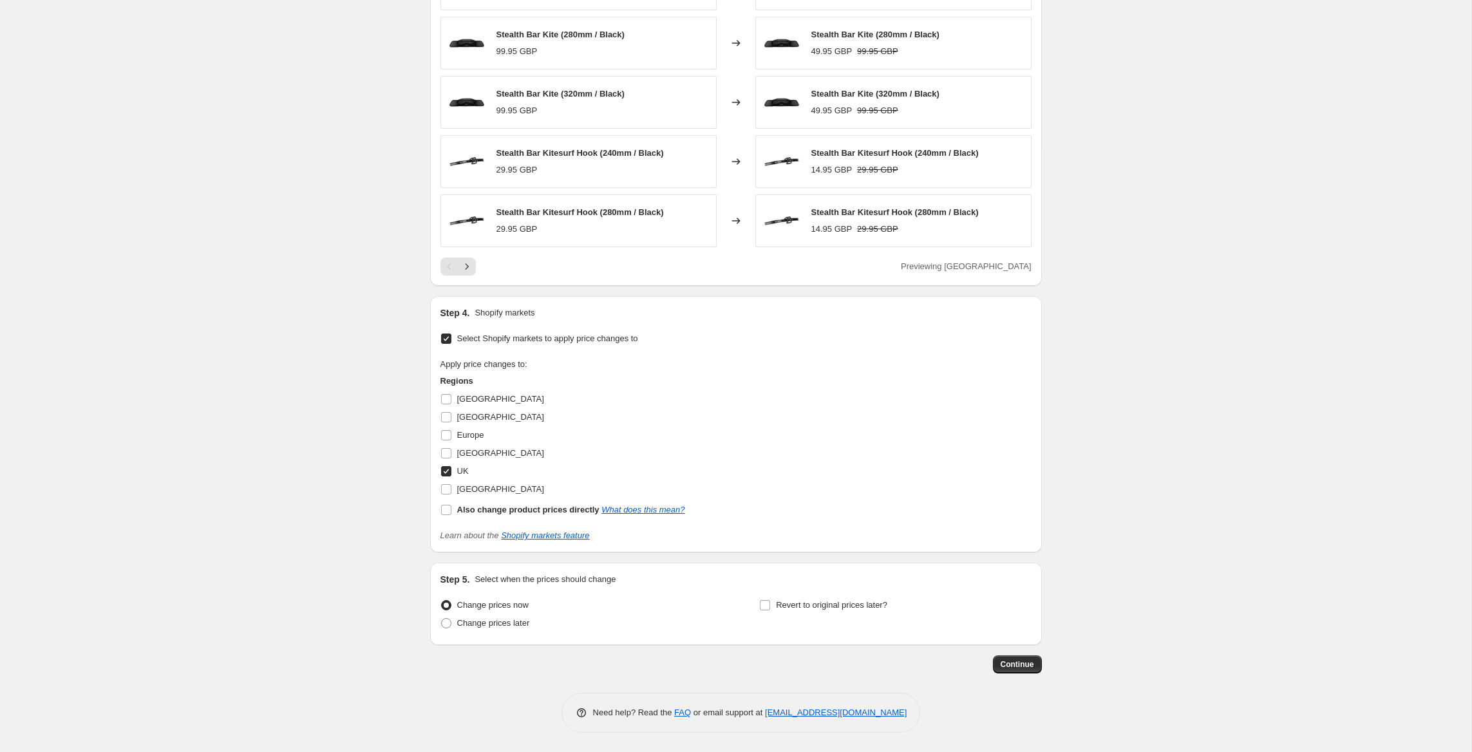
scroll to position [1021, 0]
click at [1018, 664] on span "Continue" at bounding box center [1016, 664] width 33 height 10
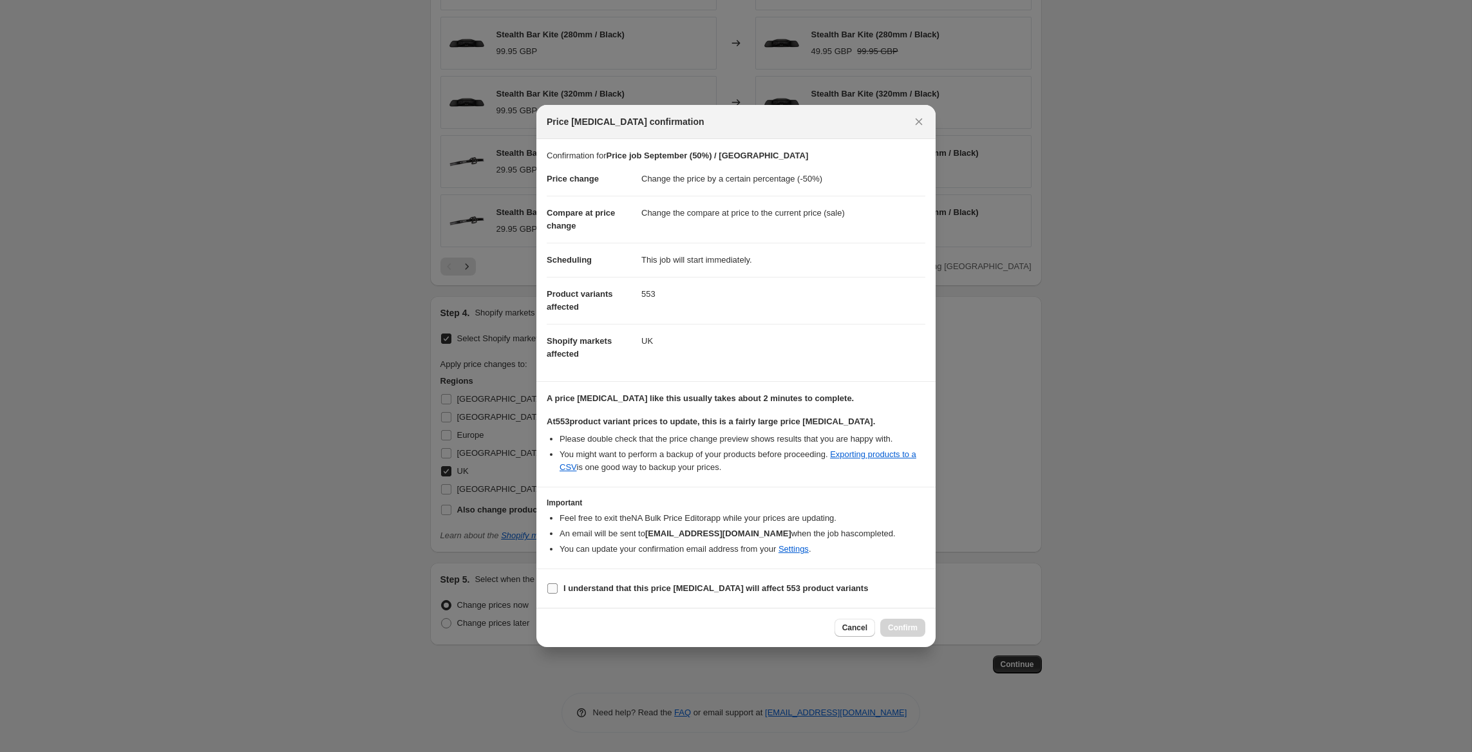
drag, startPoint x: 628, startPoint y: 592, endPoint x: 656, endPoint y: 590, distance: 27.8
click at [630, 592] on b "I understand that this price [MEDICAL_DATA] will affect 553 product variants" at bounding box center [715, 588] width 305 height 10
click at [558, 592] on input "I understand that this price [MEDICAL_DATA] will affect 553 product variants" at bounding box center [552, 588] width 10 height 10
checkbox input "true"
click at [897, 628] on span "Confirm" at bounding box center [903, 628] width 30 height 10
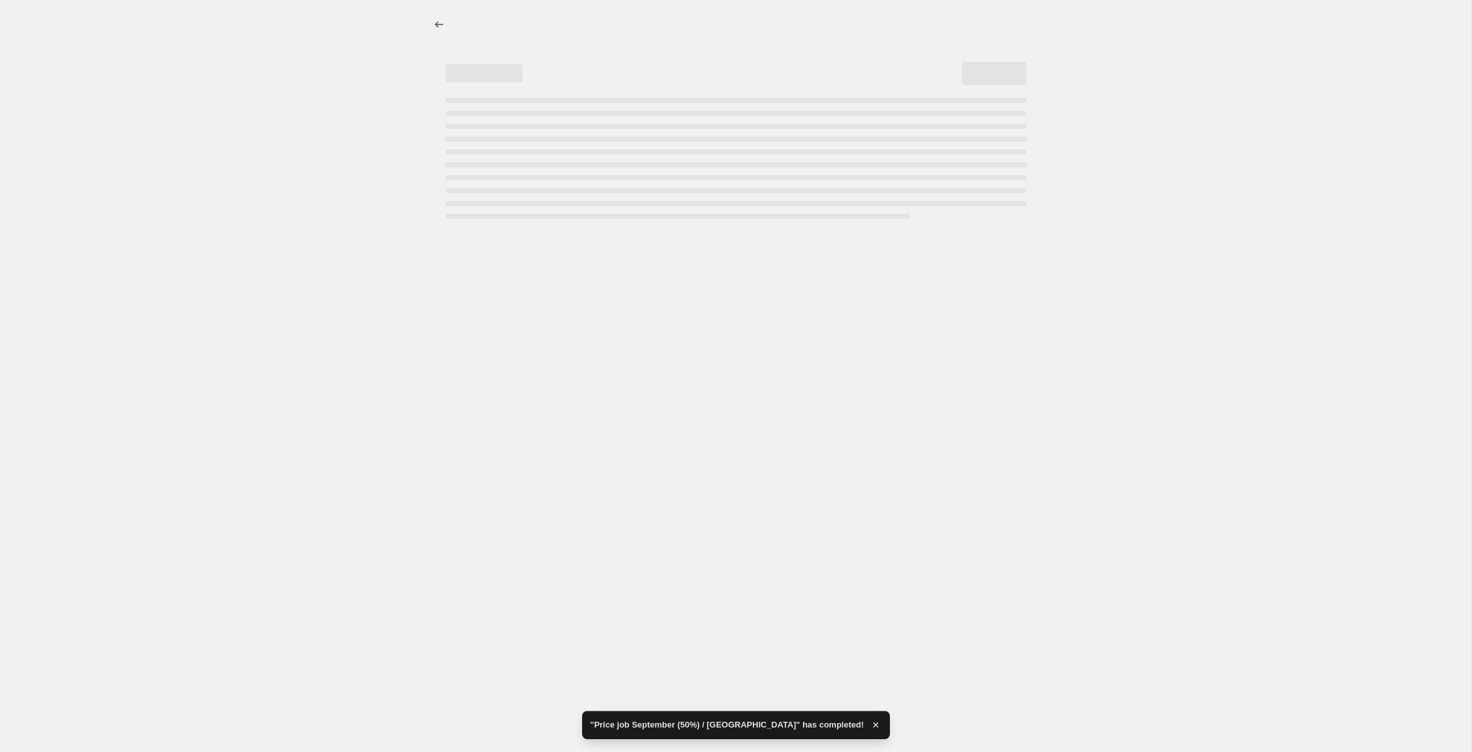
select select "percentage"
select select "tag"
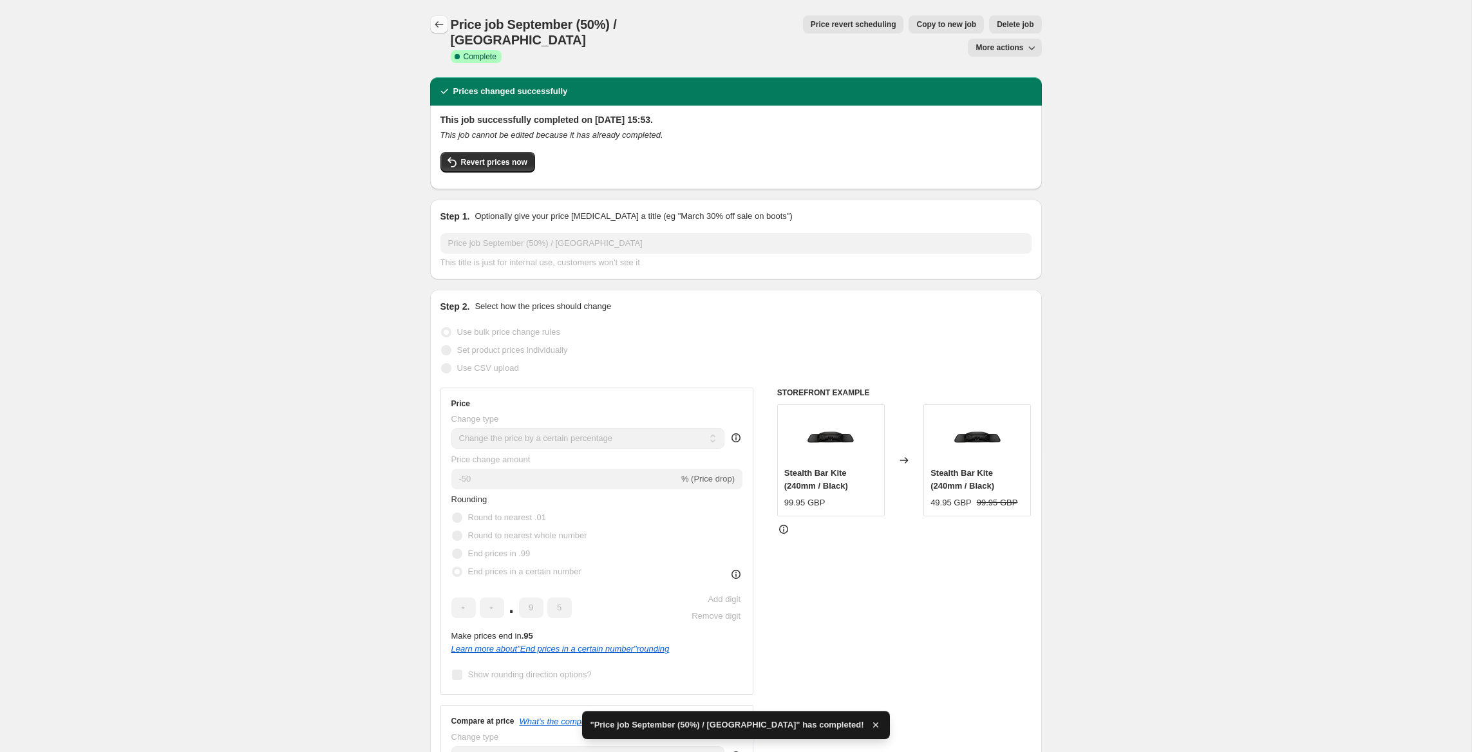
click at [436, 23] on icon "Price change jobs" at bounding box center [439, 24] width 8 height 6
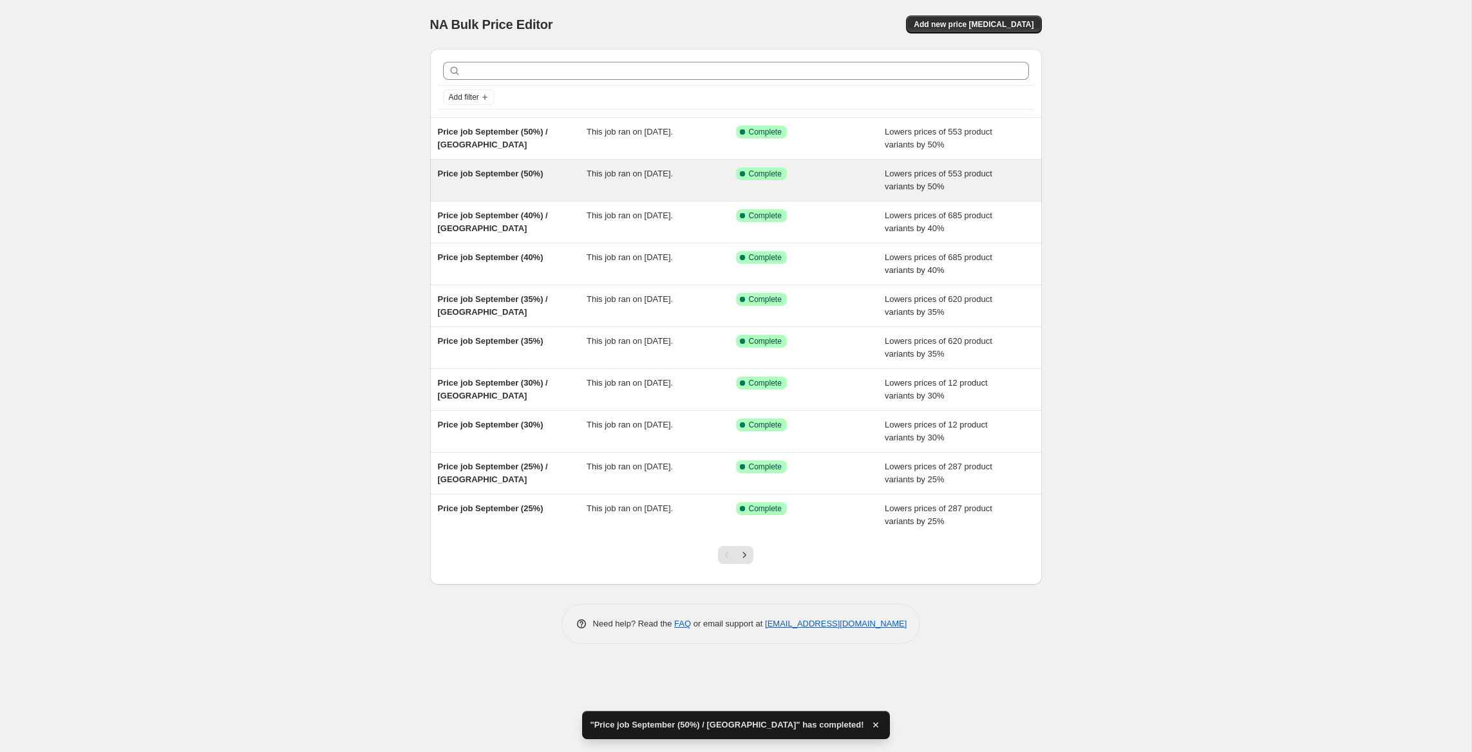
click at [570, 174] on div "Price job September (50%)" at bounding box center [512, 180] width 149 height 26
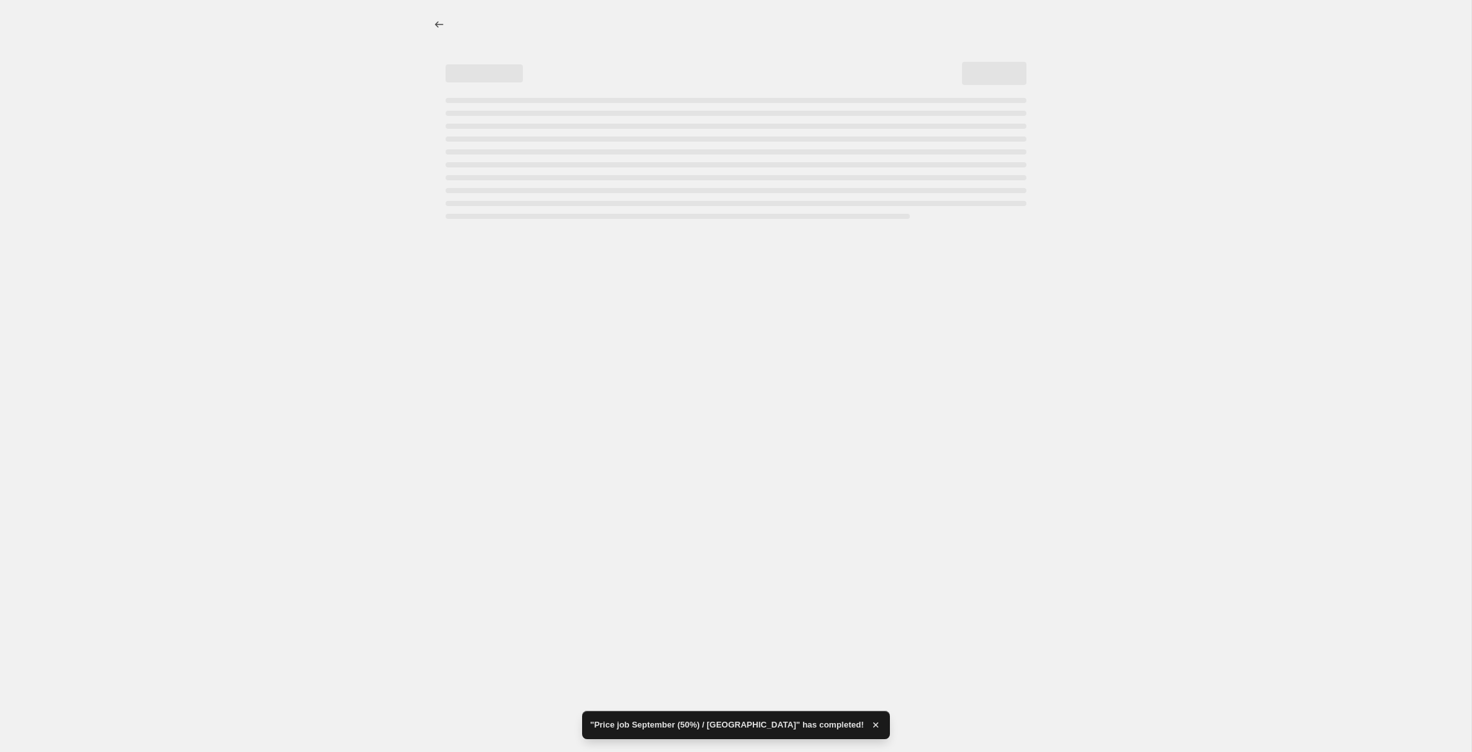
select select "percentage"
select select "tag"
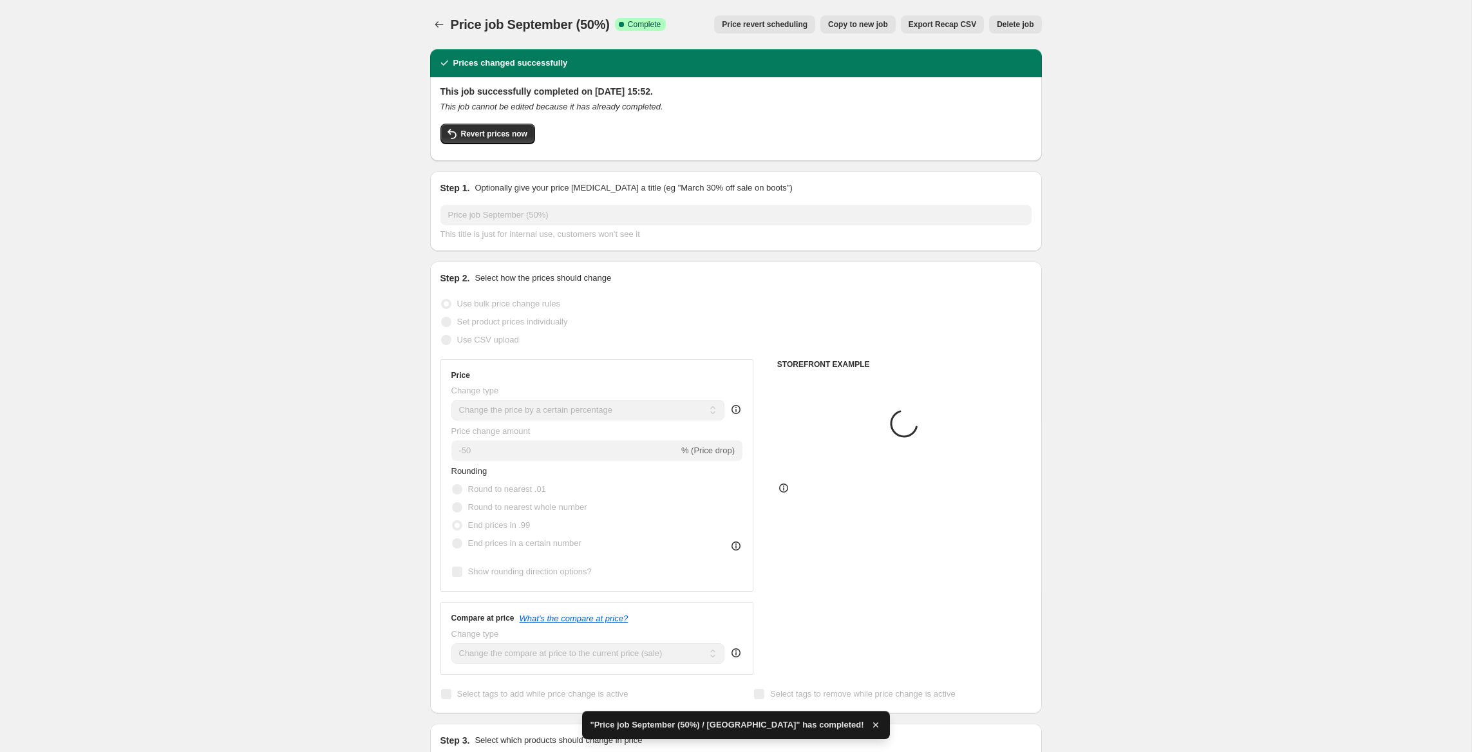
click at [849, 26] on span "Copy to new job" at bounding box center [858, 24] width 60 height 10
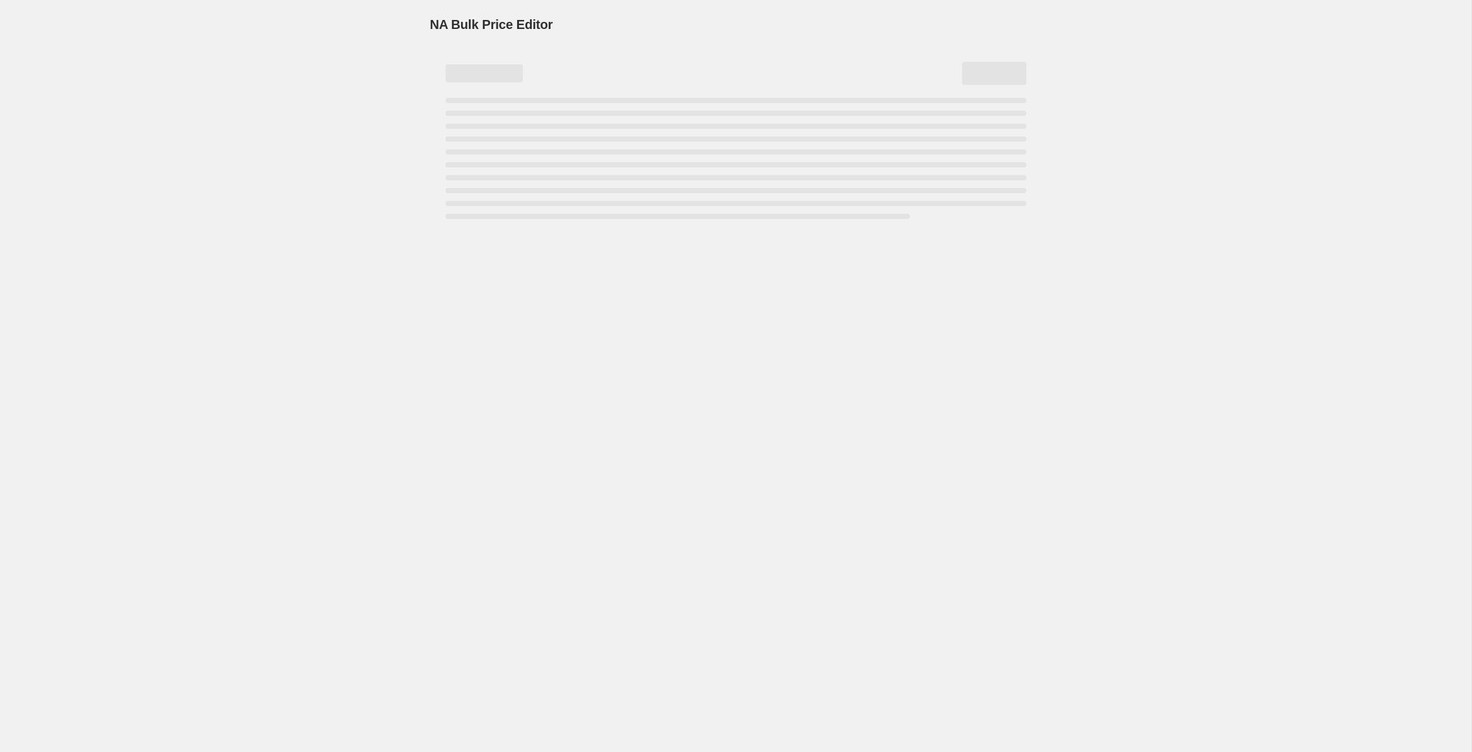
select select "percentage"
select select "tag"
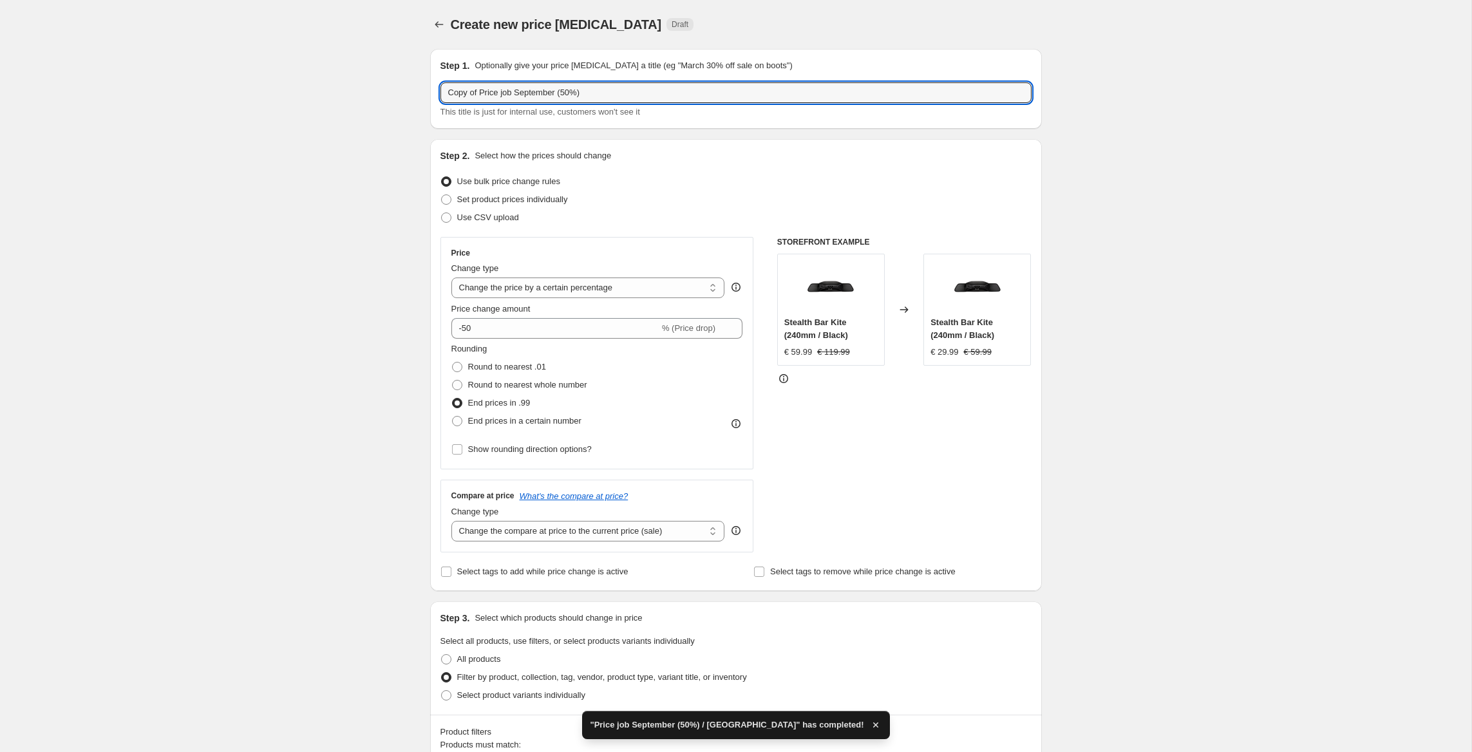
drag, startPoint x: 482, startPoint y: 94, endPoint x: 380, endPoint y: 84, distance: 102.2
click at [540, 91] on input "Price job September (50%)" at bounding box center [735, 92] width 591 height 21
type input "Price job September (60%)"
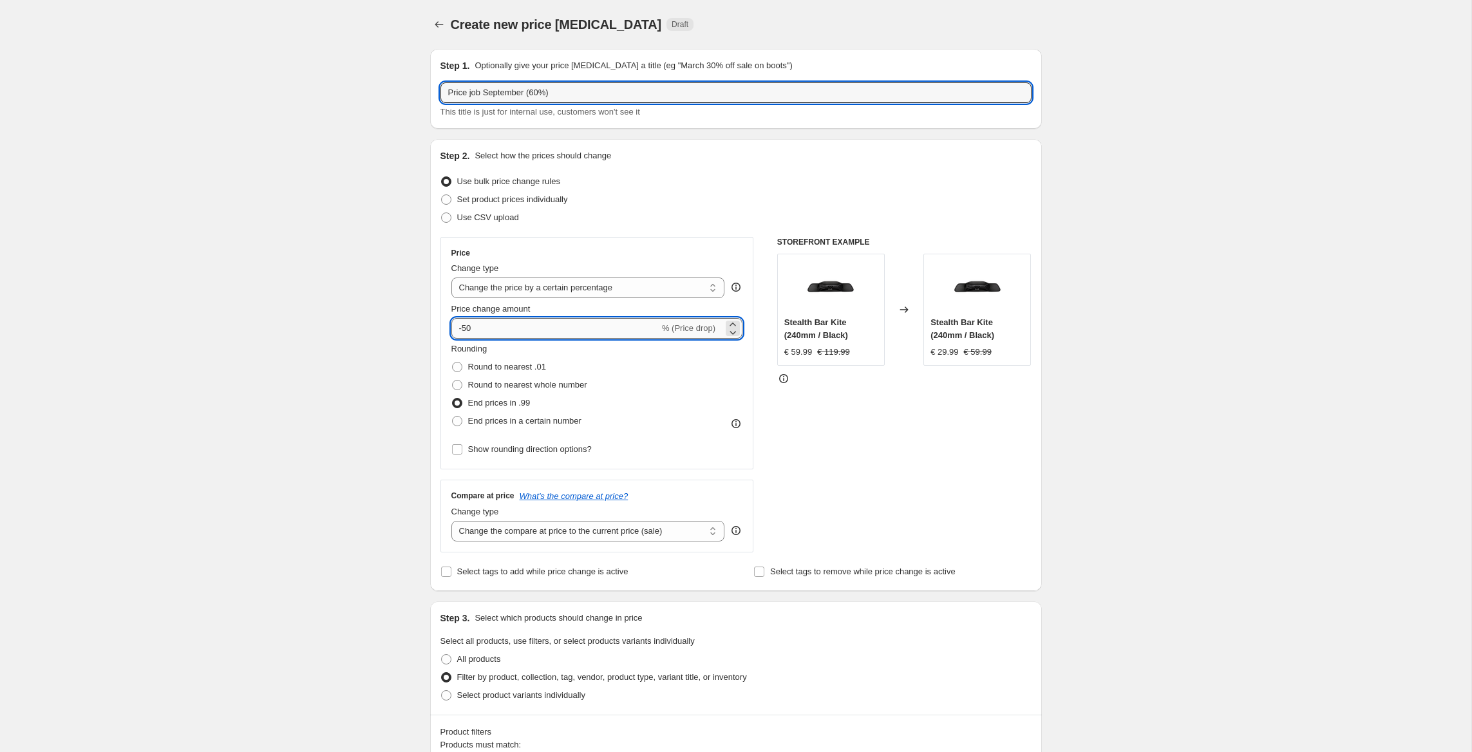
click at [465, 326] on input "-50" at bounding box center [555, 328] width 208 height 21
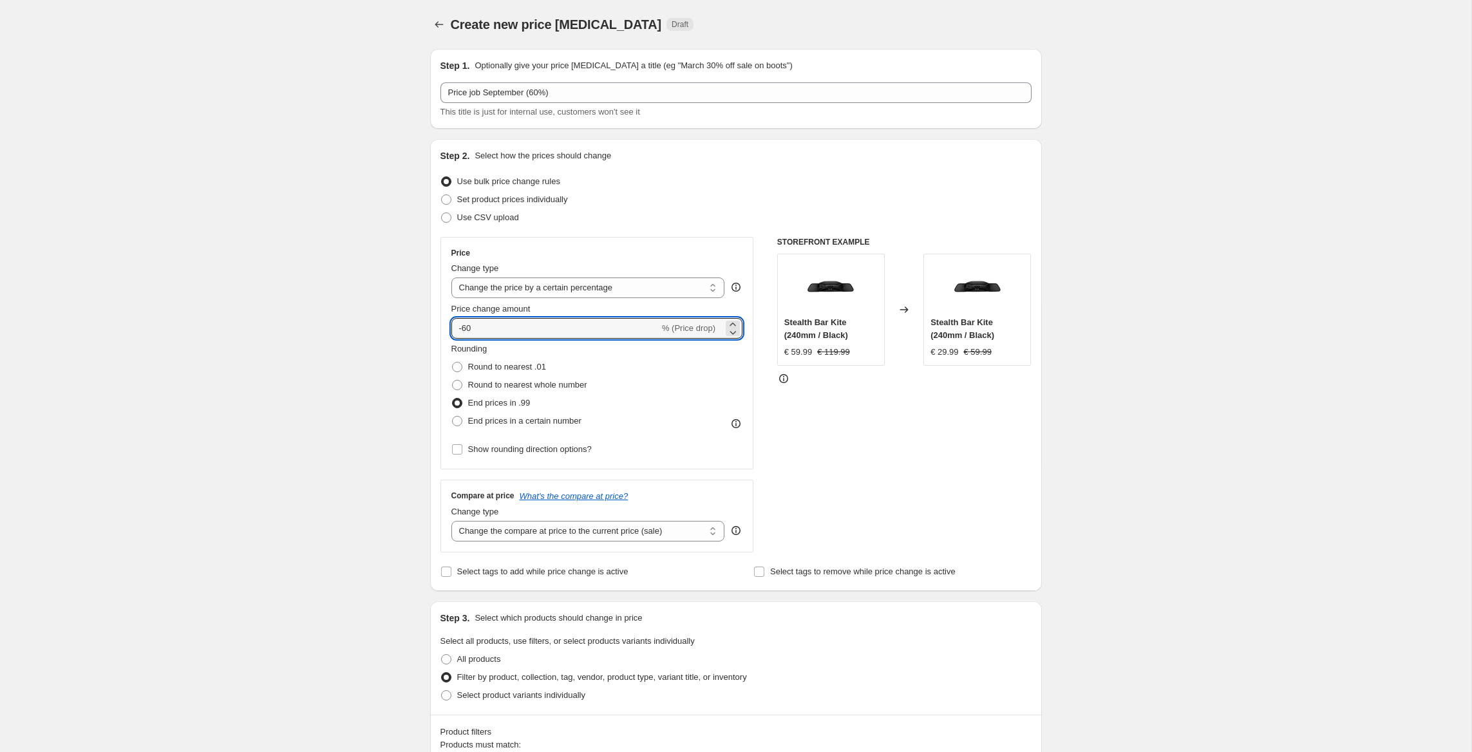
type input "-60"
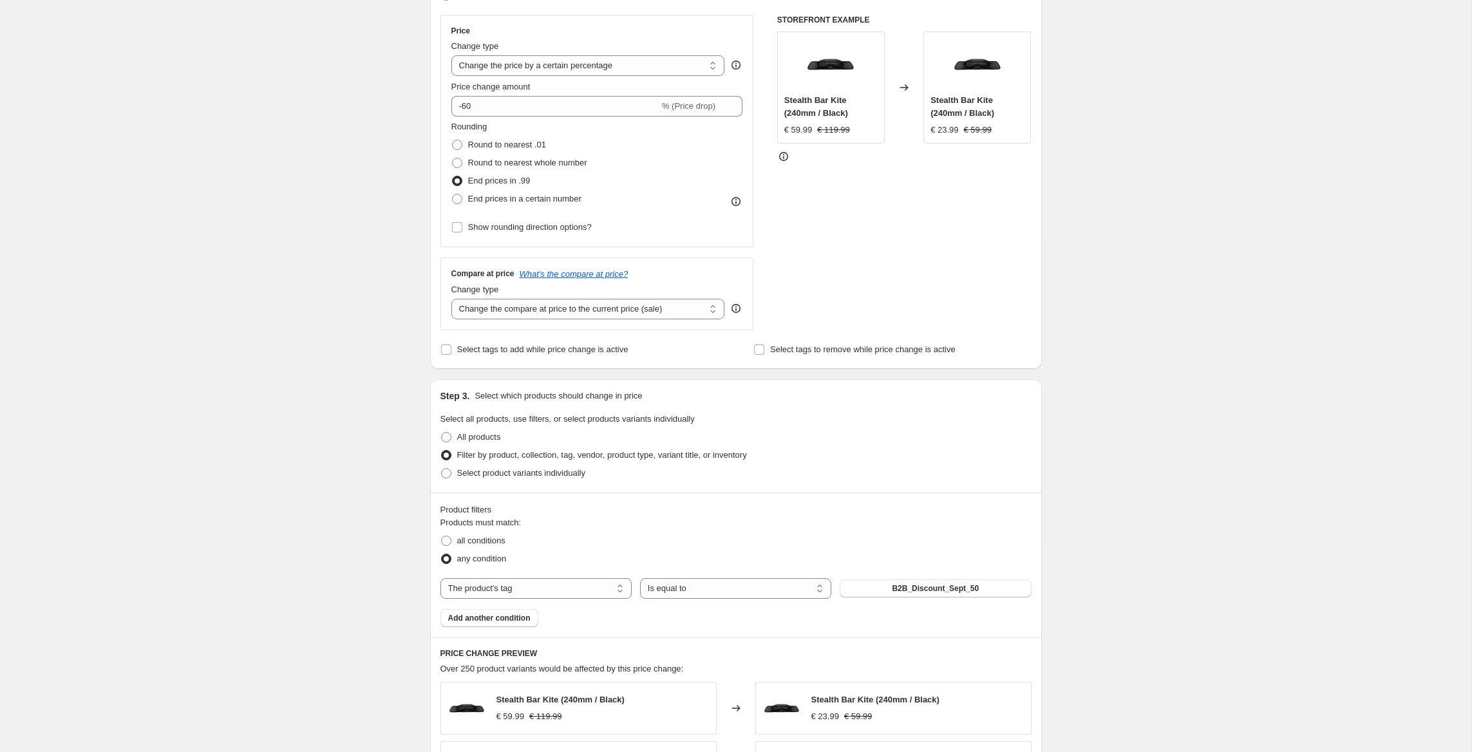
scroll to position [223, 0]
click at [955, 592] on span "B2B_Discount_Sept_50" at bounding box center [935, 588] width 87 height 10
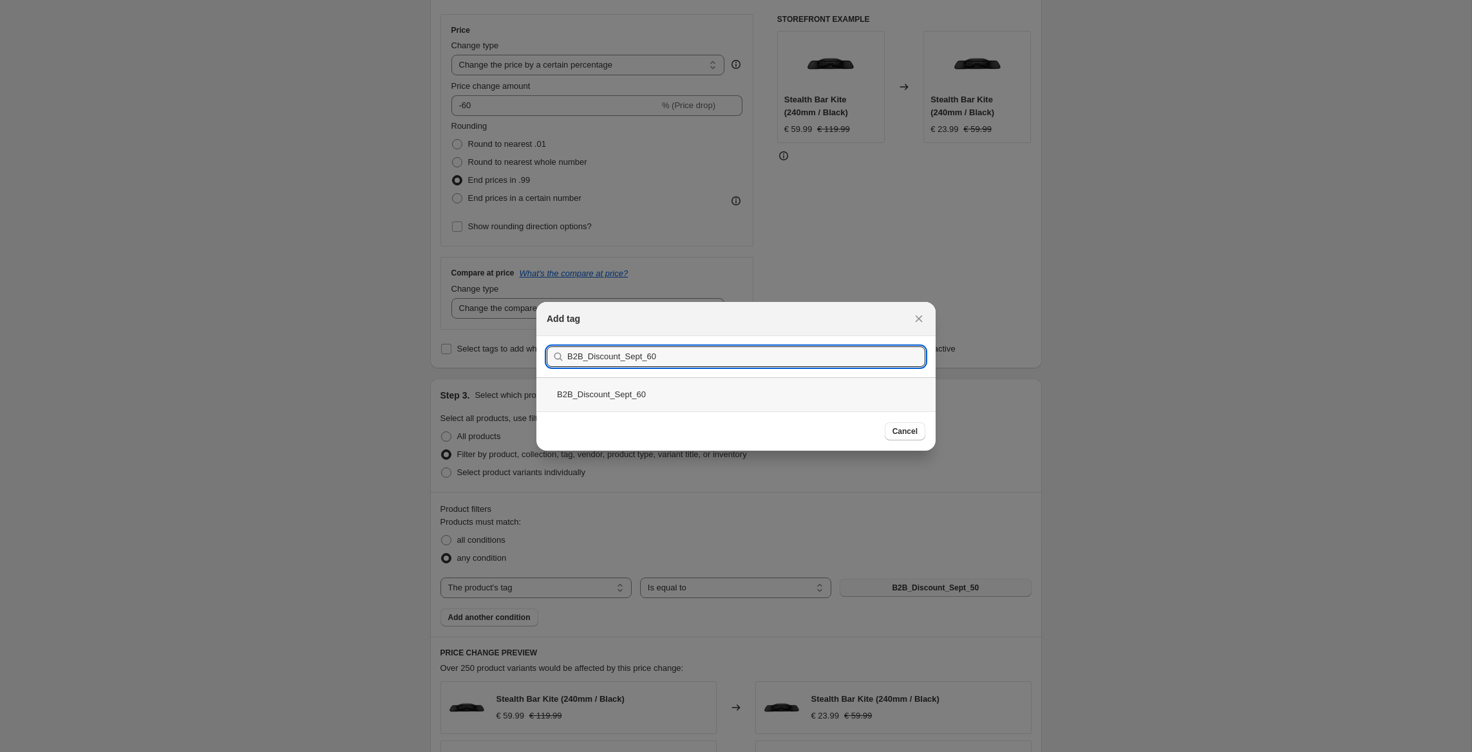
type input "B2B_Discount_Sept_60"
click at [648, 393] on div "B2B_Discount_Sept_60" at bounding box center [735, 394] width 399 height 34
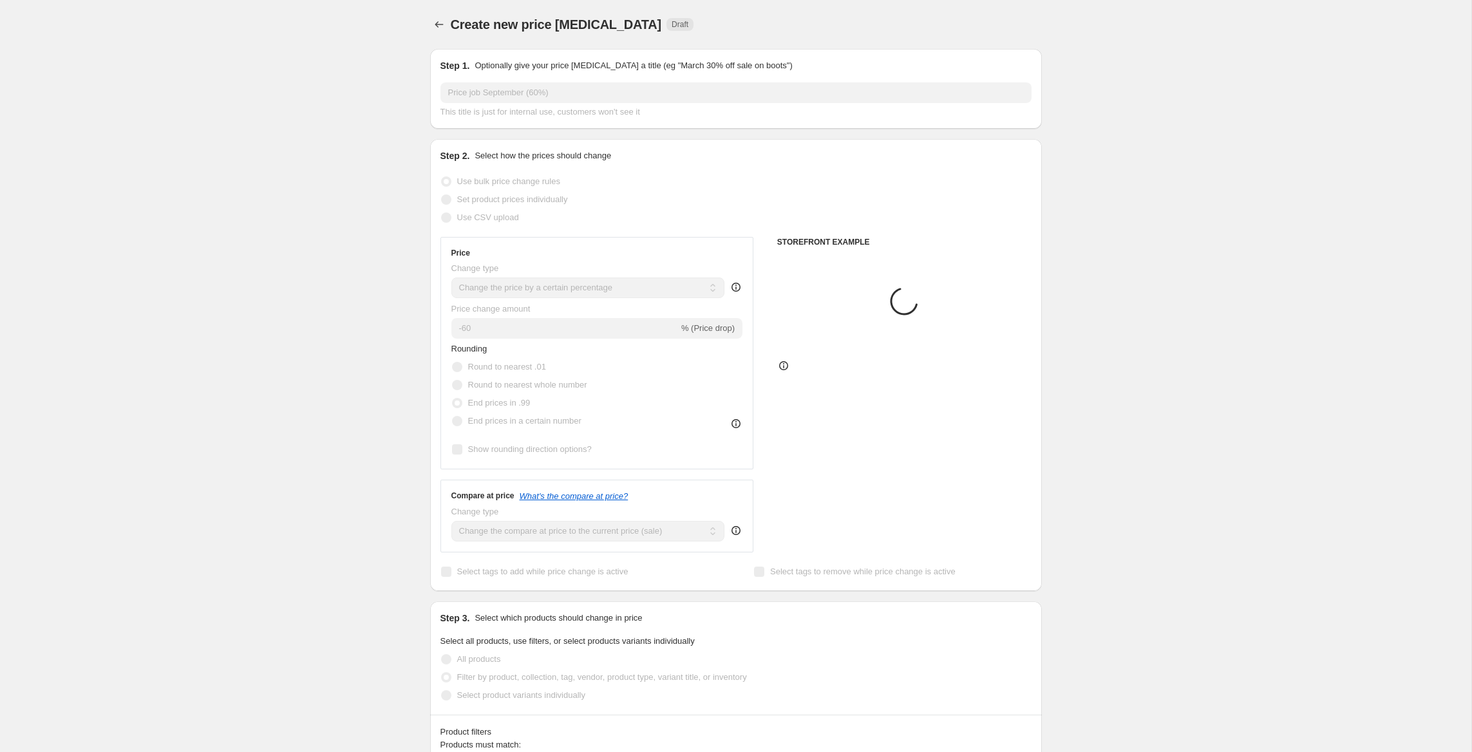
scroll to position [223, 0]
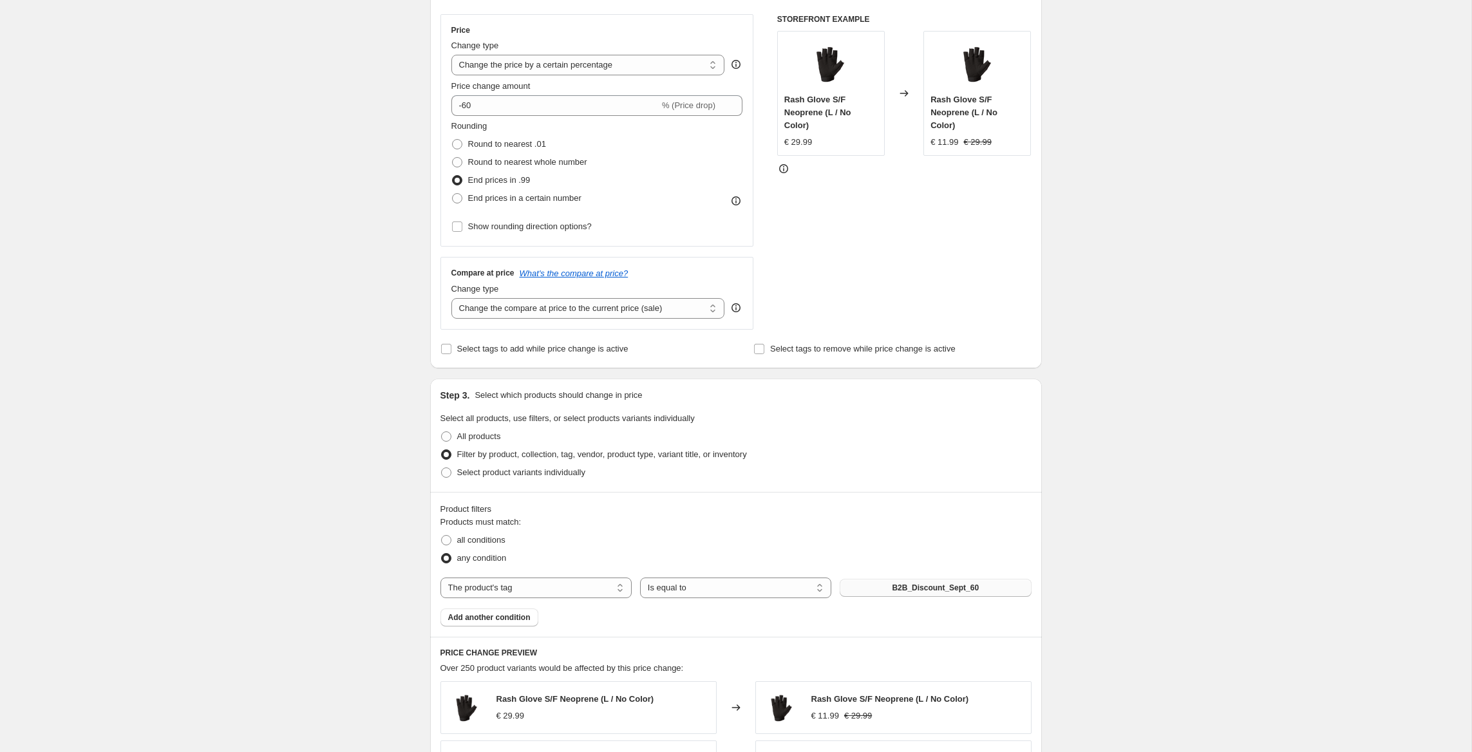
click at [334, 318] on div "Create new price [MEDICAL_DATA]. This page is ready Create new price [MEDICAL_D…" at bounding box center [735, 635] width 1471 height 1716
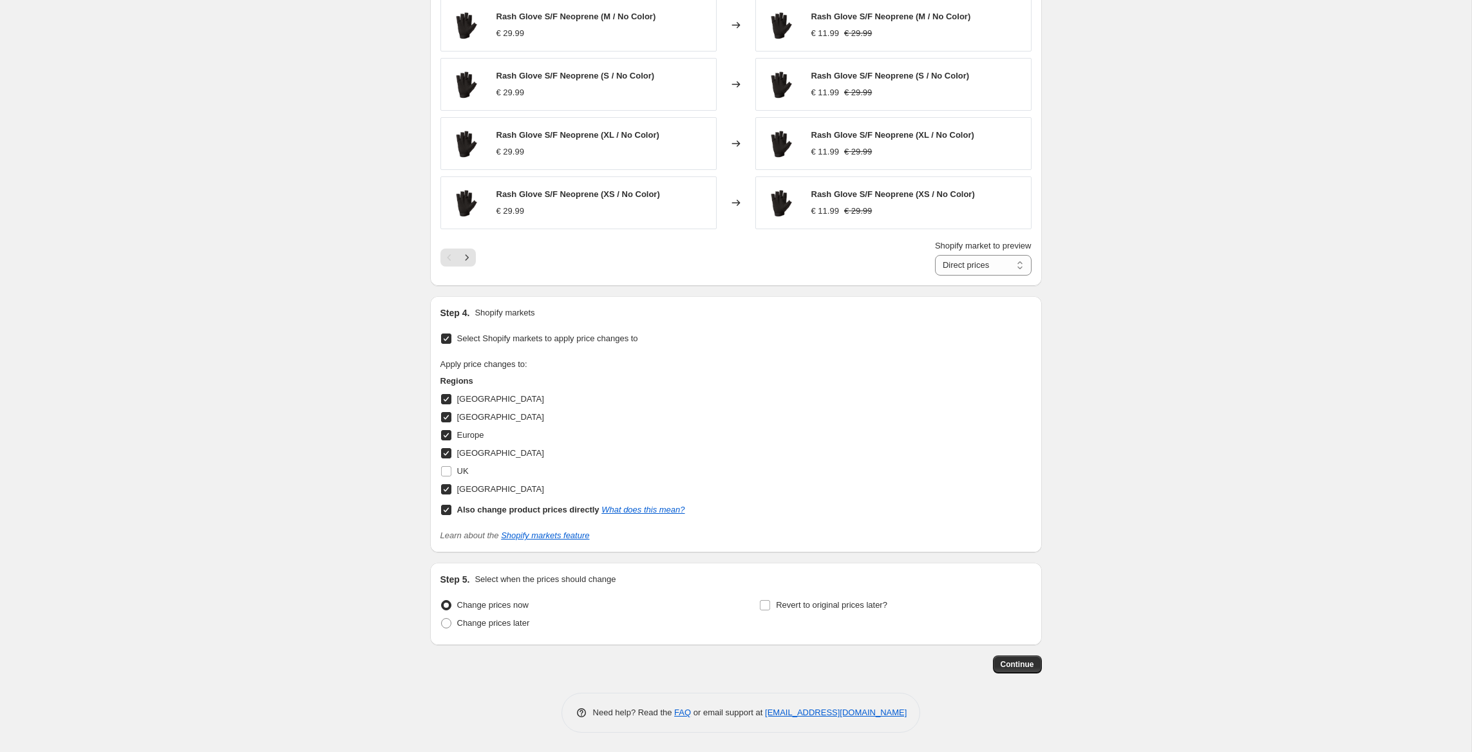
scroll to position [964, 0]
click at [1017, 669] on span "Continue" at bounding box center [1016, 664] width 33 height 10
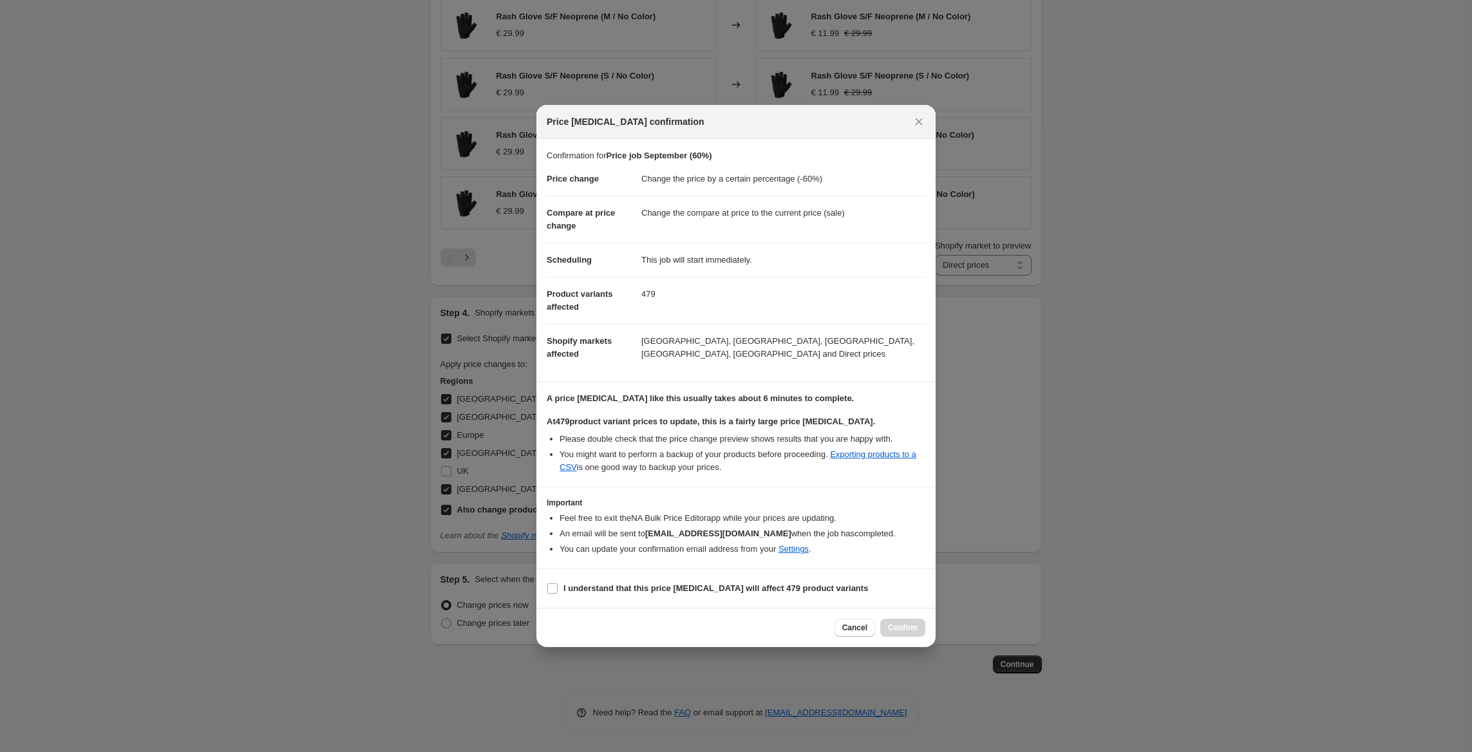
drag, startPoint x: 637, startPoint y: 585, endPoint x: 736, endPoint y: 606, distance: 100.6
click at [638, 585] on b "I understand that this price [MEDICAL_DATA] will affect 479 product variants" at bounding box center [715, 588] width 305 height 10
click at [558, 585] on input "I understand that this price [MEDICAL_DATA] will affect 479 product variants" at bounding box center [552, 588] width 10 height 10
checkbox input "true"
click at [898, 630] on span "Confirm" at bounding box center [903, 628] width 30 height 10
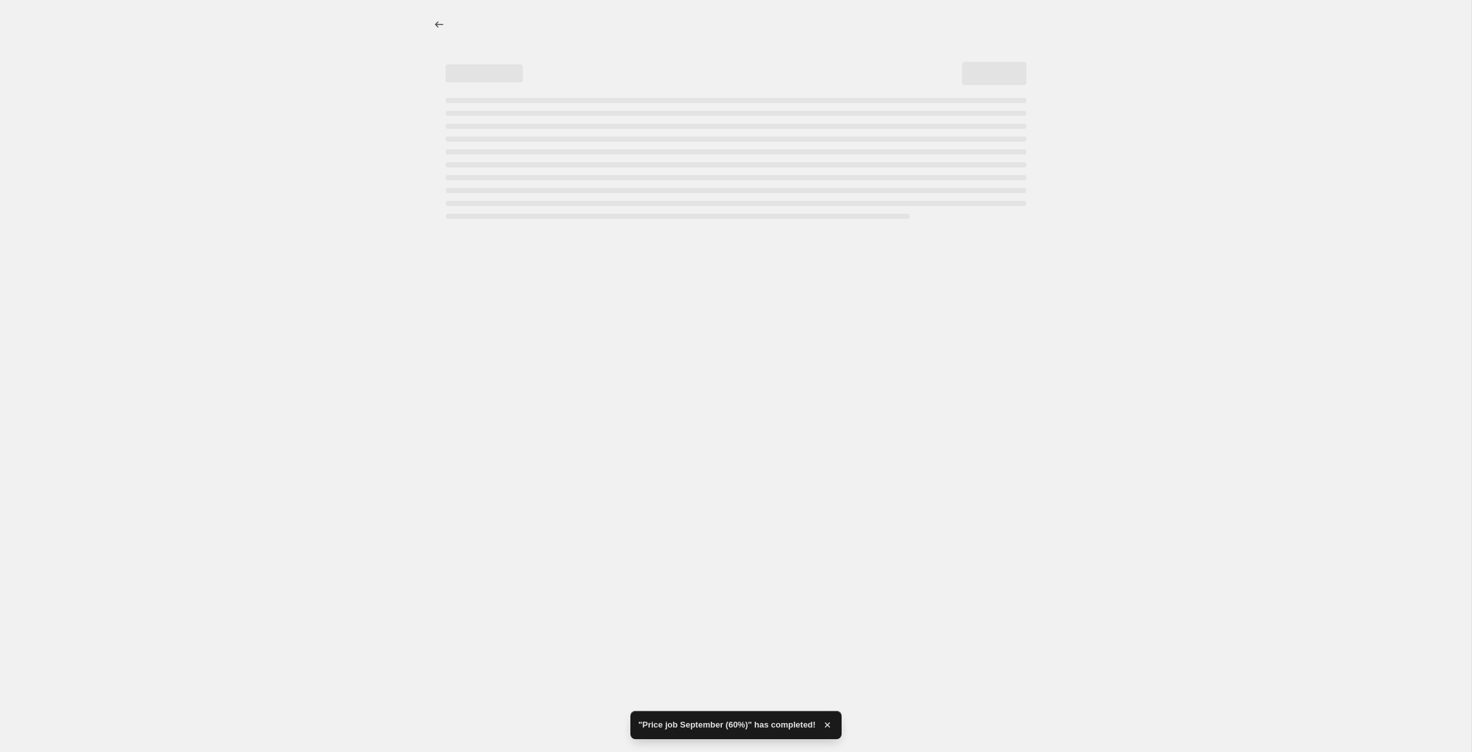
select select "percentage"
select select "tag"
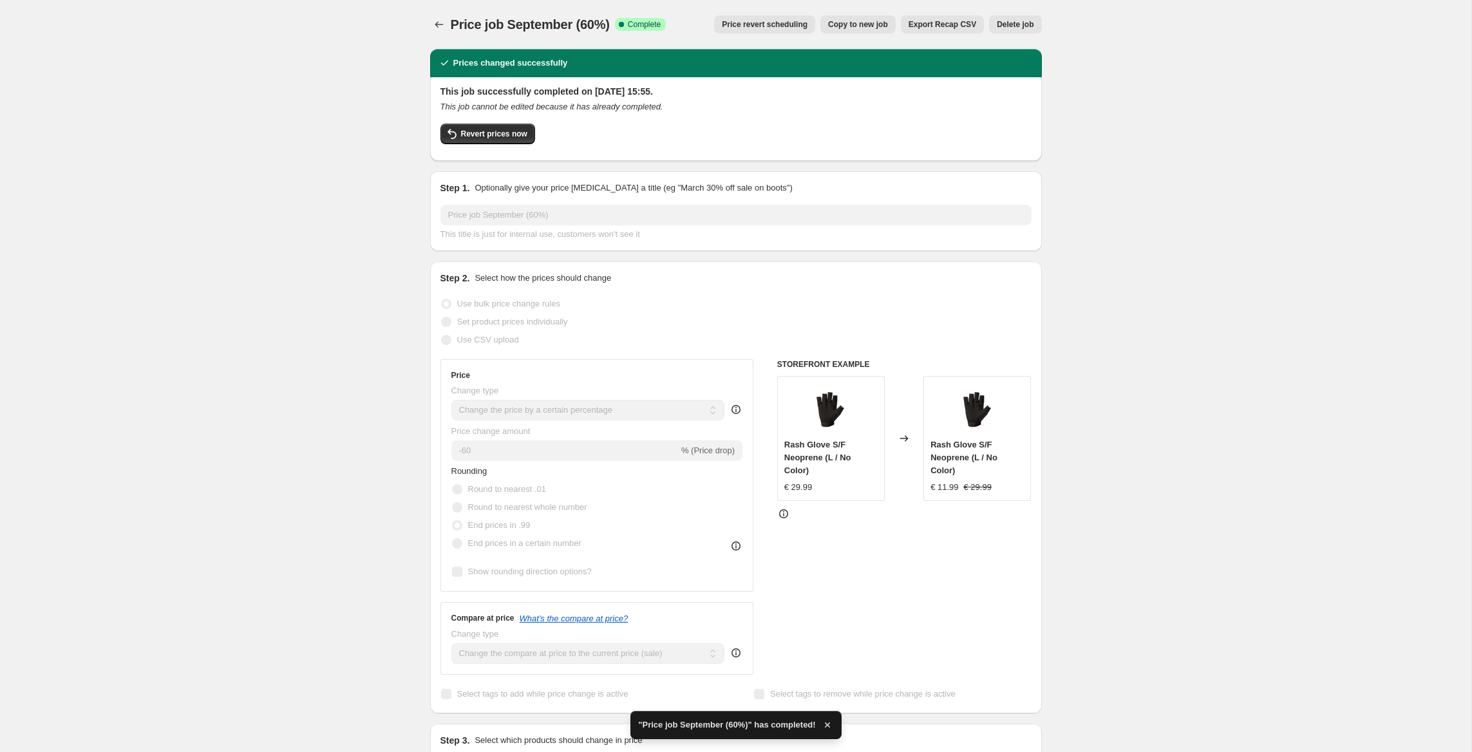
click at [847, 25] on span "Copy to new job" at bounding box center [858, 24] width 60 height 10
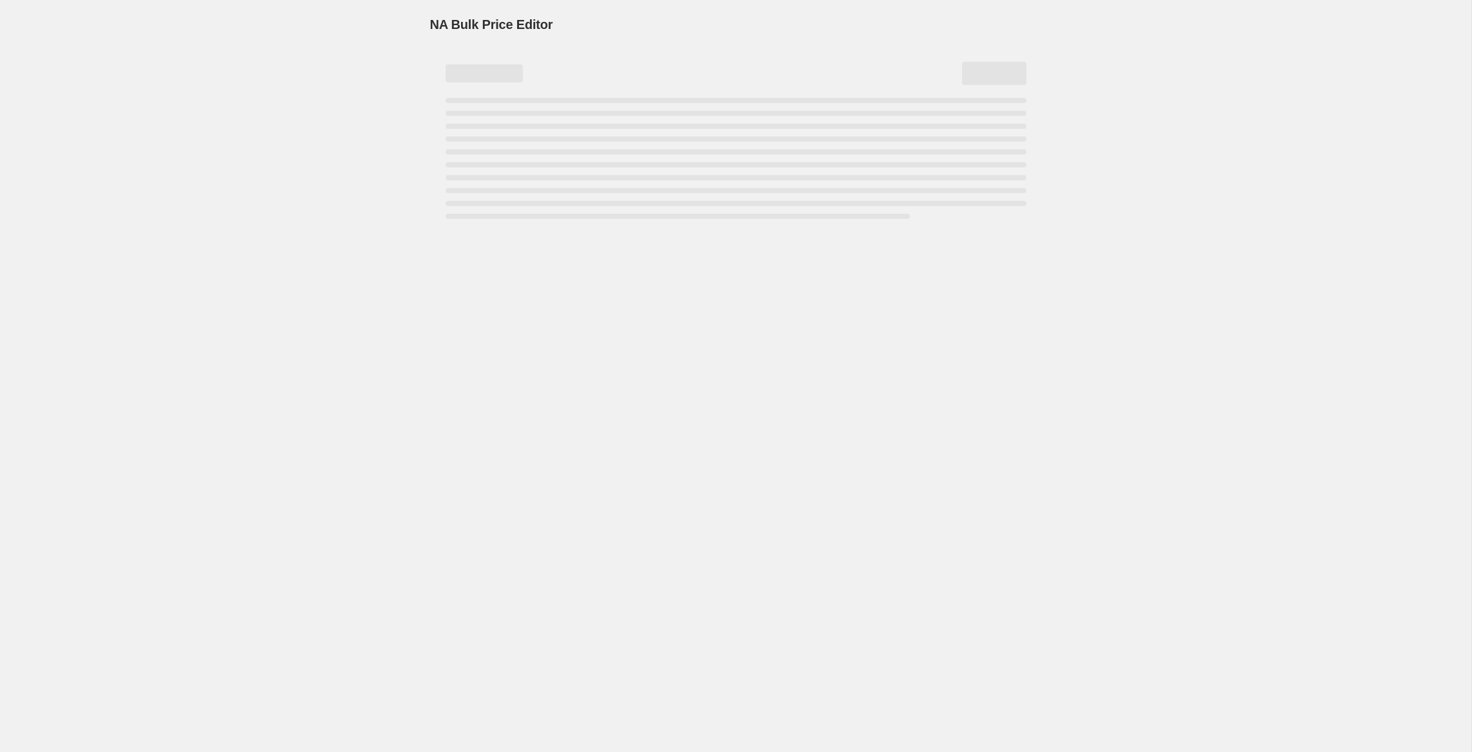
select select "percentage"
select select "tag"
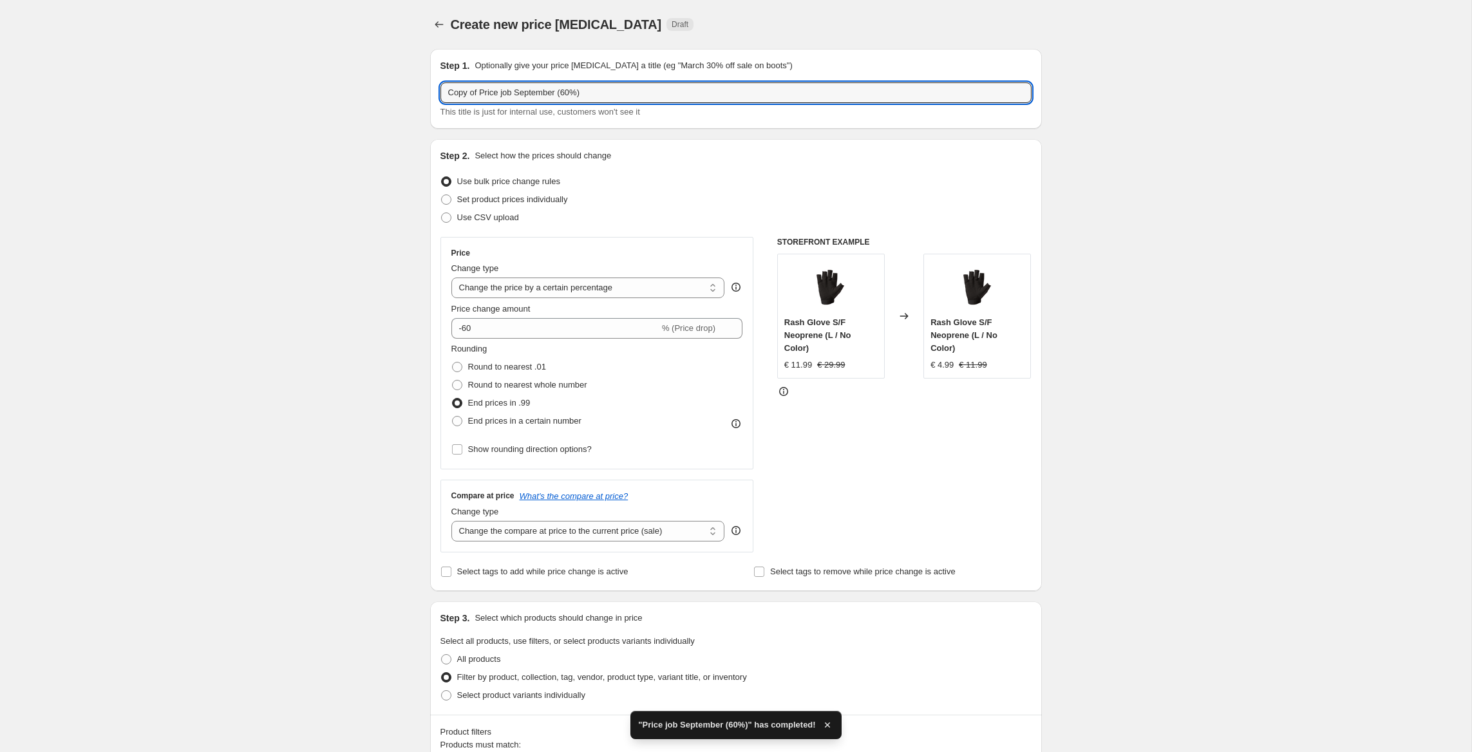
drag, startPoint x: 482, startPoint y: 92, endPoint x: 62, endPoint y: 41, distance: 423.5
click at [587, 94] on input "Price job September (60%)" at bounding box center [735, 92] width 591 height 21
type input "Price job September (60%) / [GEOGRAPHIC_DATA]"
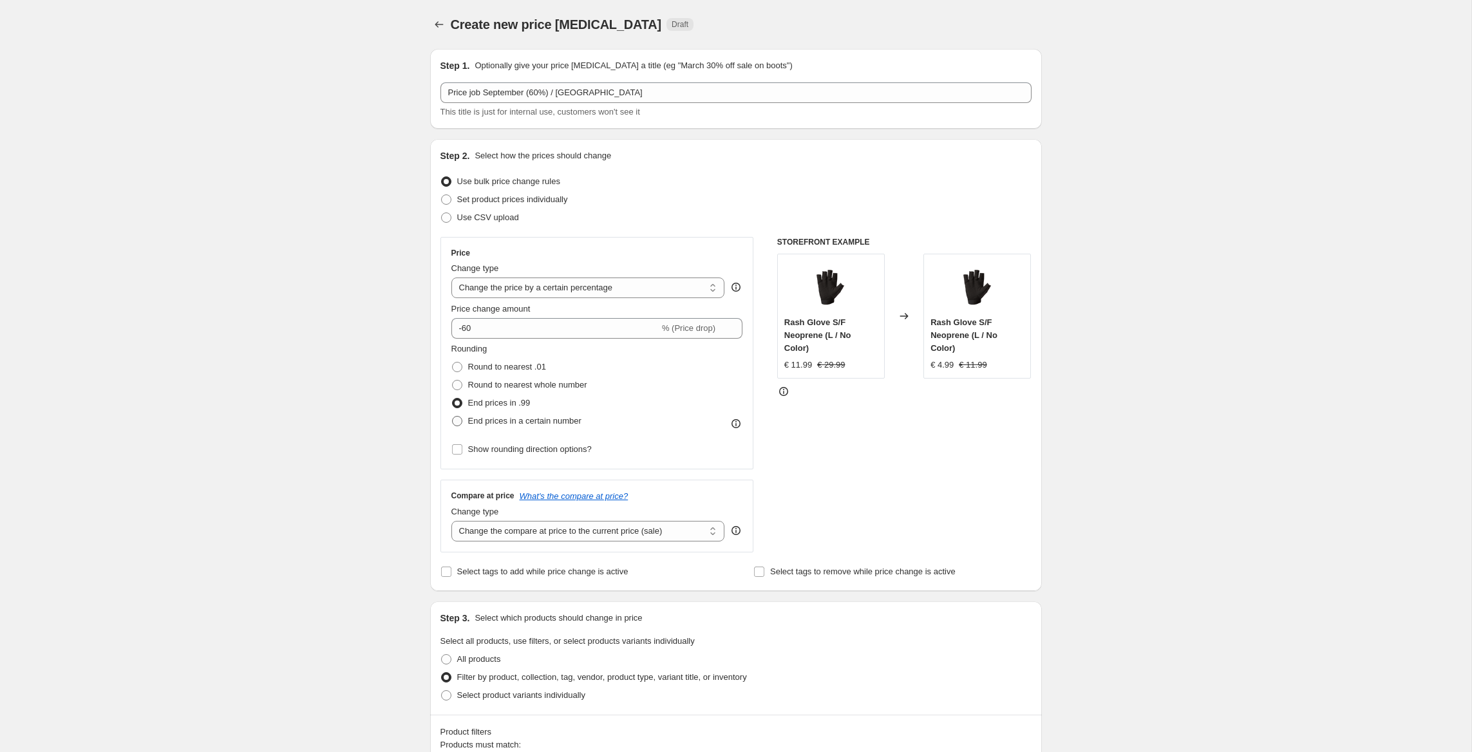
click at [538, 426] on span "End prices in a certain number" at bounding box center [524, 421] width 113 height 10
click at [453, 417] on input "End prices in a certain number" at bounding box center [452, 416] width 1 height 1
radio input "true"
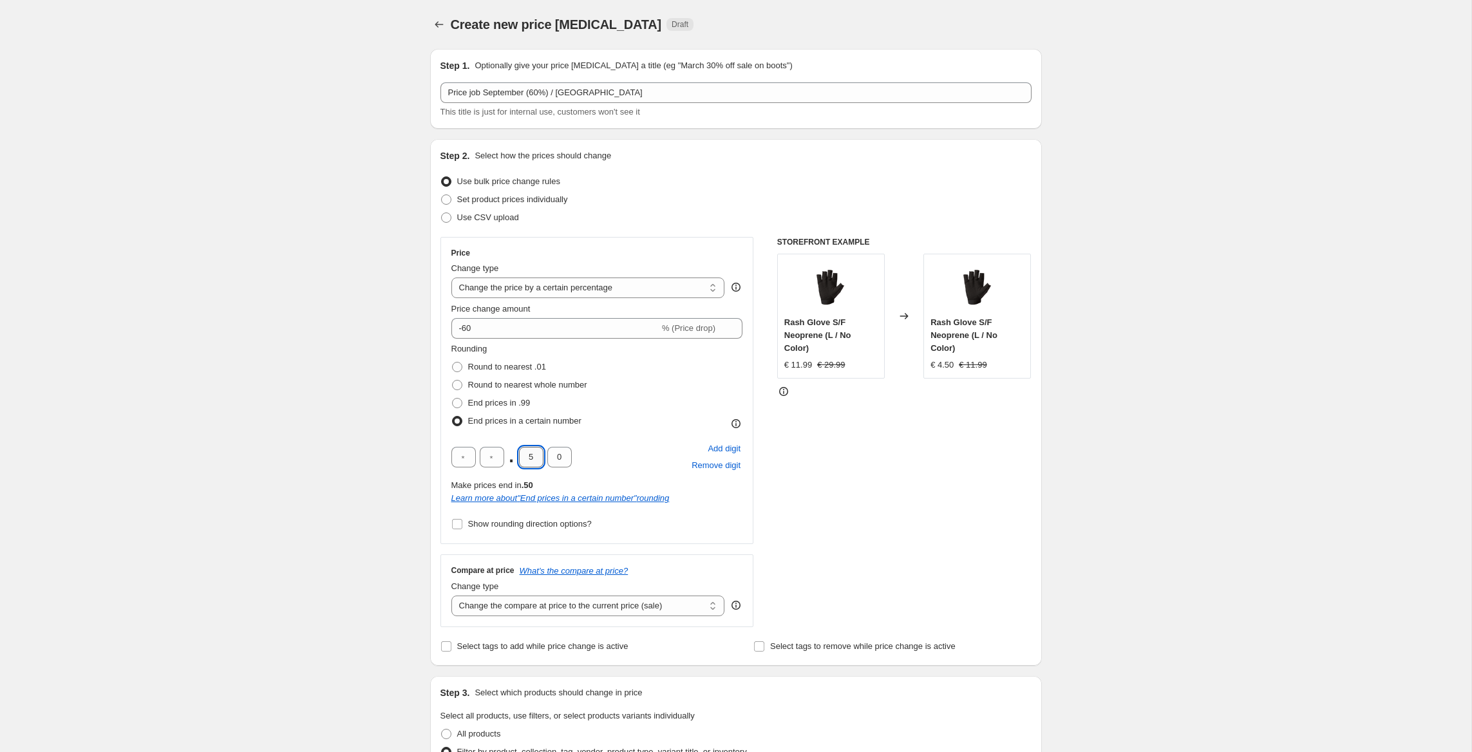
click at [535, 456] on input "5" at bounding box center [531, 457] width 24 height 21
type input "9"
type input "5"
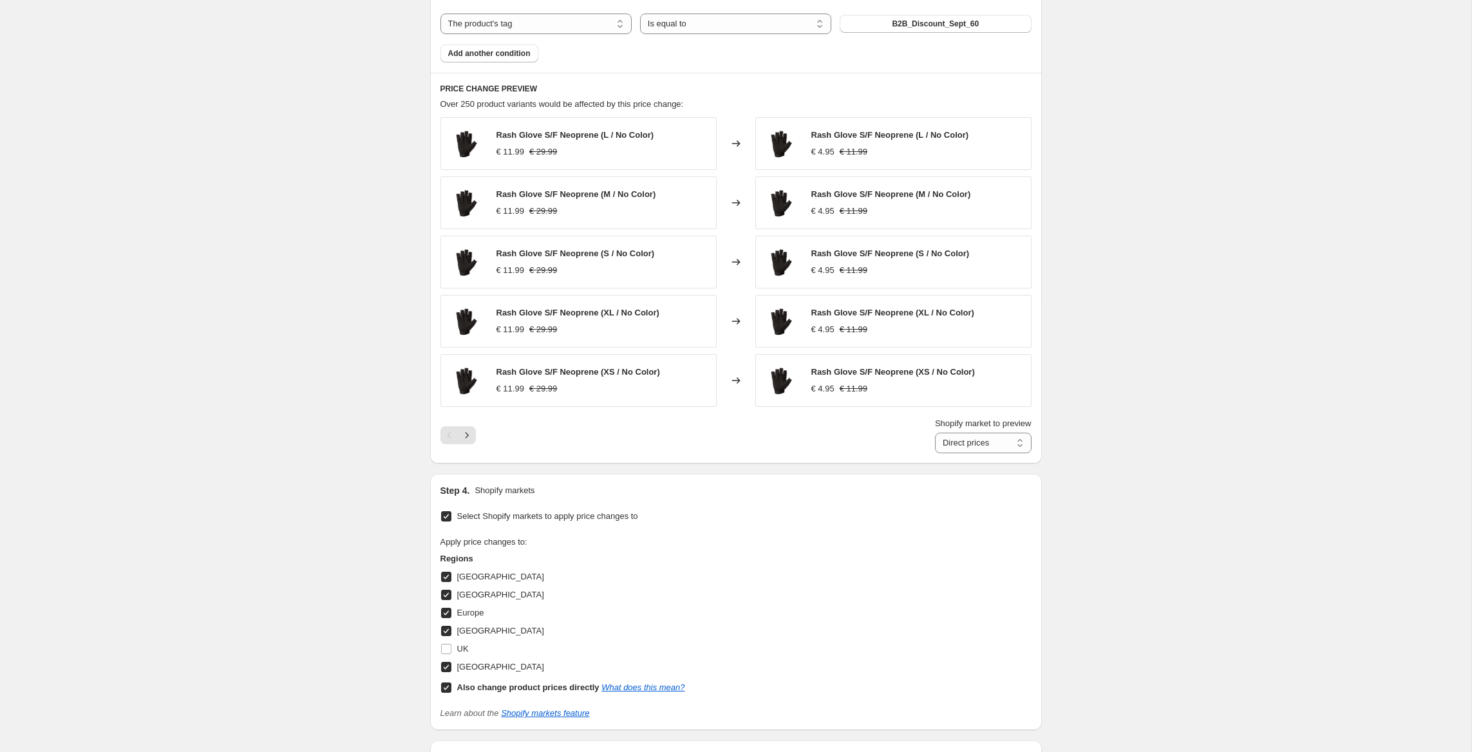
scroll to position [921, 0]
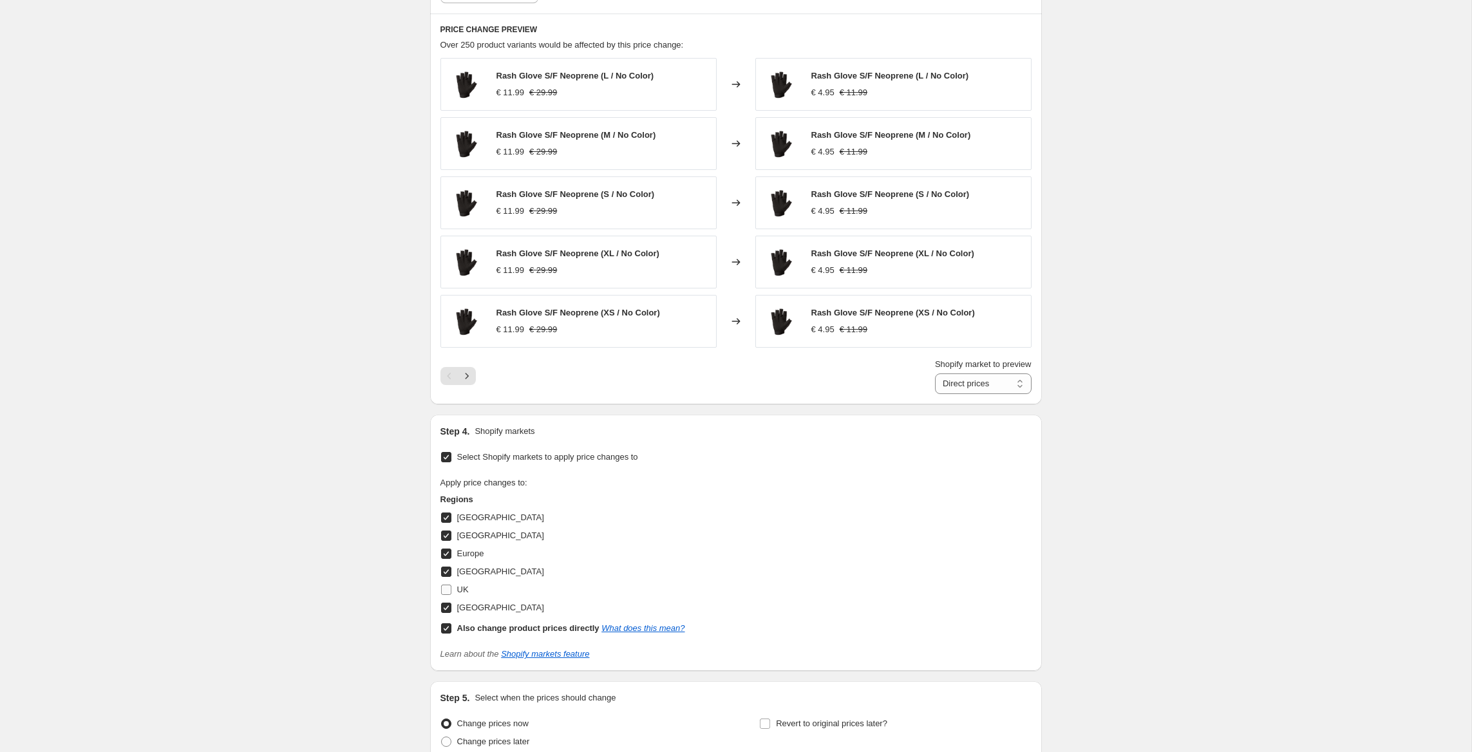
click at [447, 592] on input "UK" at bounding box center [446, 590] width 10 height 10
checkbox input "true"
click at [448, 626] on input "Also change product prices directly What does this mean?" at bounding box center [446, 628] width 10 height 10
checkbox input "false"
select select "67188326744"
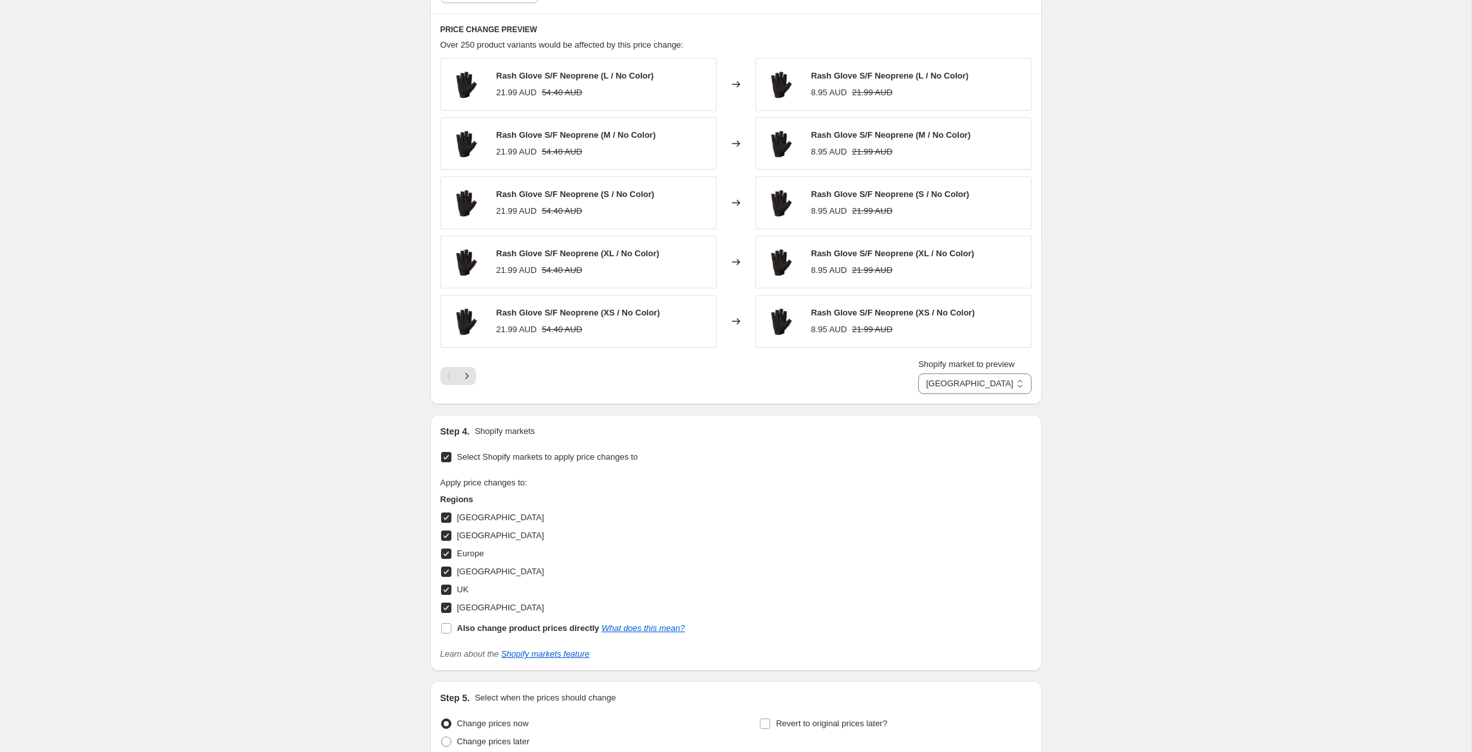
drag, startPoint x: 447, startPoint y: 609, endPoint x: 448, endPoint y: 602, distance: 7.2
click at [446, 609] on input "[GEOGRAPHIC_DATA]" at bounding box center [446, 608] width 10 height 10
checkbox input "false"
click at [447, 575] on input "[GEOGRAPHIC_DATA]" at bounding box center [446, 572] width 10 height 10
checkbox input "false"
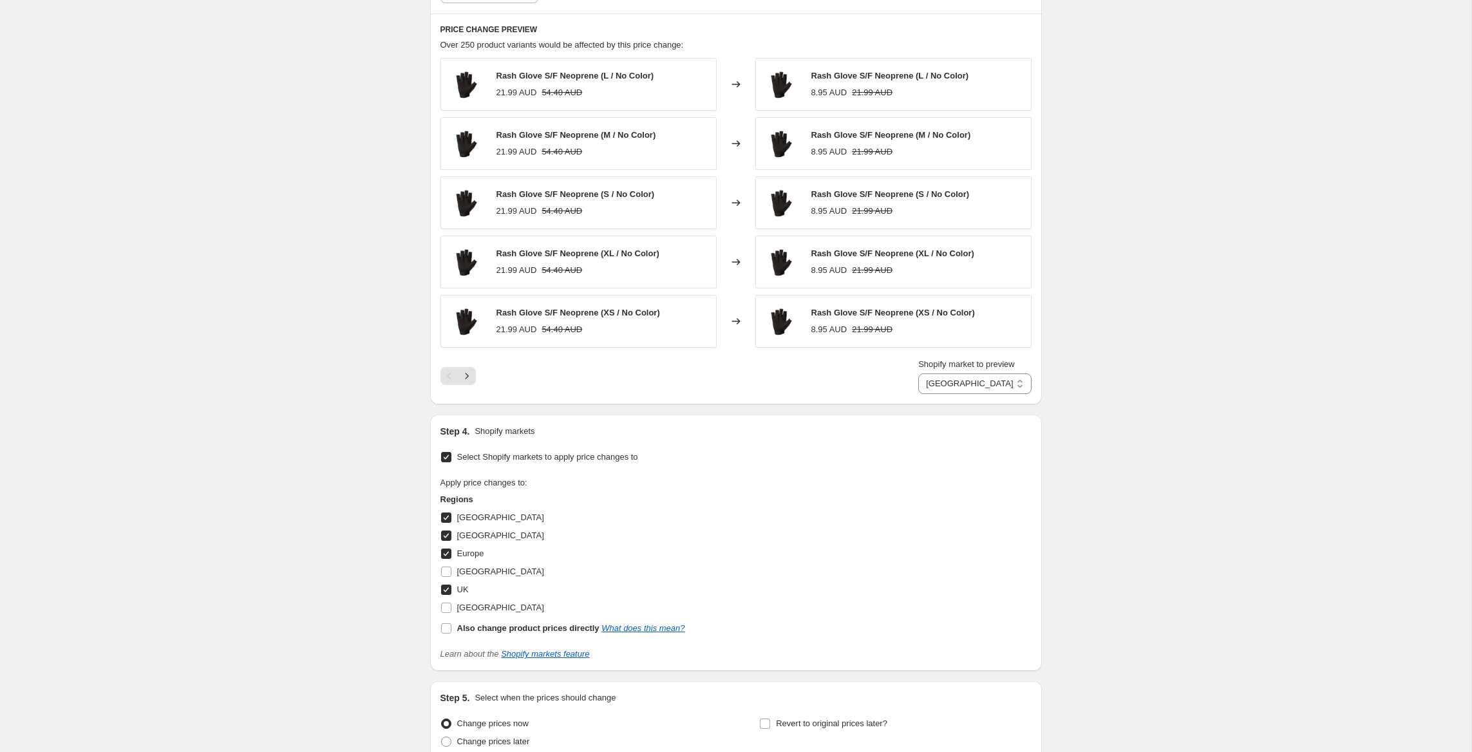
drag, startPoint x: 447, startPoint y: 556, endPoint x: 448, endPoint y: 547, distance: 9.0
click at [447, 556] on input "Europe" at bounding box center [446, 554] width 10 height 10
checkbox input "false"
click at [447, 532] on input "[GEOGRAPHIC_DATA]" at bounding box center [446, 535] width 10 height 10
checkbox input "false"
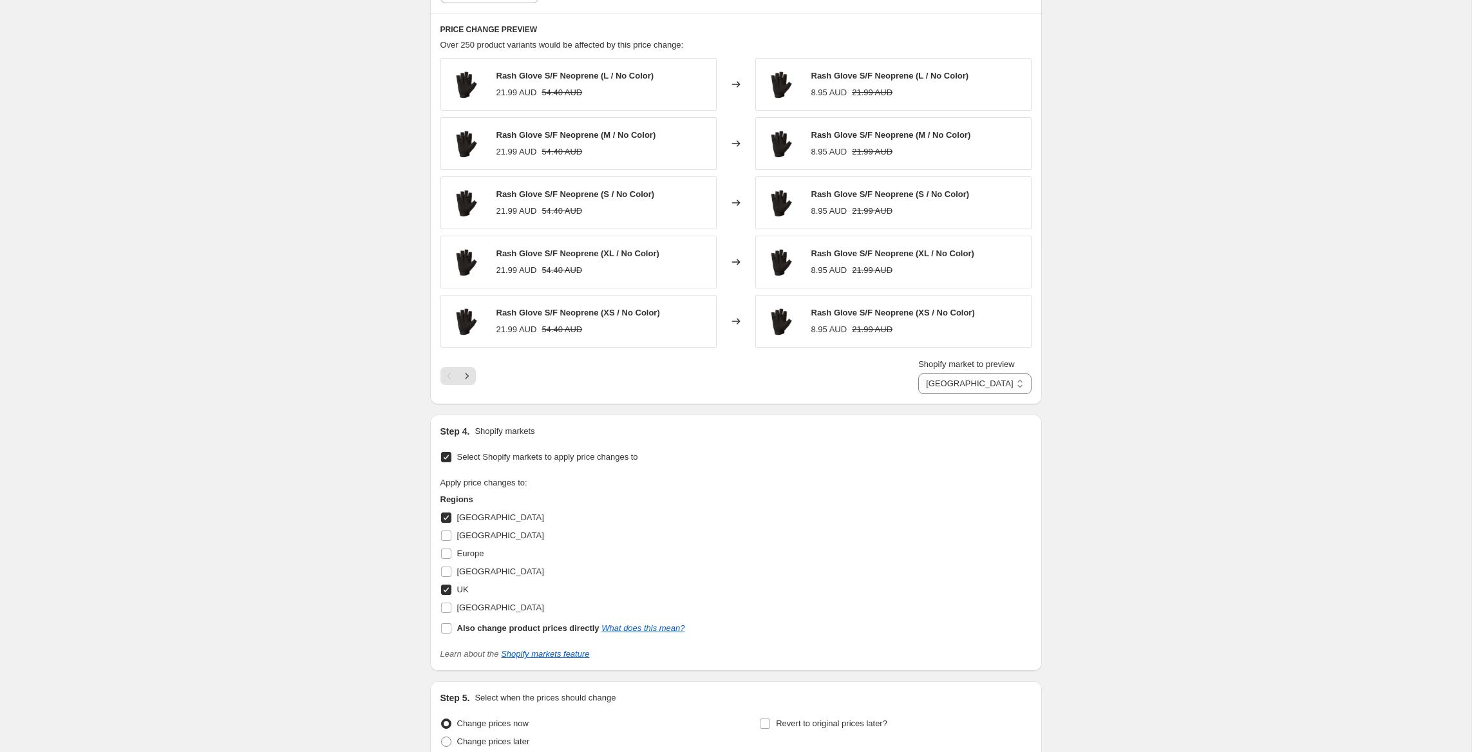
click at [446, 520] on input "[GEOGRAPHIC_DATA]" at bounding box center [446, 517] width 10 height 10
checkbox input "false"
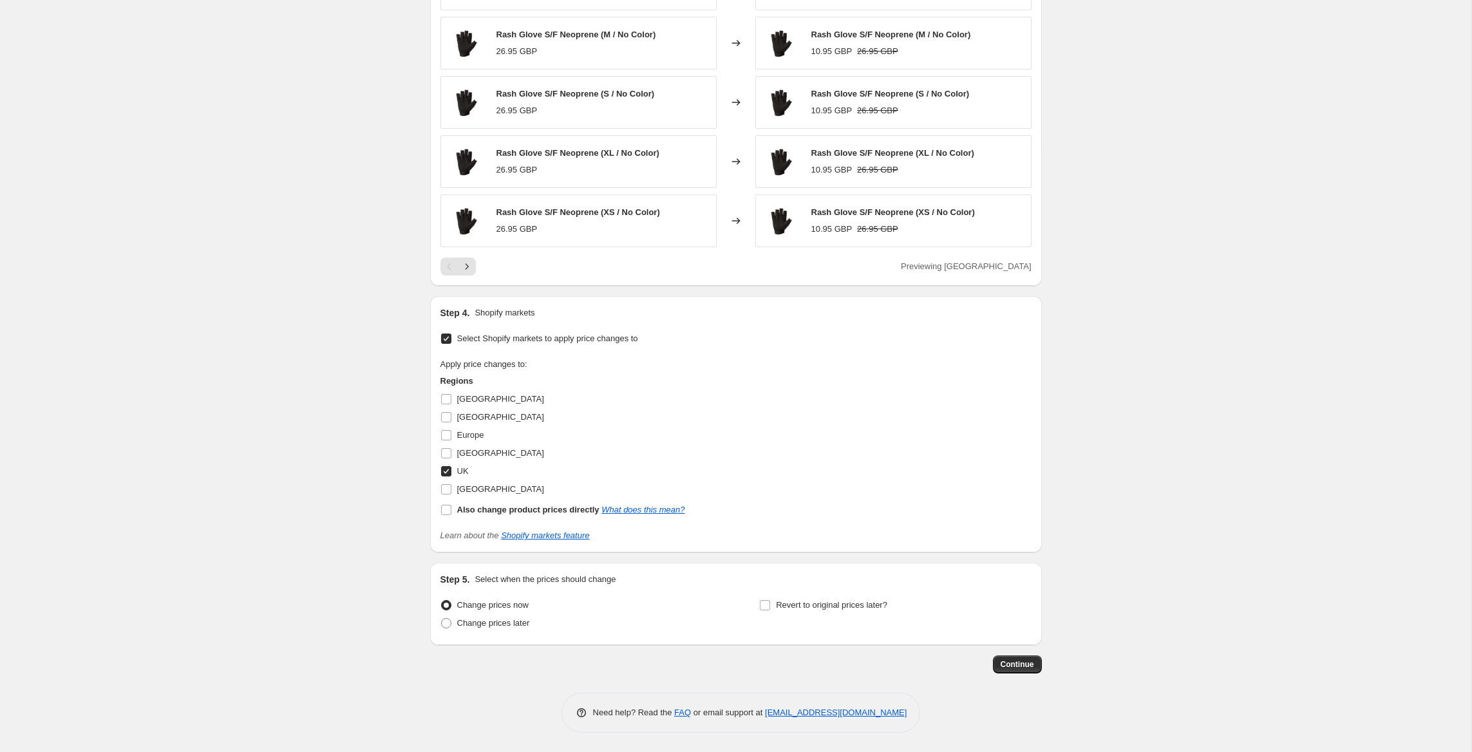
scroll to position [1021, 0]
click at [1018, 671] on button "Continue" at bounding box center [1017, 664] width 49 height 18
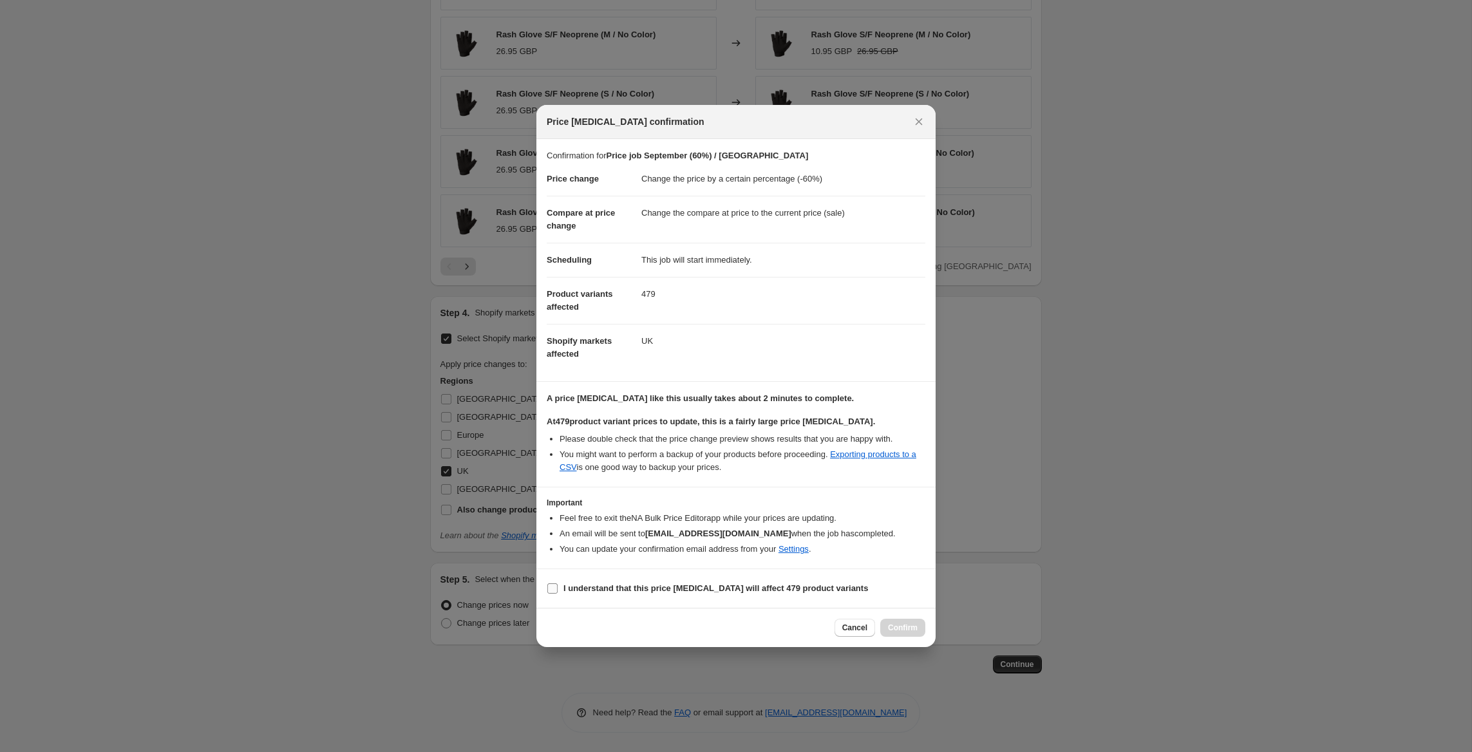
drag, startPoint x: 636, startPoint y: 590, endPoint x: 655, endPoint y: 594, distance: 19.7
click at [641, 590] on b "I understand that this price [MEDICAL_DATA] will affect 479 product variants" at bounding box center [715, 588] width 305 height 10
click at [558, 590] on input "I understand that this price [MEDICAL_DATA] will affect 479 product variants" at bounding box center [552, 588] width 10 height 10
checkbox input "true"
click at [906, 628] on span "Confirm" at bounding box center [903, 628] width 30 height 10
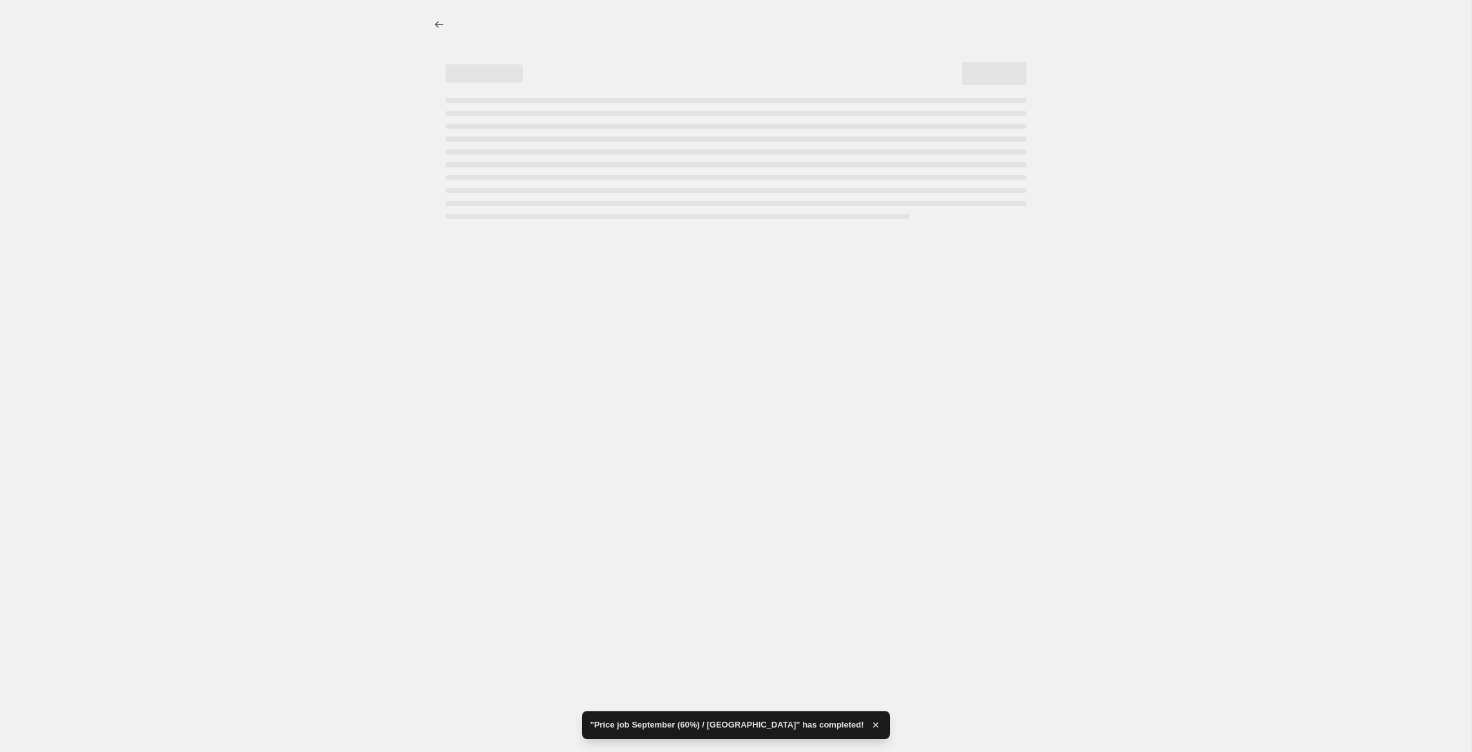
select select "percentage"
select select "tag"
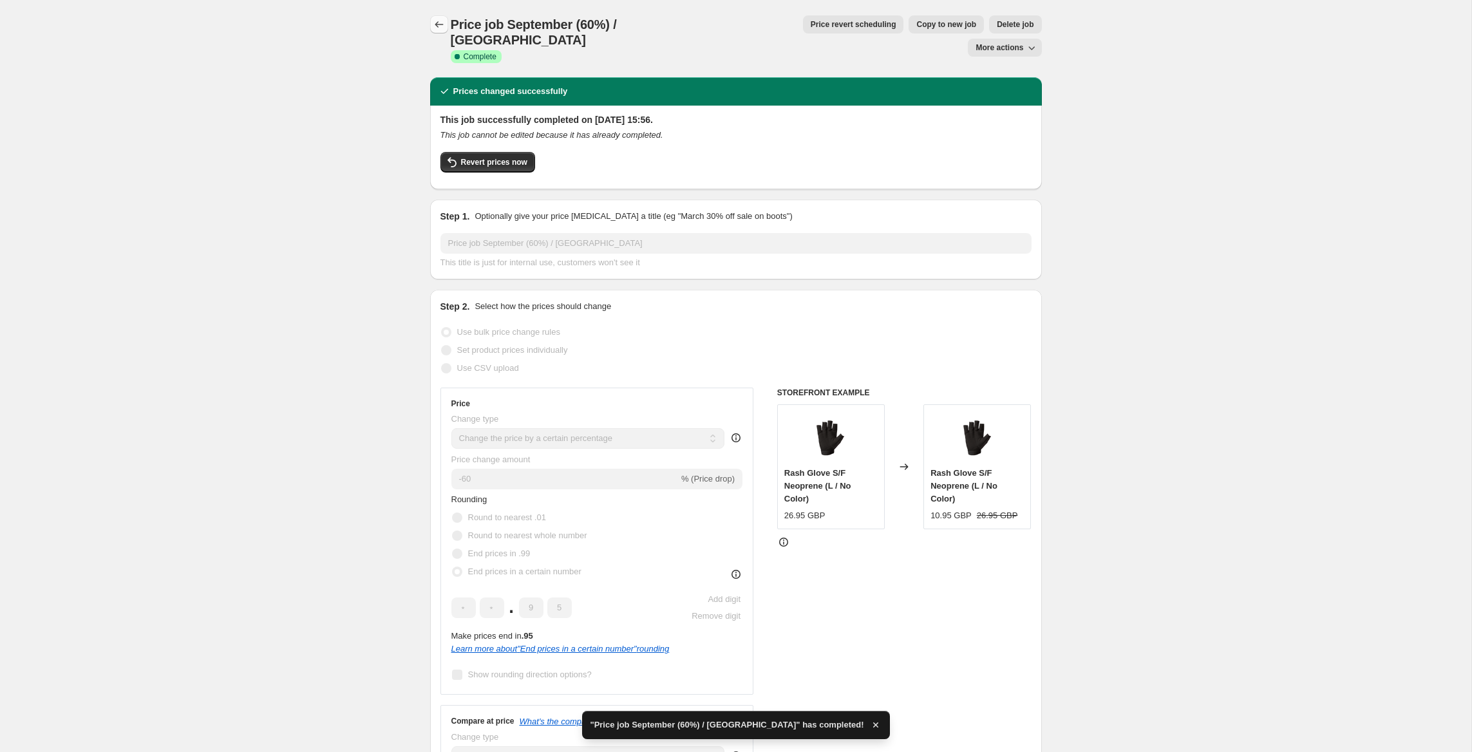
click at [435, 27] on icon "Price change jobs" at bounding box center [439, 24] width 13 height 13
